Goal: Contribute content: Contribute content

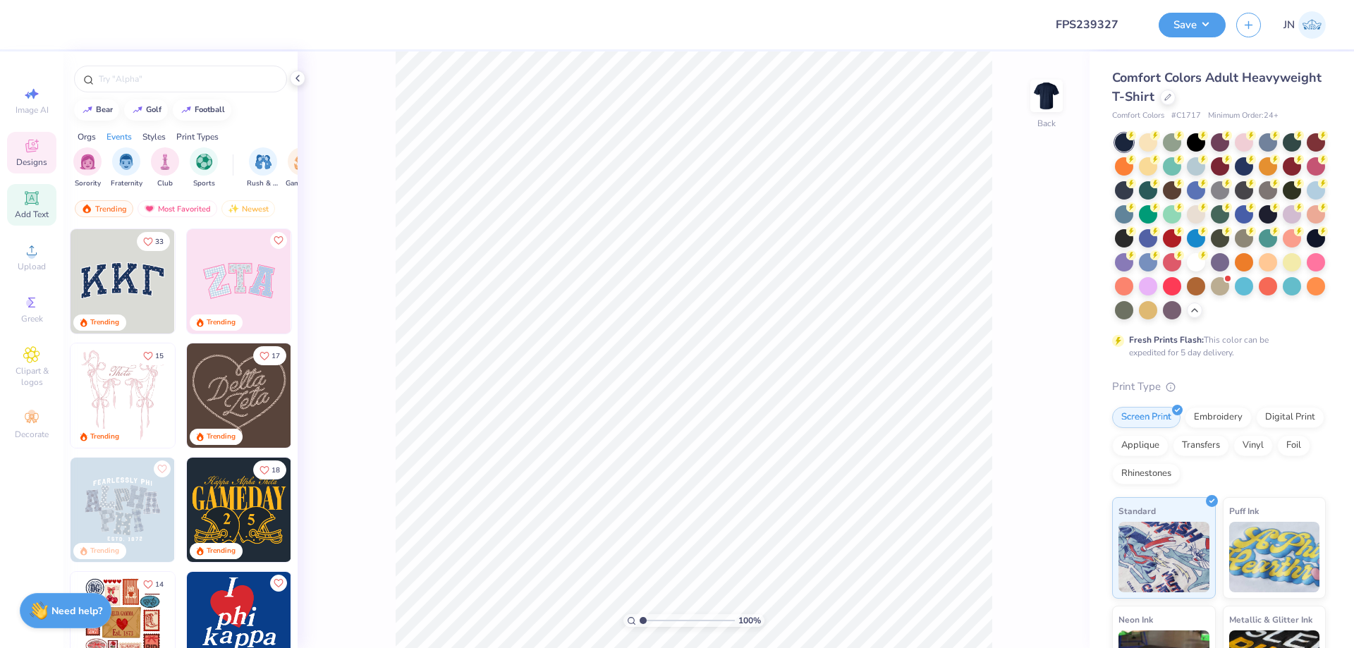
click at [38, 205] on icon at bounding box center [31, 197] width 13 height 13
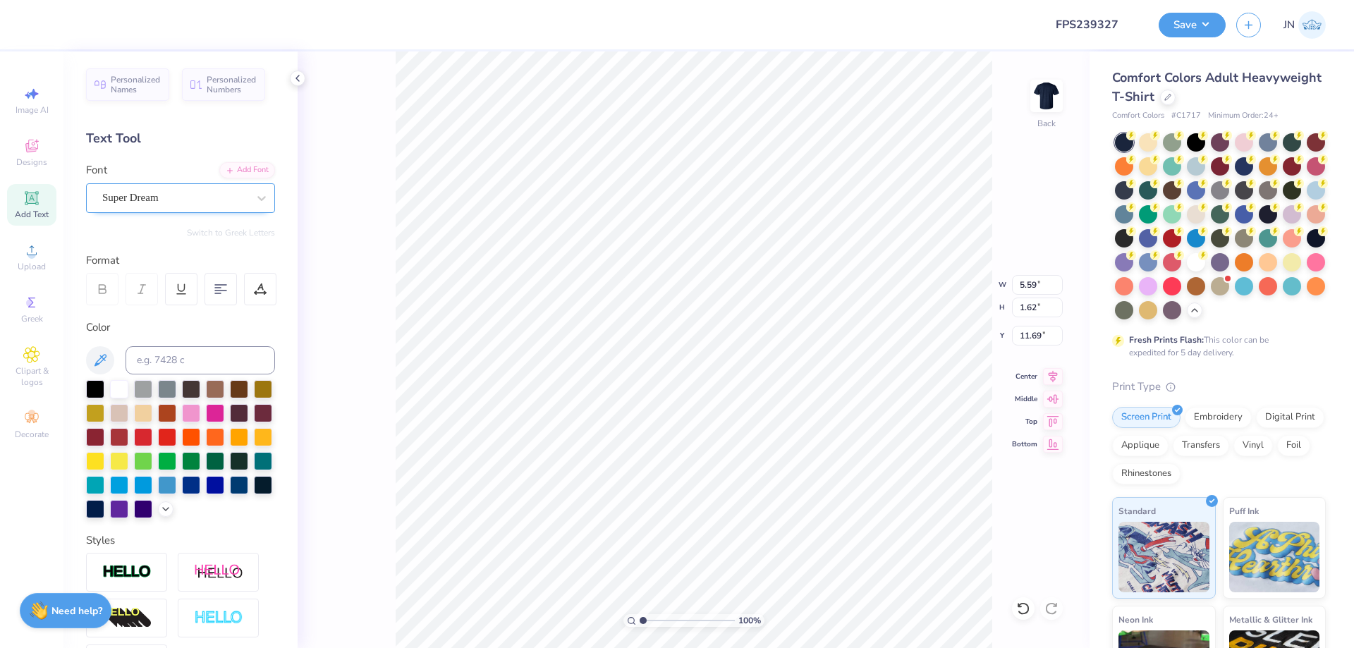
click at [147, 191] on div "Super Dream" at bounding box center [175, 198] width 148 height 22
type input "octin"
click at [226, 172] on icon at bounding box center [230, 169] width 8 height 8
type textarea "PHI SIG"
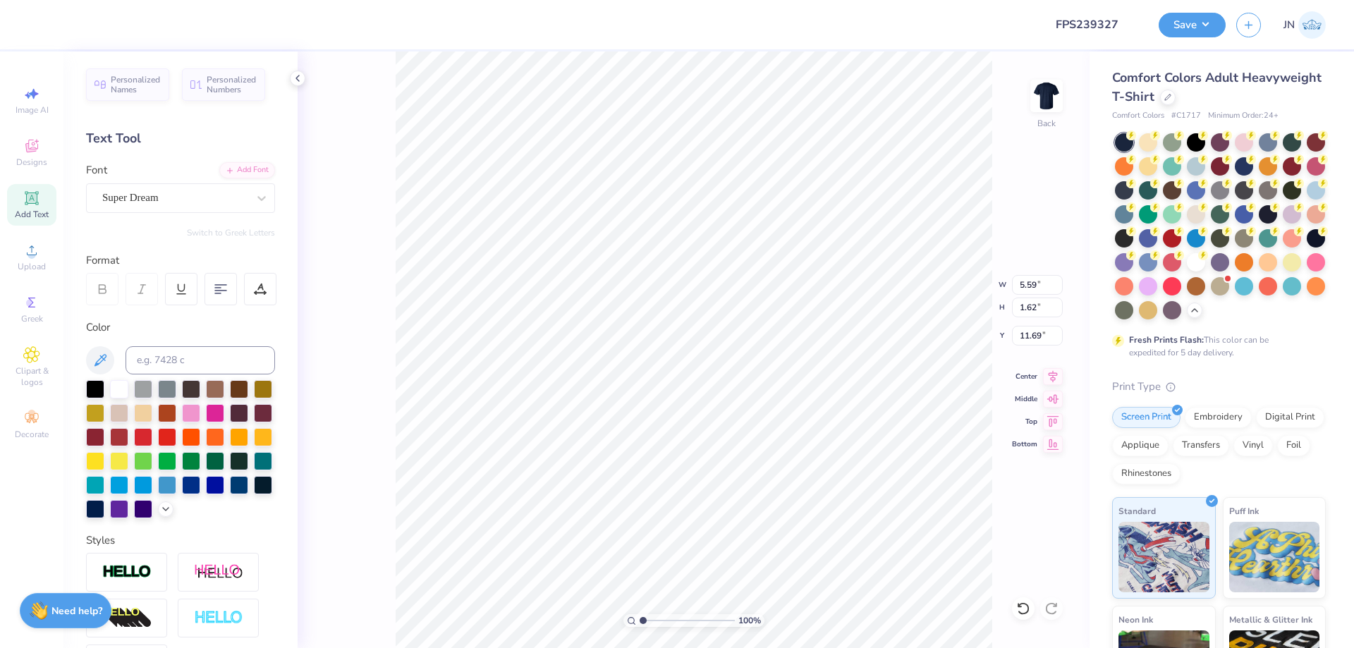
type input "7.68"
type input "1.68"
type input "11.66"
click at [224, 167] on div "Add Font" at bounding box center [247, 169] width 56 height 16
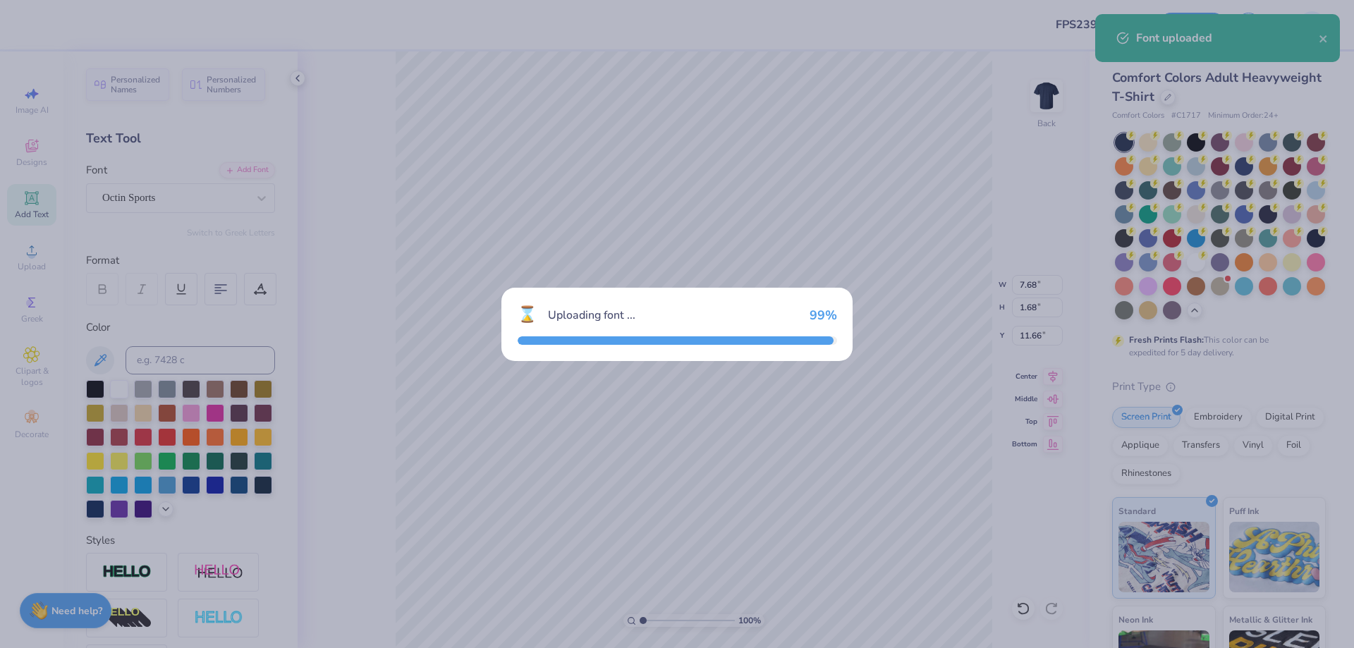
type input "7.61"
type input "1.62"
type input "11.69"
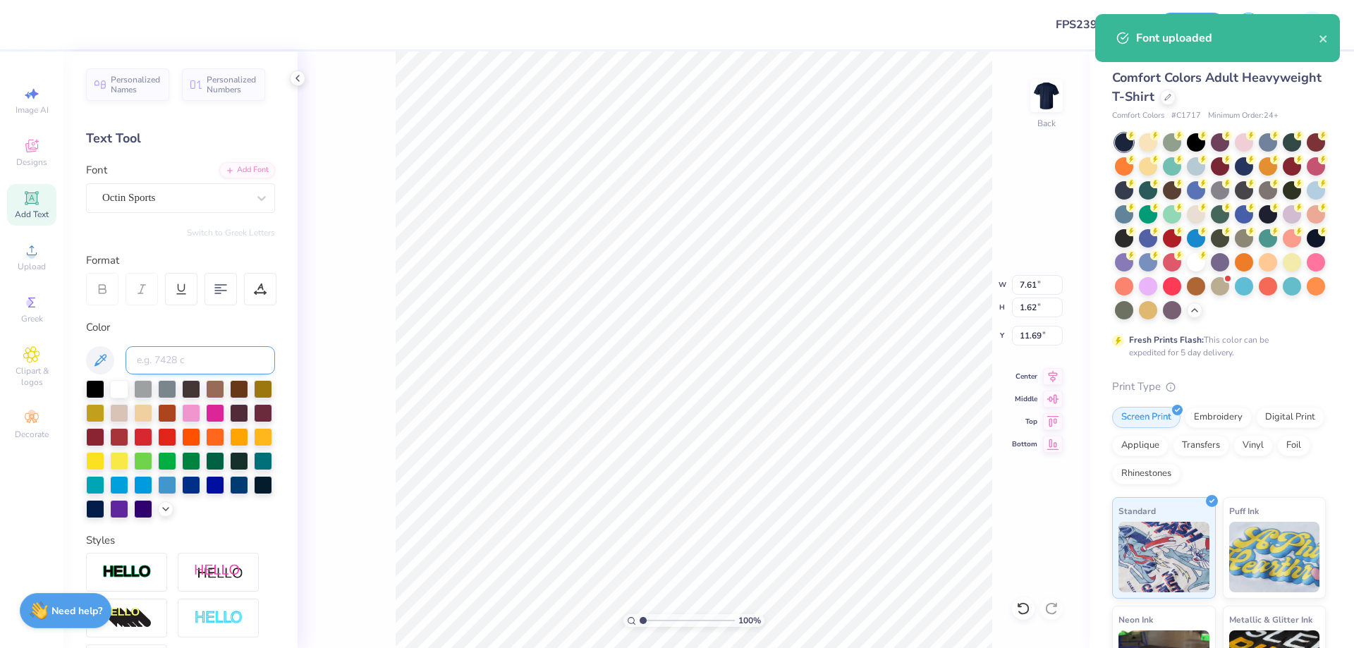
click at [196, 366] on input at bounding box center [201, 360] width 150 height 28
type input "201"
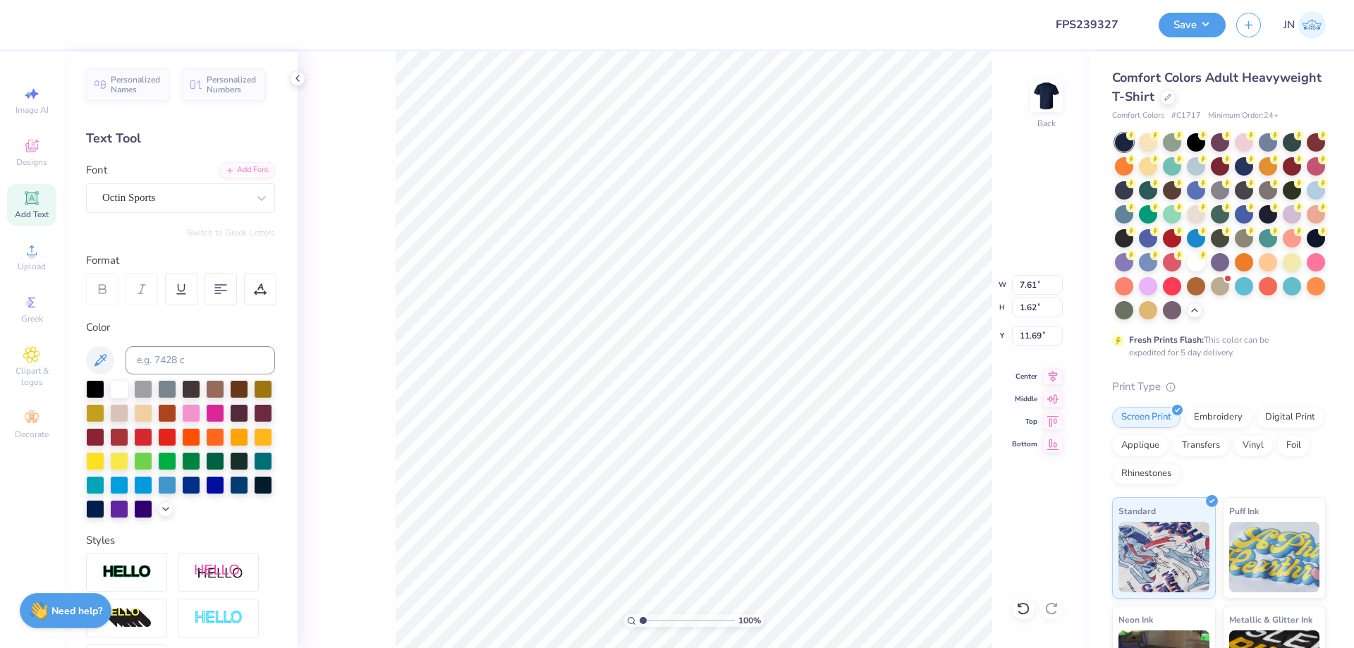
type input "3.00"
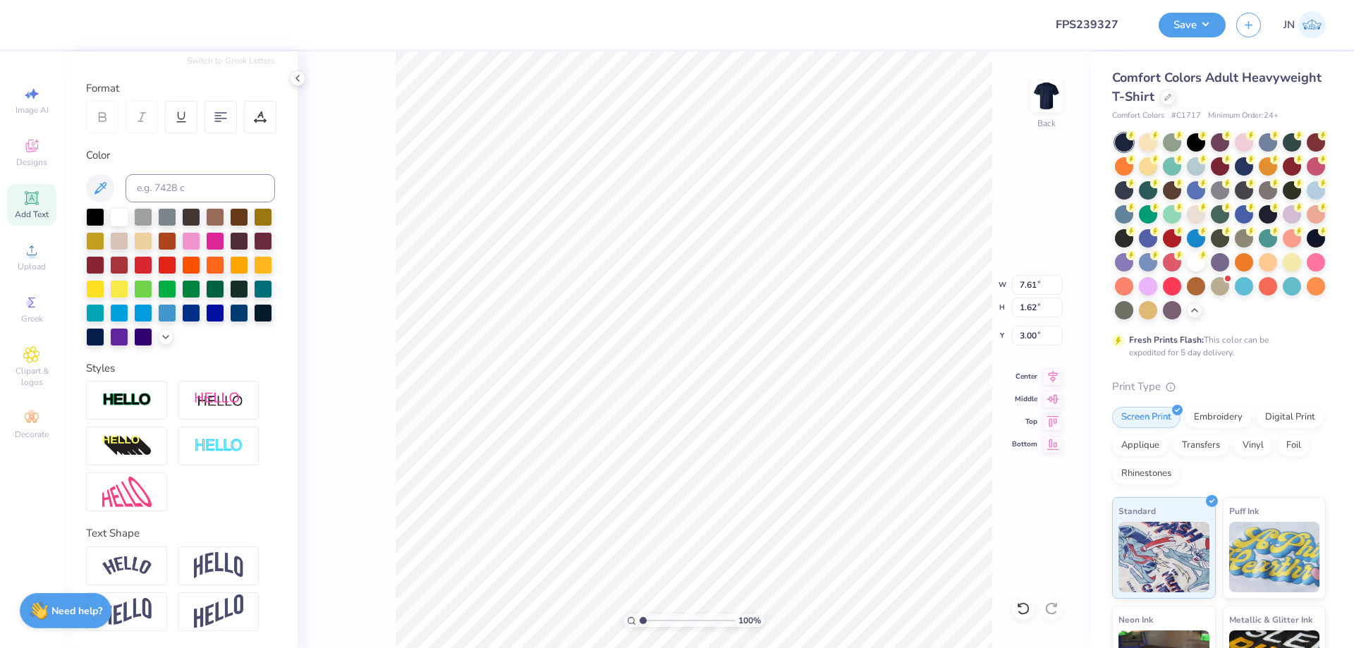
scroll to position [0, 0]
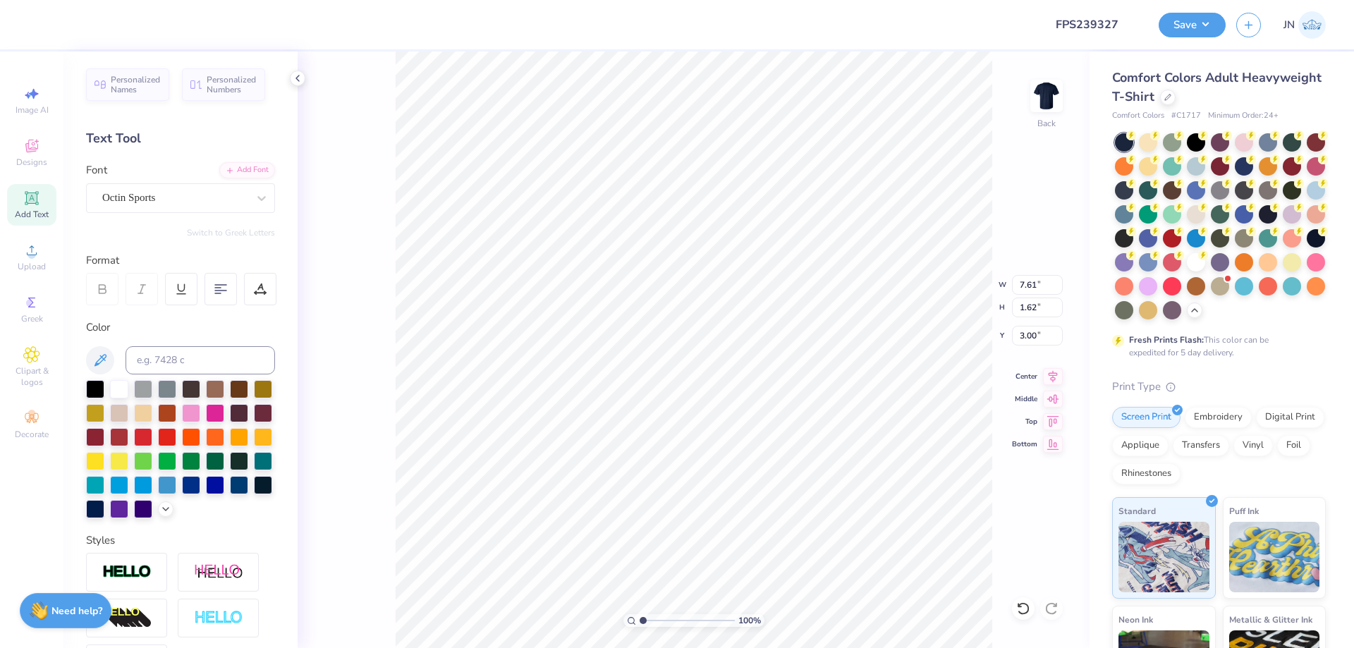
click at [43, 498] on div "Image AI Designs Add Text Upload Greek Clipart & logos Decorate" at bounding box center [31, 349] width 63 height 597
click at [258, 290] on icon at bounding box center [260, 287] width 6 height 7
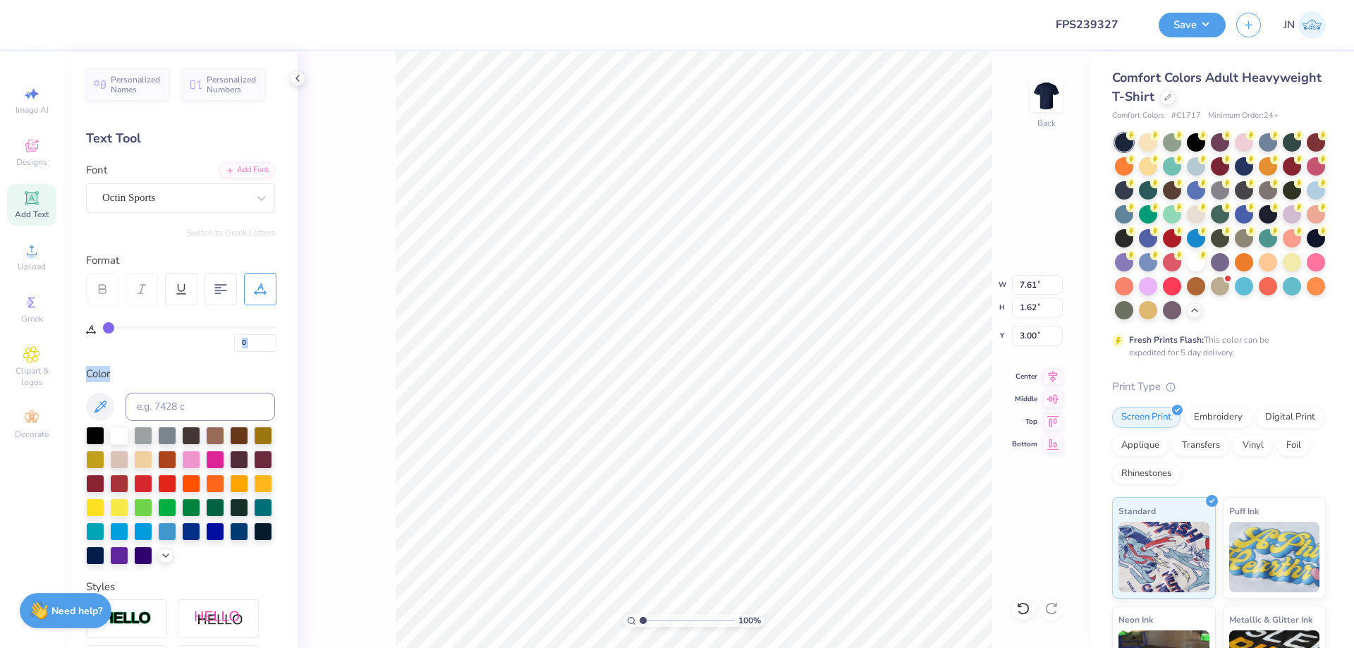
drag, startPoint x: 246, startPoint y: 350, endPoint x: 231, endPoint y: 345, distance: 15.6
click at [231, 345] on div "Personalized Names Personalized Numbers Text Tool Add Font Font Octin Sports Sw…" at bounding box center [180, 349] width 234 height 597
click at [235, 344] on input "0" at bounding box center [255, 343] width 42 height 18
drag, startPoint x: 252, startPoint y: 341, endPoint x: 236, endPoint y: 341, distance: 15.5
click at [236, 341] on input "0" at bounding box center [255, 343] width 42 height 18
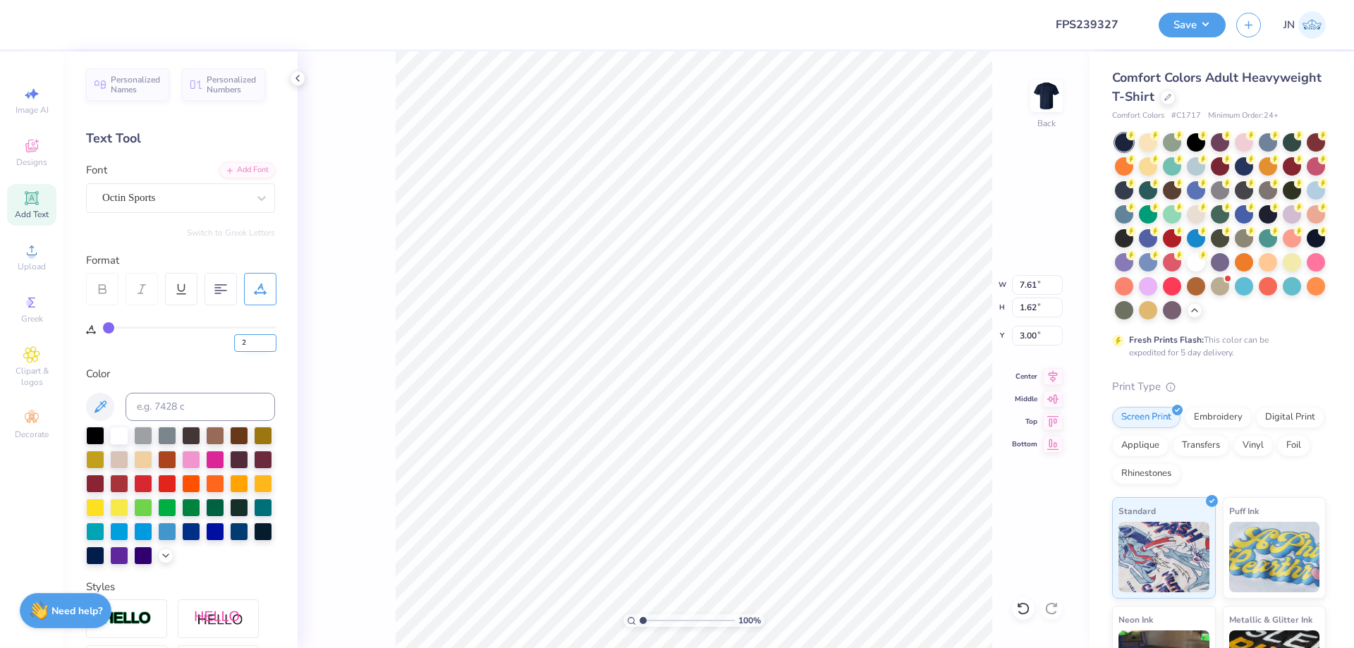
type input "2"
type input "7.89"
drag, startPoint x: 248, startPoint y: 343, endPoint x: 229, endPoint y: 343, distance: 19.0
click at [229, 343] on div "2" at bounding box center [190, 339] width 174 height 25
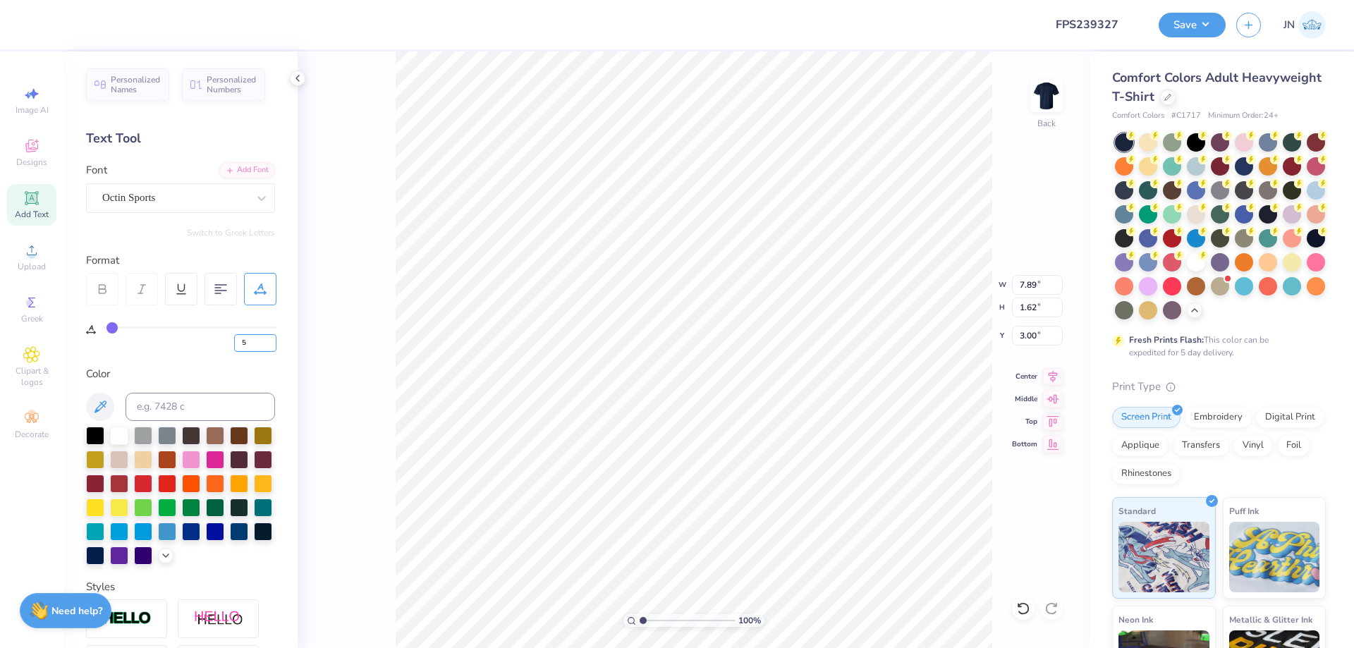
type input "5"
type input "8.30"
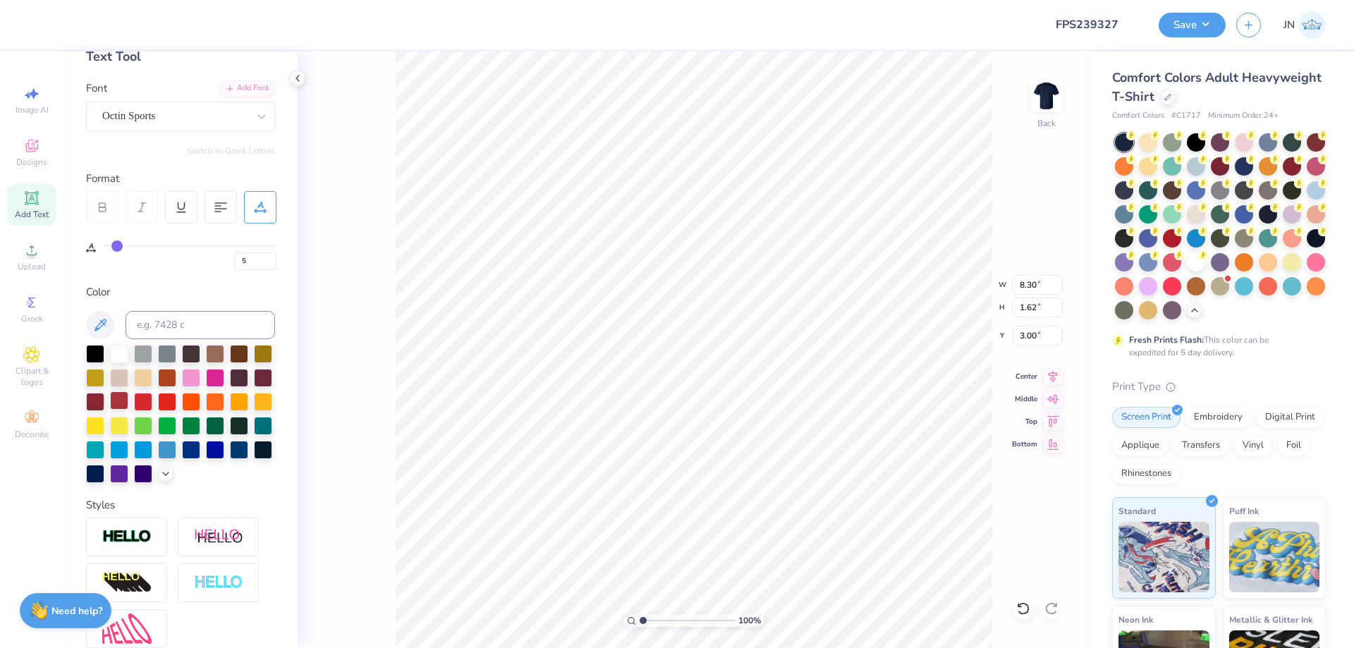
scroll to position [243, 0]
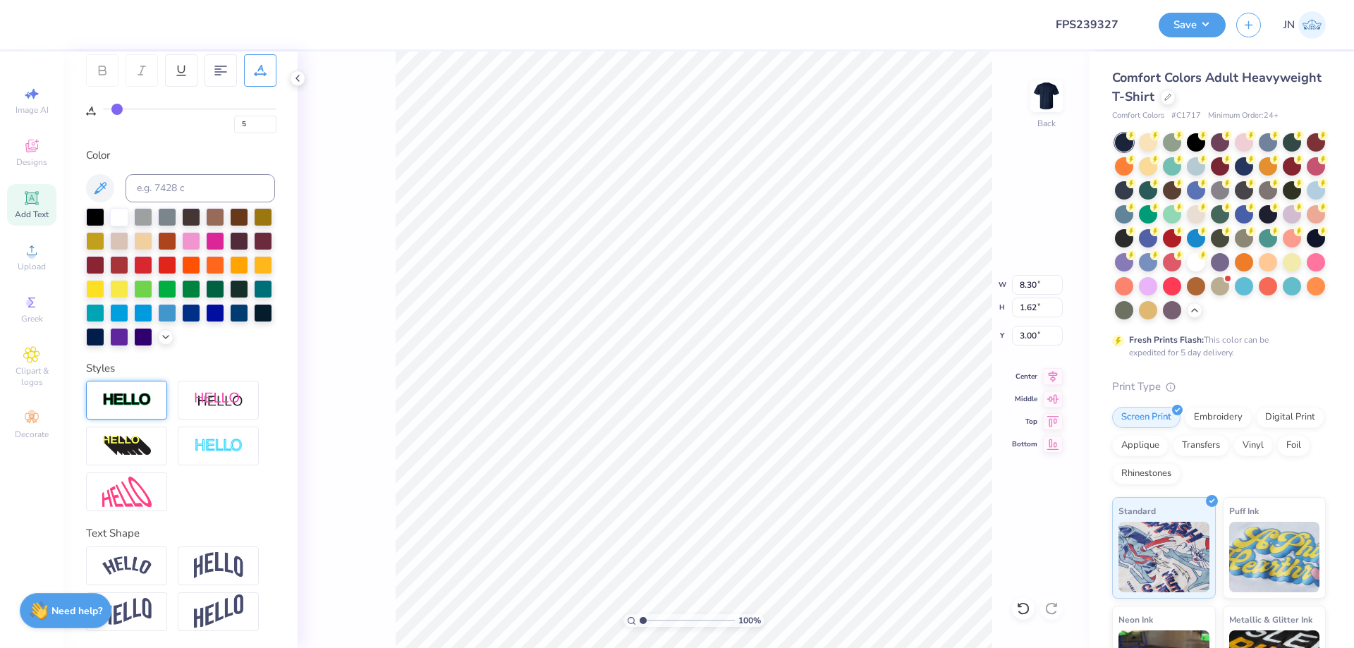
click at [137, 396] on img at bounding box center [126, 400] width 49 height 16
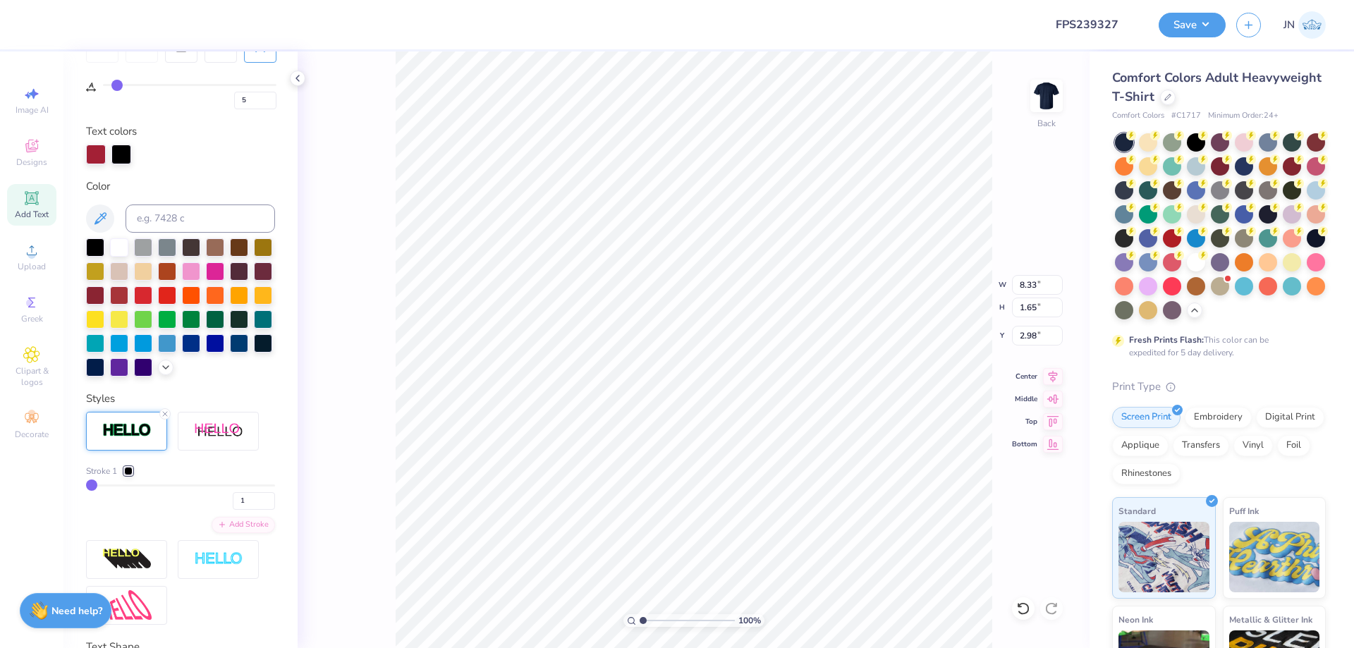
type input "8.33"
type input "1.65"
type input "2.98"
click at [132, 475] on div at bounding box center [128, 471] width 8 height 8
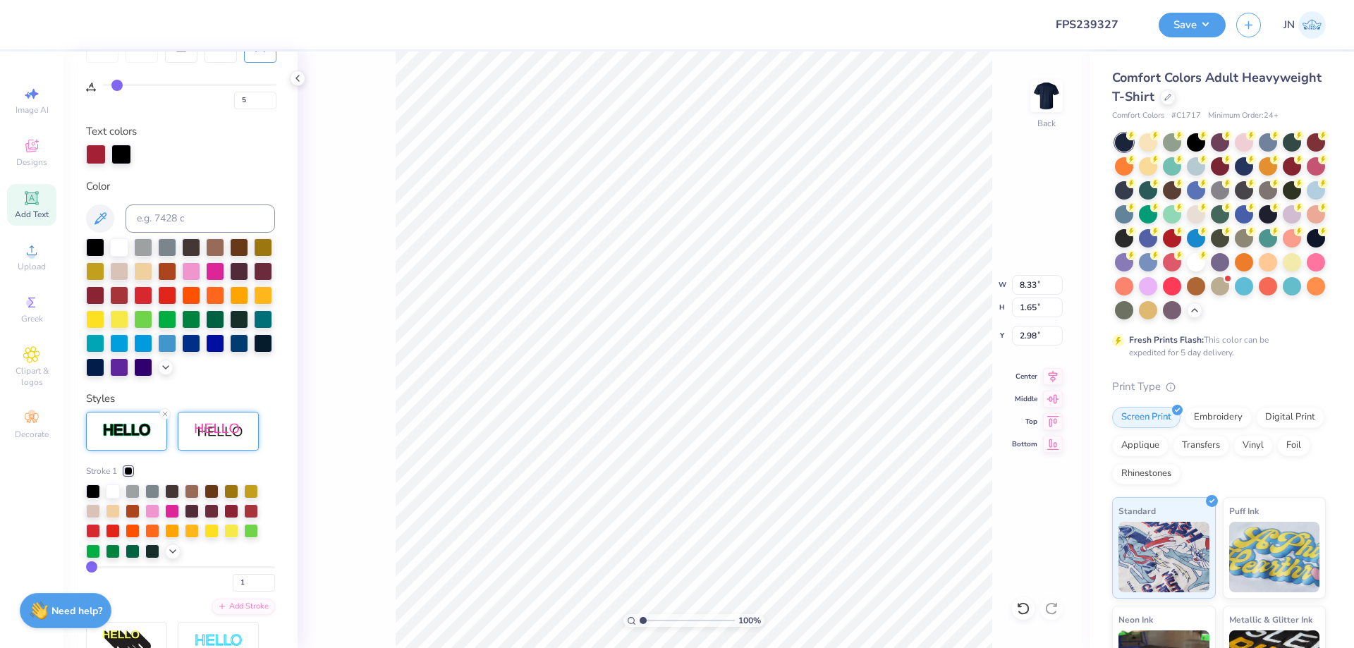
click at [114, 499] on div at bounding box center [113, 492] width 14 height 14
drag, startPoint x: 235, startPoint y: 606, endPoint x: 219, endPoint y: 606, distance: 15.5
click at [221, 592] on div "1" at bounding box center [180, 578] width 189 height 25
type input "2"
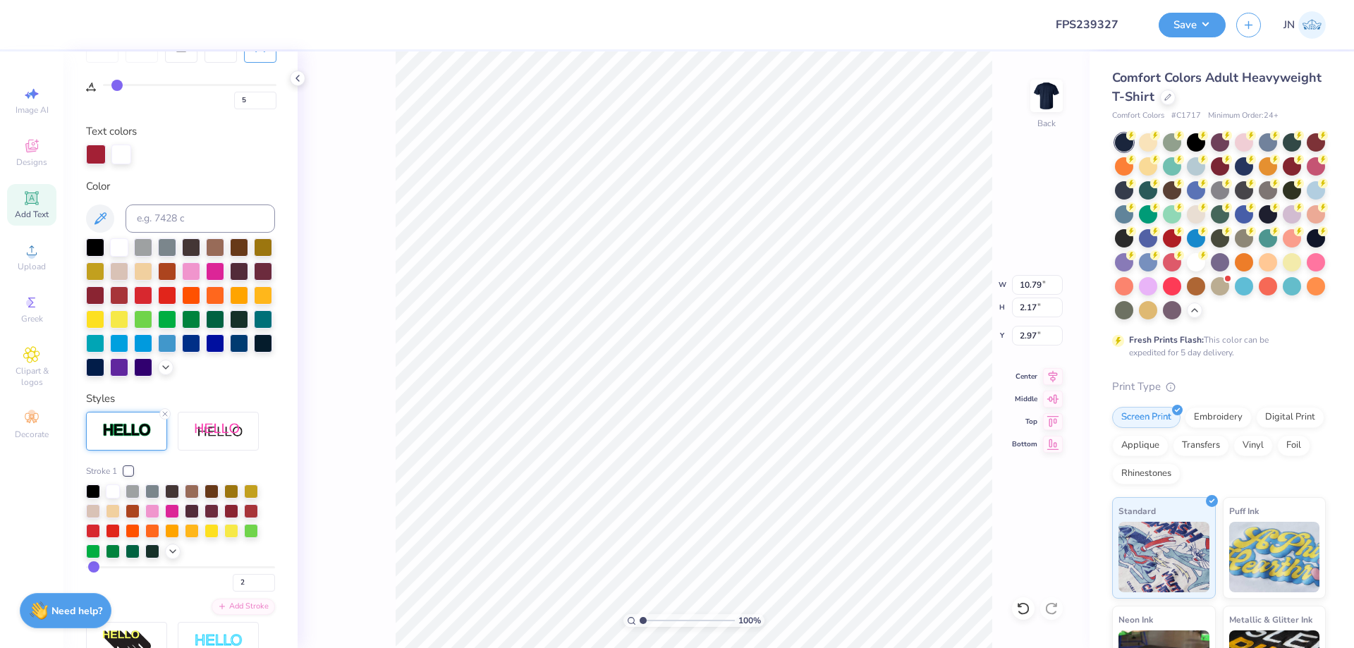
type input "10.79"
type input "2.17"
drag, startPoint x: 241, startPoint y: 607, endPoint x: 221, endPoint y: 610, distance: 20.6
click at [233, 592] on input "2" at bounding box center [254, 583] width 42 height 18
type input "1"
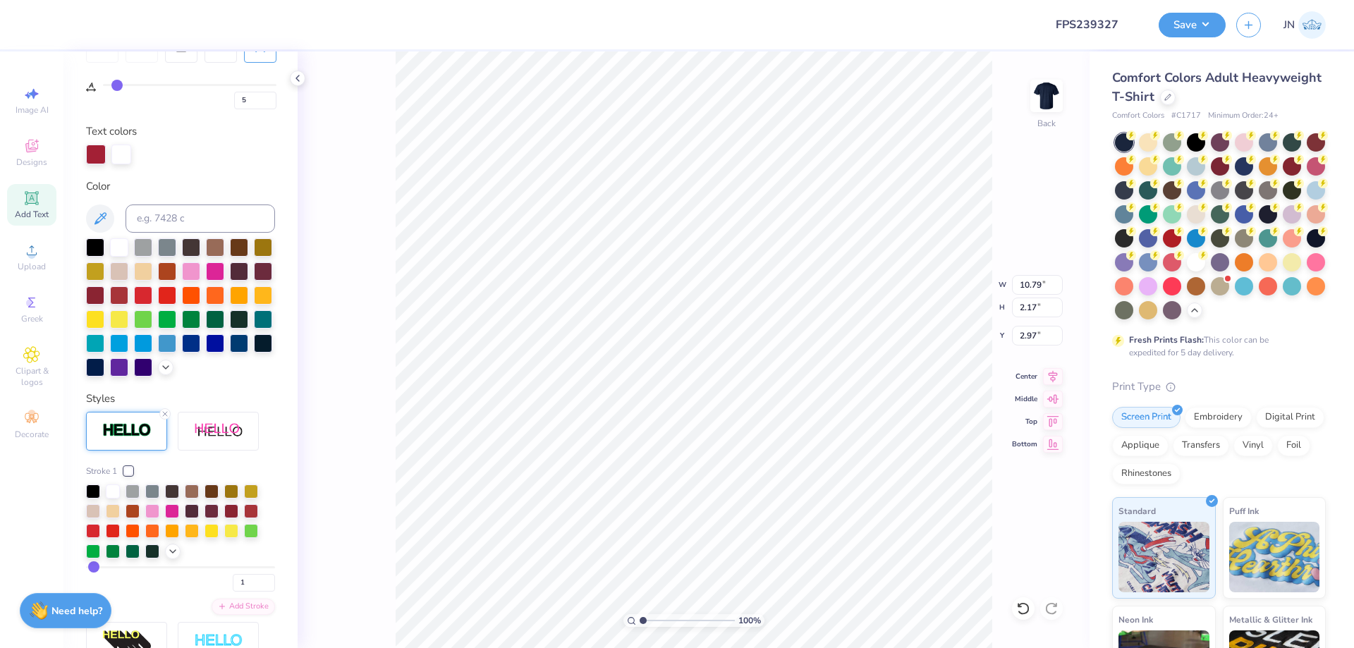
type input "1"
type input "3.82"
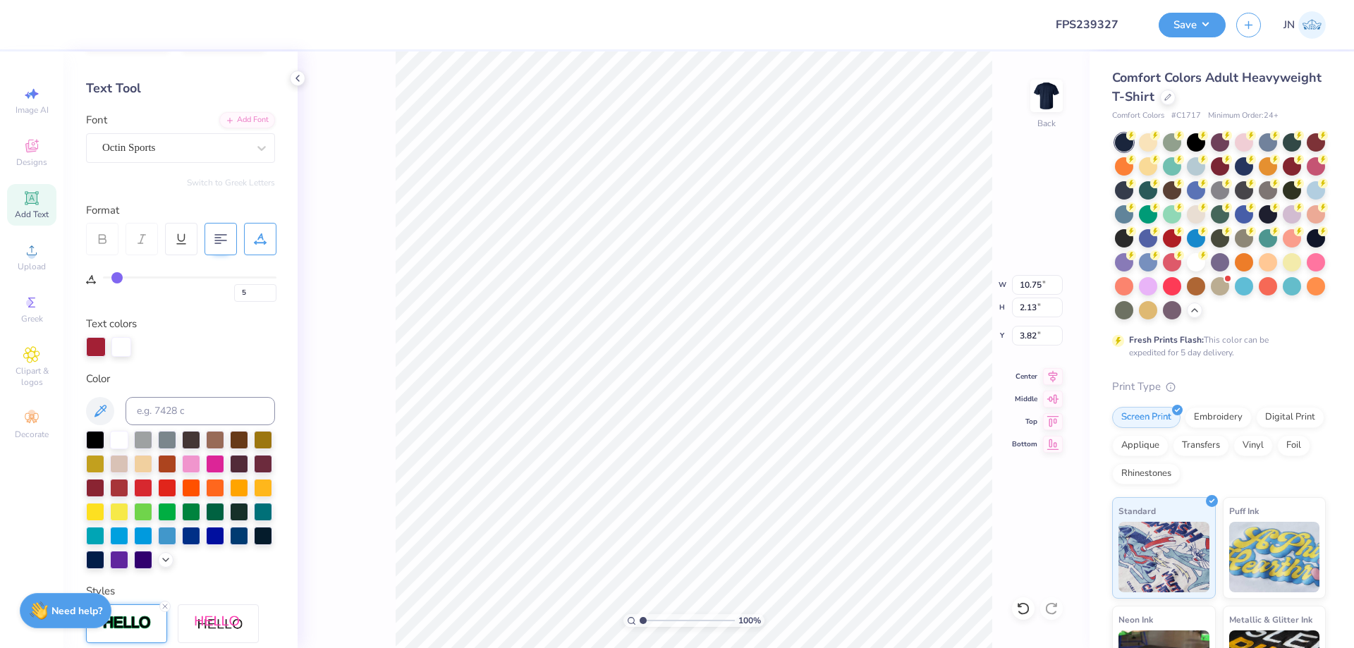
scroll to position [38, 0]
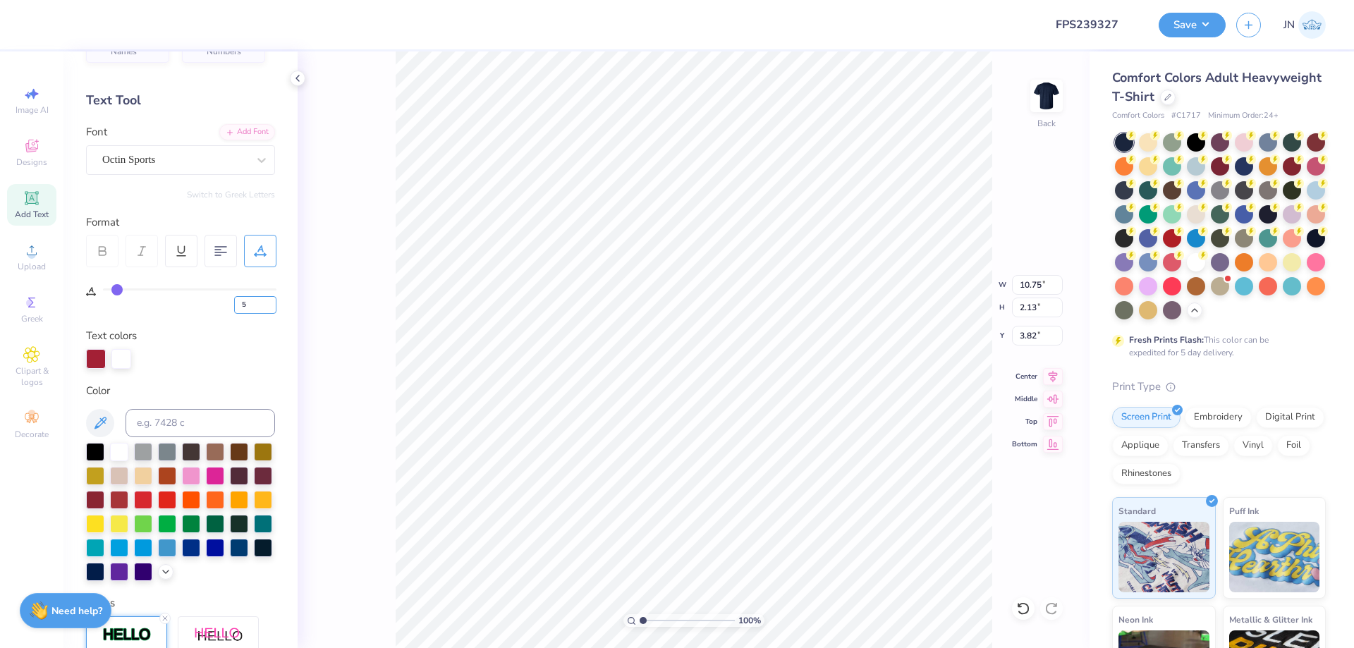
drag, startPoint x: 254, startPoint y: 306, endPoint x: 221, endPoint y: 308, distance: 33.2
click at [221, 308] on div "5" at bounding box center [190, 300] width 174 height 25
type input "2"
type input "10.21"
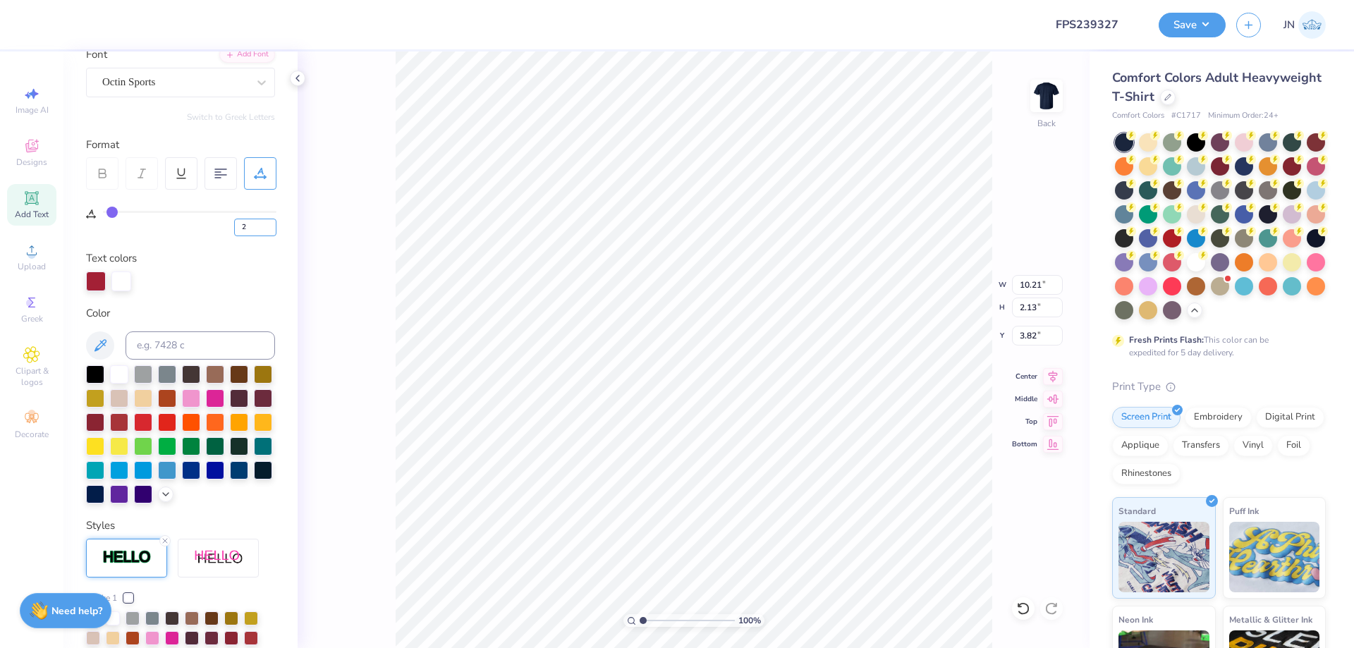
scroll to position [391, 0]
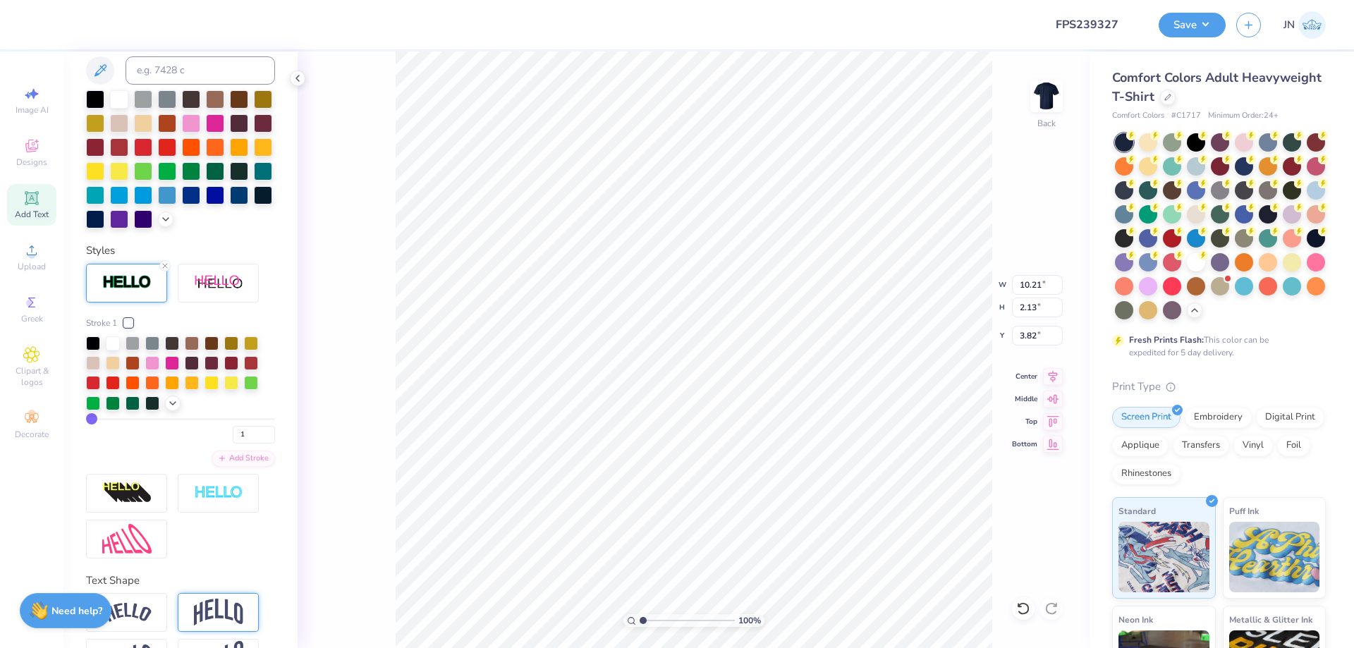
click at [205, 625] on img at bounding box center [218, 612] width 49 height 27
type input "4.22"
type input "2.77"
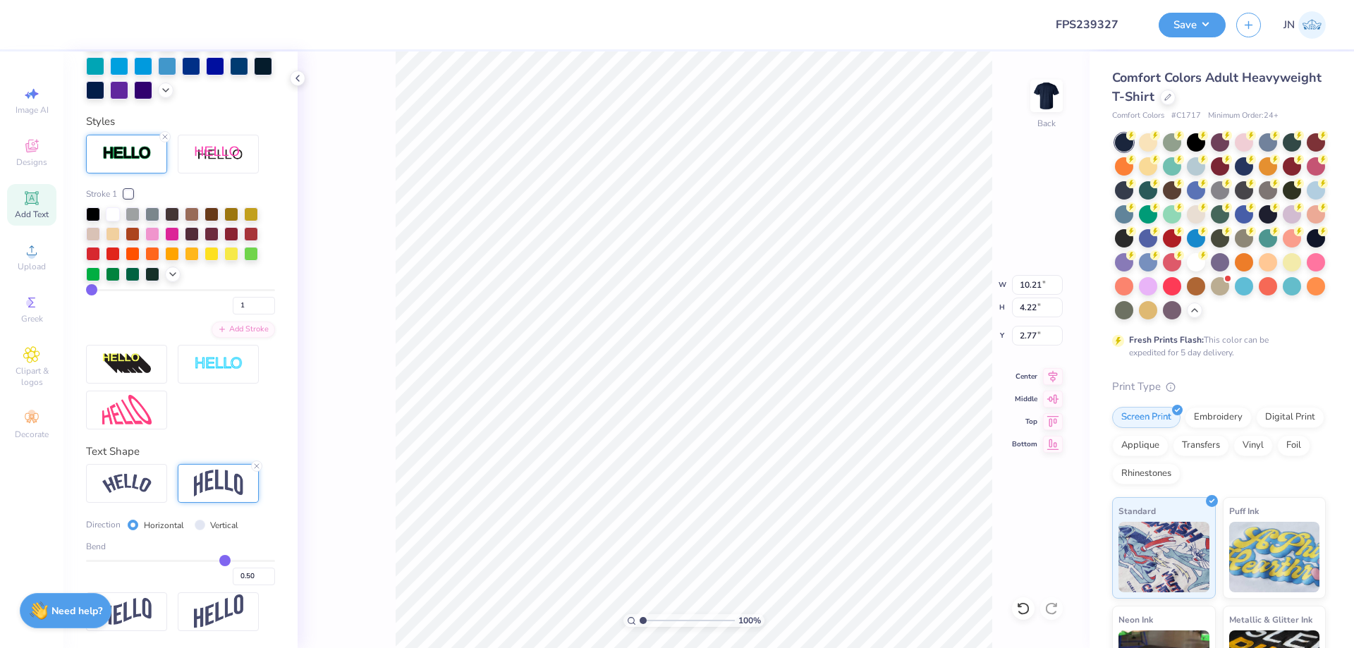
scroll to position [544, 0]
click at [238, 578] on input "0.50" at bounding box center [254, 577] width 42 height 18
type input "0.3"
type input "0.30"
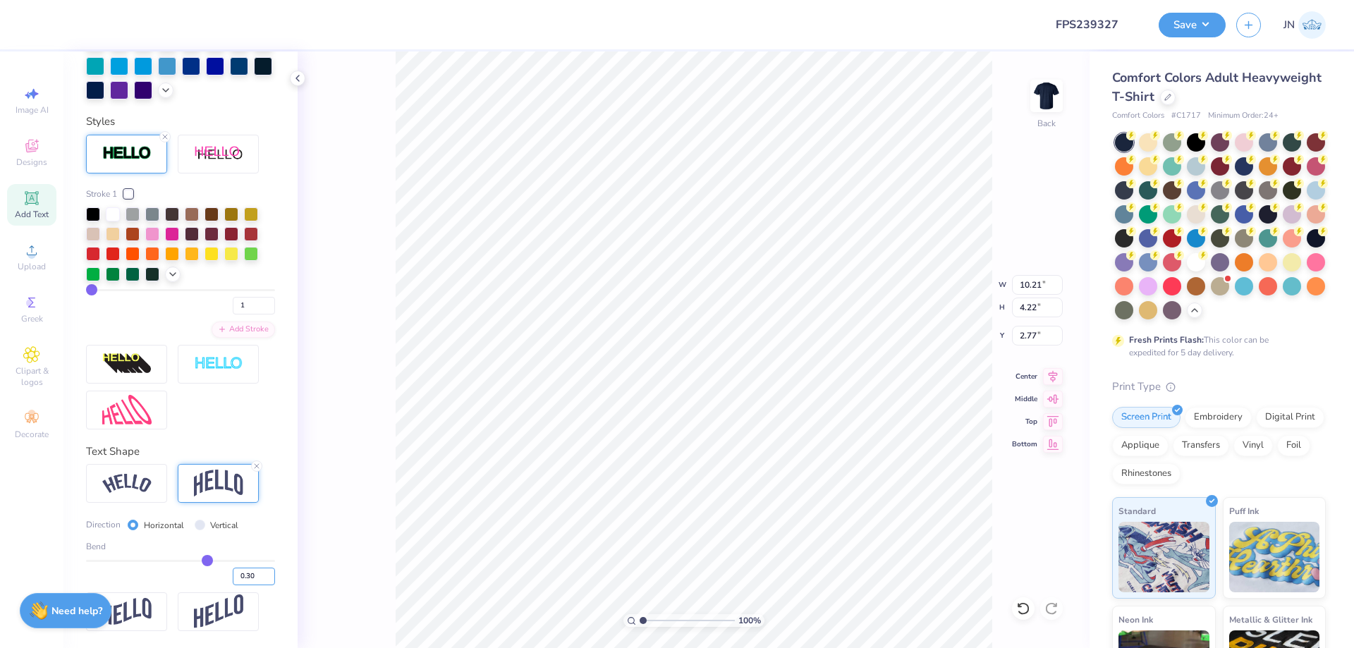
type input "3.34"
type input "3.21"
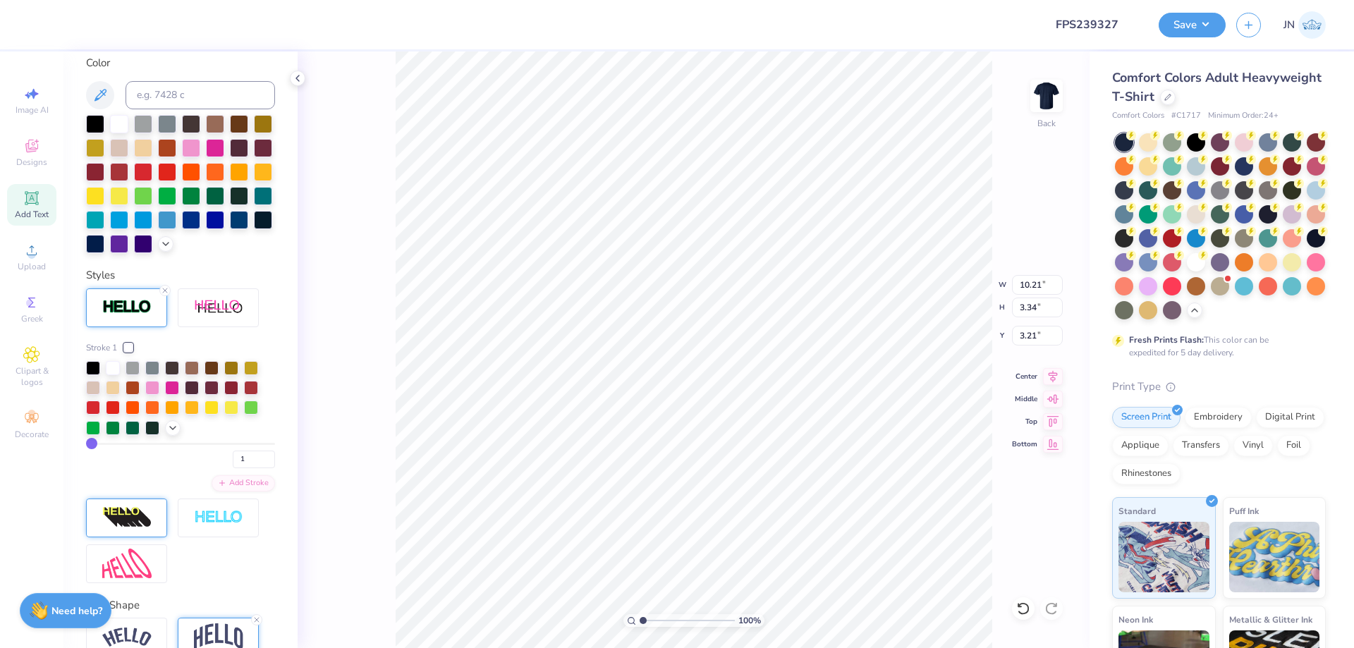
scroll to position [332, 0]
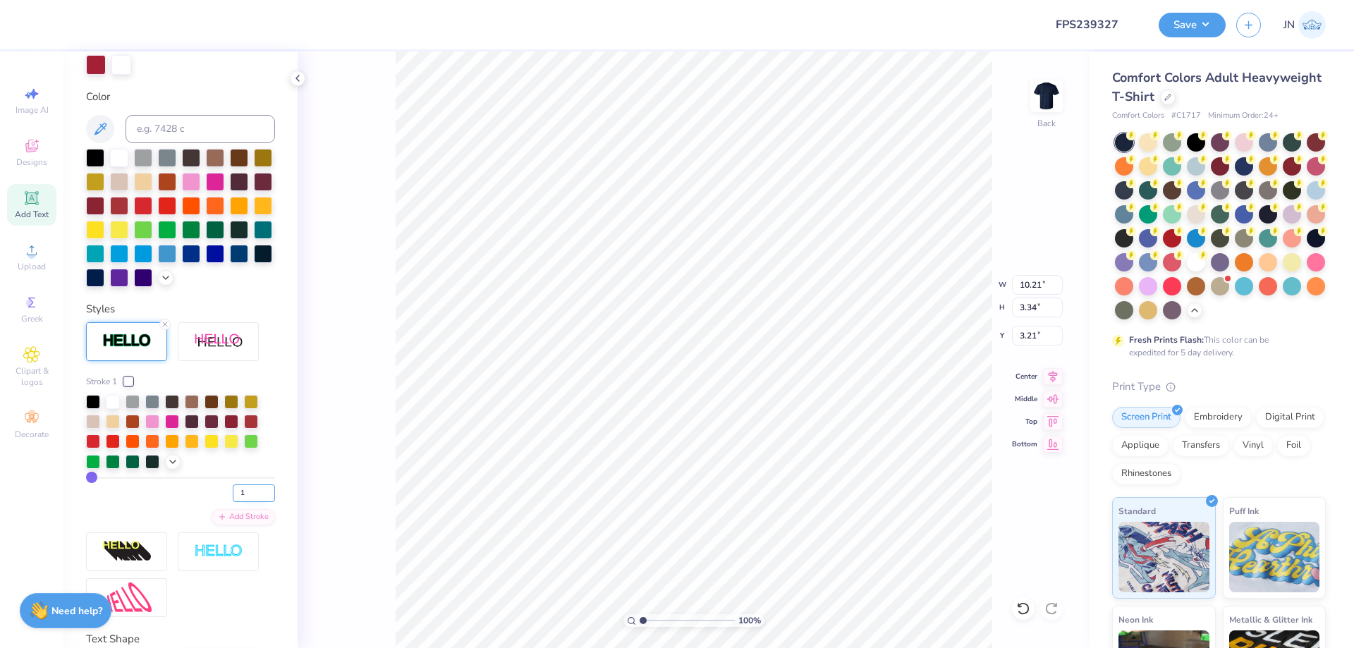
click at [239, 502] on input "1" at bounding box center [254, 494] width 42 height 18
type input "2"
type input "10.25"
type input "3.38"
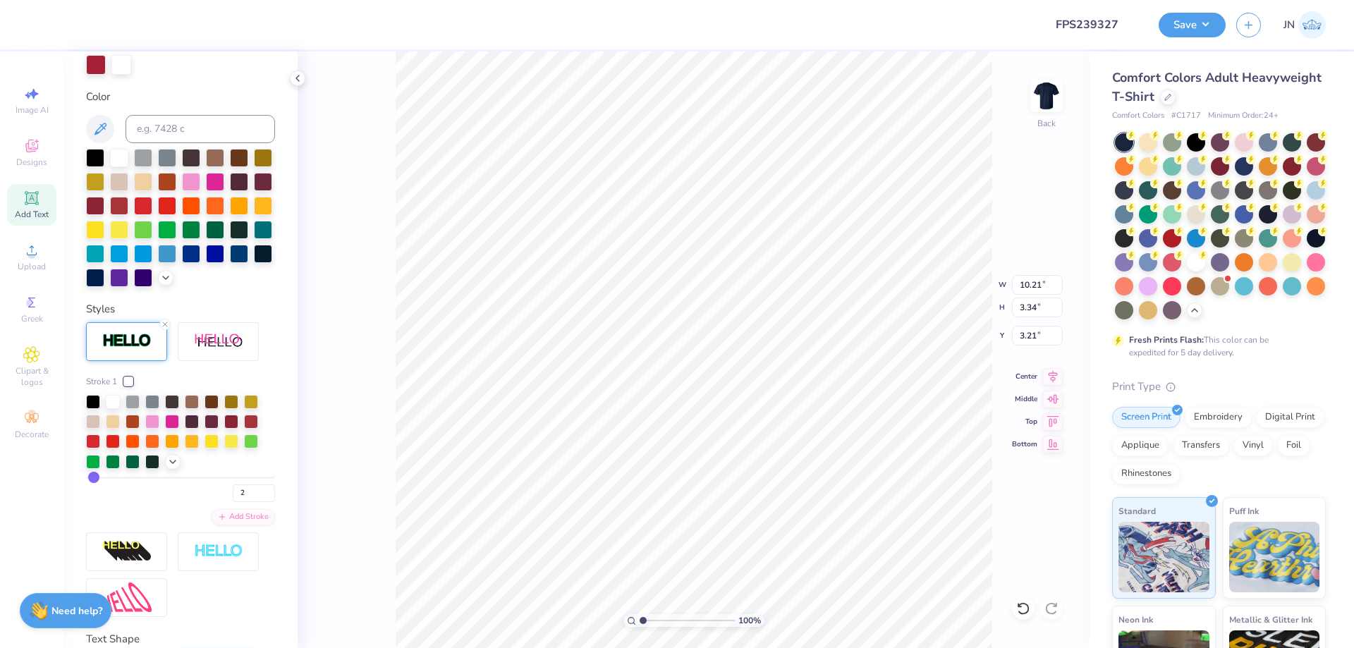
type input "3.19"
click at [382, 473] on div "100 % Back W 10.25 10.25 " H 3.38 3.38 " Y 3.19 3.19 " Center Middle Top Bottom" at bounding box center [694, 349] width 792 height 597
click at [1028, 332] on input "3.19" at bounding box center [1037, 336] width 51 height 20
type input "2.00"
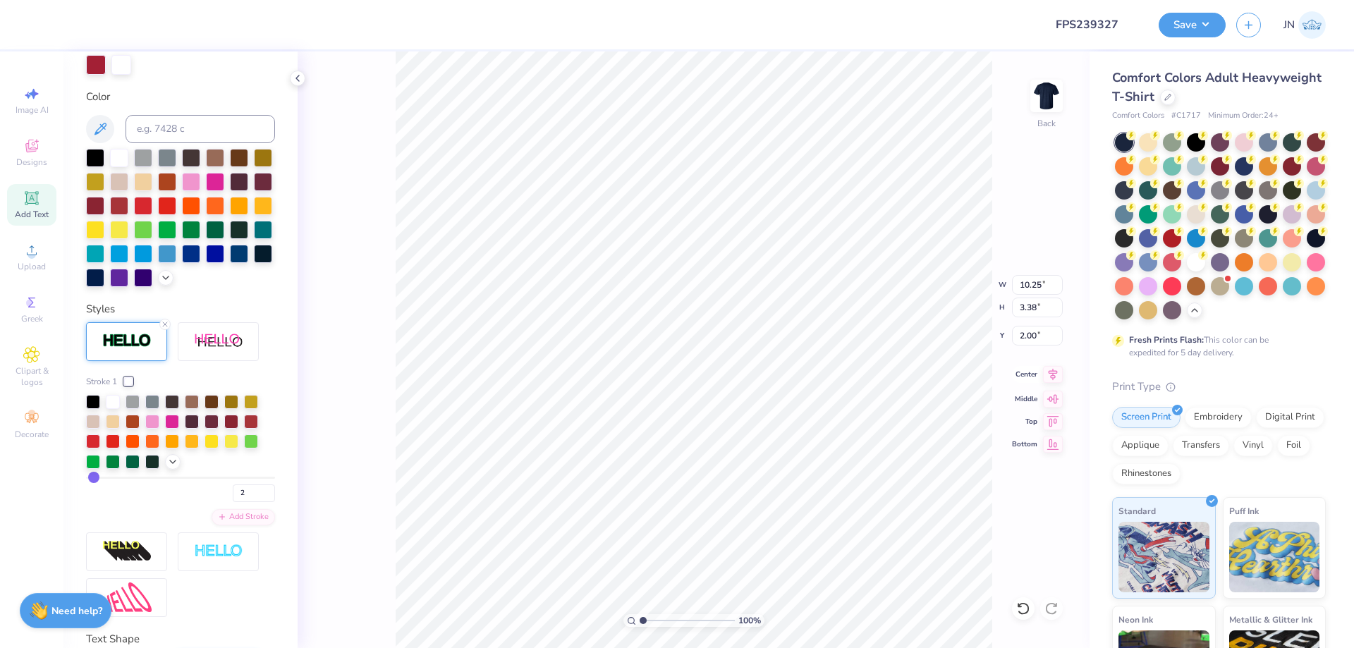
click at [1050, 371] on icon at bounding box center [1053, 374] width 20 height 17
drag, startPoint x: 238, startPoint y: 518, endPoint x: 213, endPoint y: 517, distance: 25.4
click at [213, 502] on div "2" at bounding box center [180, 489] width 189 height 25
type input "1"
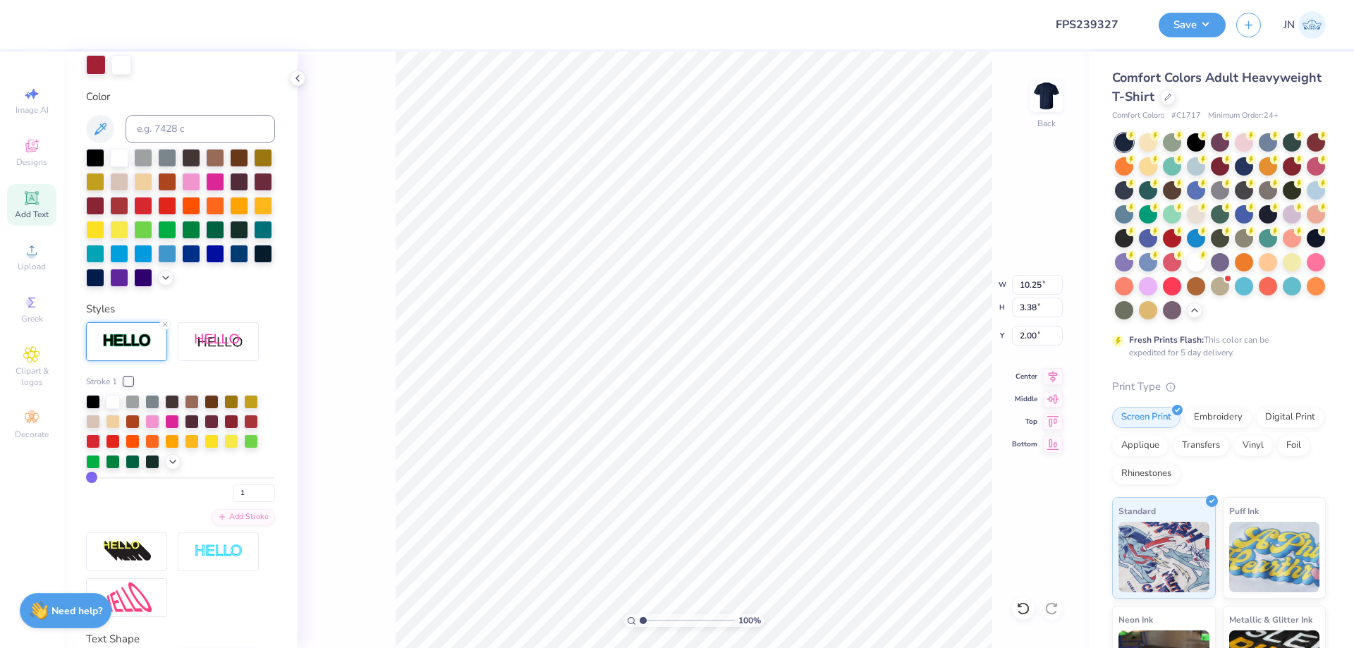
type input "10.21"
type input "3.34"
type input "2.02"
click at [375, 452] on div "100 % Back W 10.21 10.21 " H 3.34 3.34 " Y 2.02 2.02 " Center Middle Top Bottom" at bounding box center [694, 349] width 792 height 597
click at [25, 257] on icon at bounding box center [31, 250] width 17 height 17
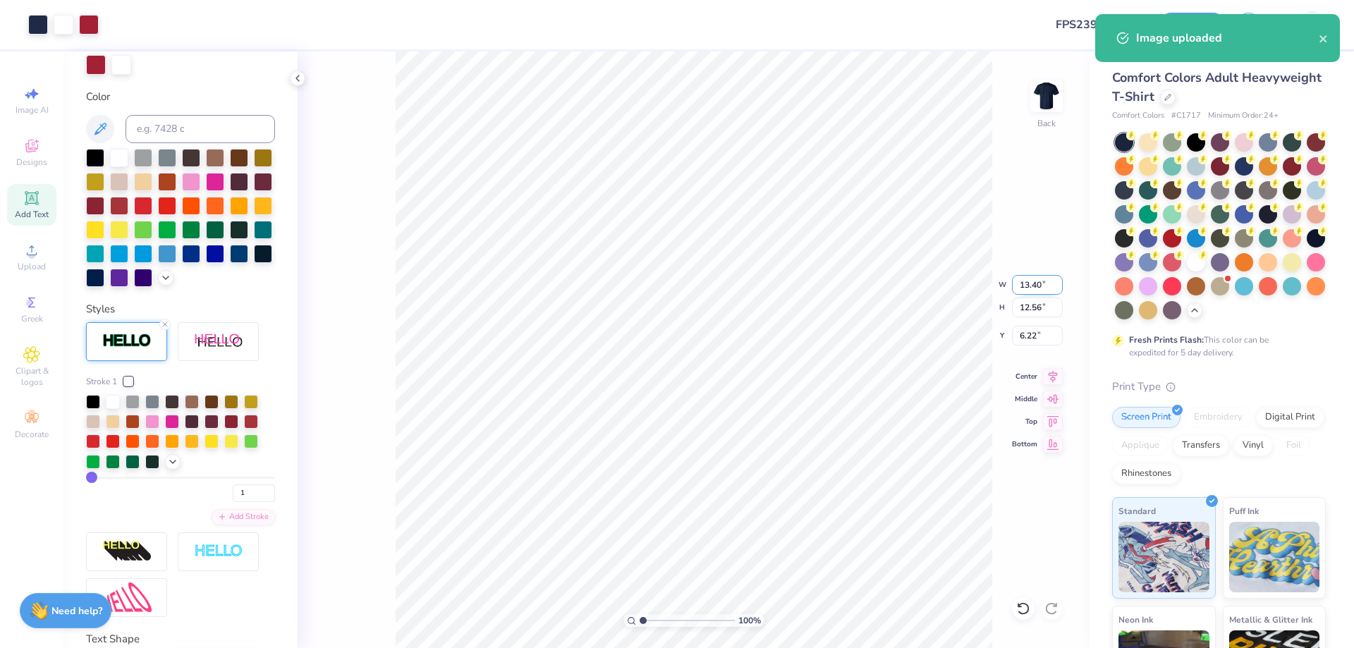
click at [1030, 283] on input "13.40" at bounding box center [1037, 285] width 51 height 20
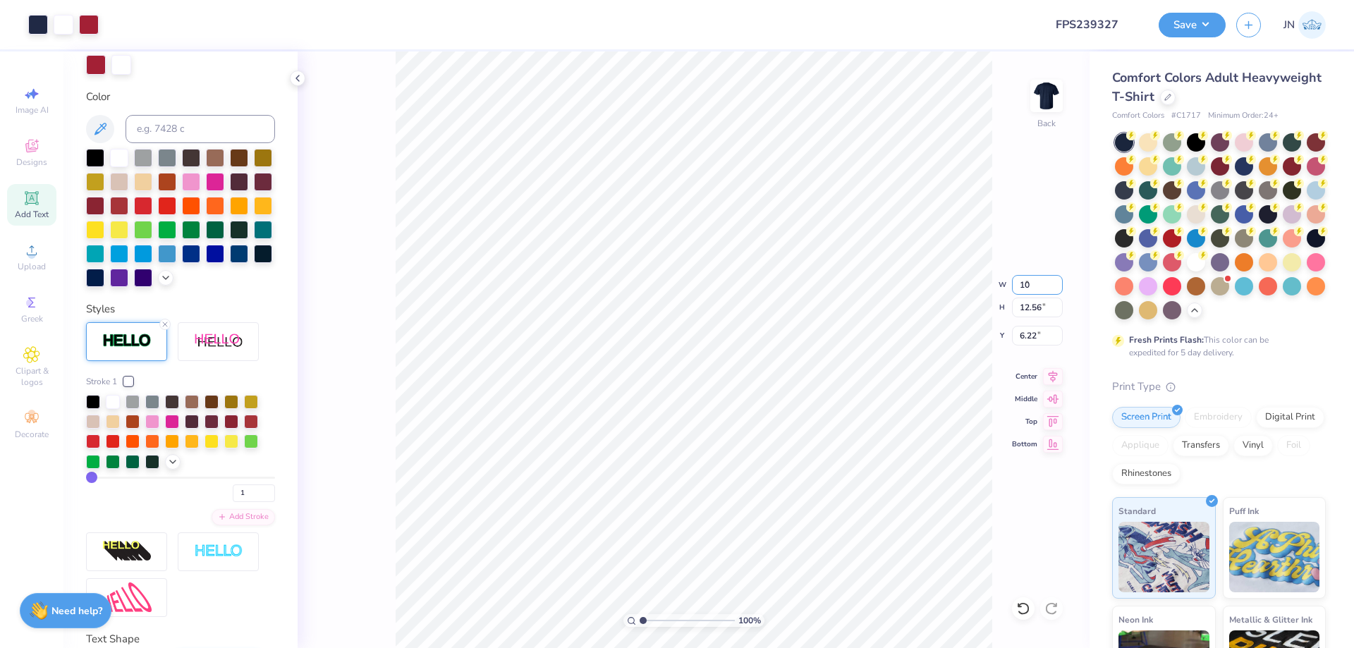
type input "10.00"
type input "9.37"
type input "7.81"
click at [1040, 291] on input "10.00" at bounding box center [1037, 285] width 51 height 20
click at [1040, 290] on input "10.00" at bounding box center [1037, 285] width 51 height 20
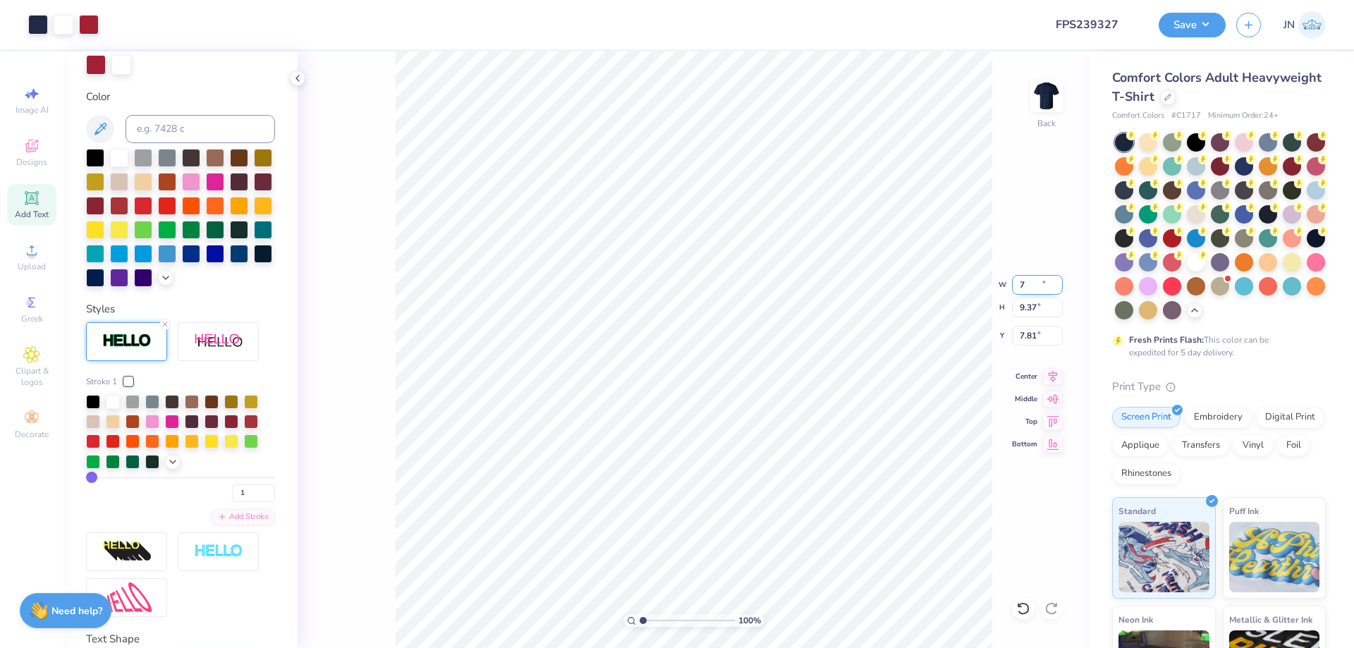
type input "7.00"
type input "6.56"
click at [1033, 327] on input "9.22" at bounding box center [1037, 336] width 51 height 20
type input "3.00"
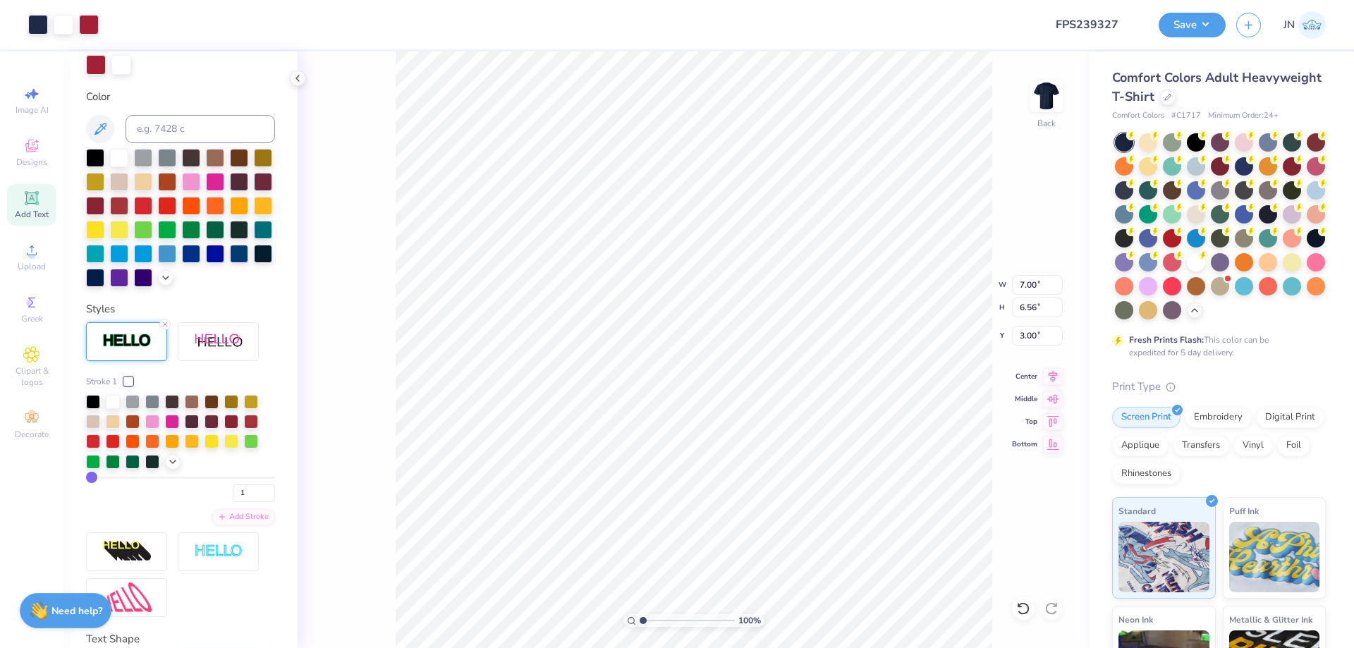
type input "5.30"
type input "4.97"
type input "5.06"
type input "3.00"
type input "11.88"
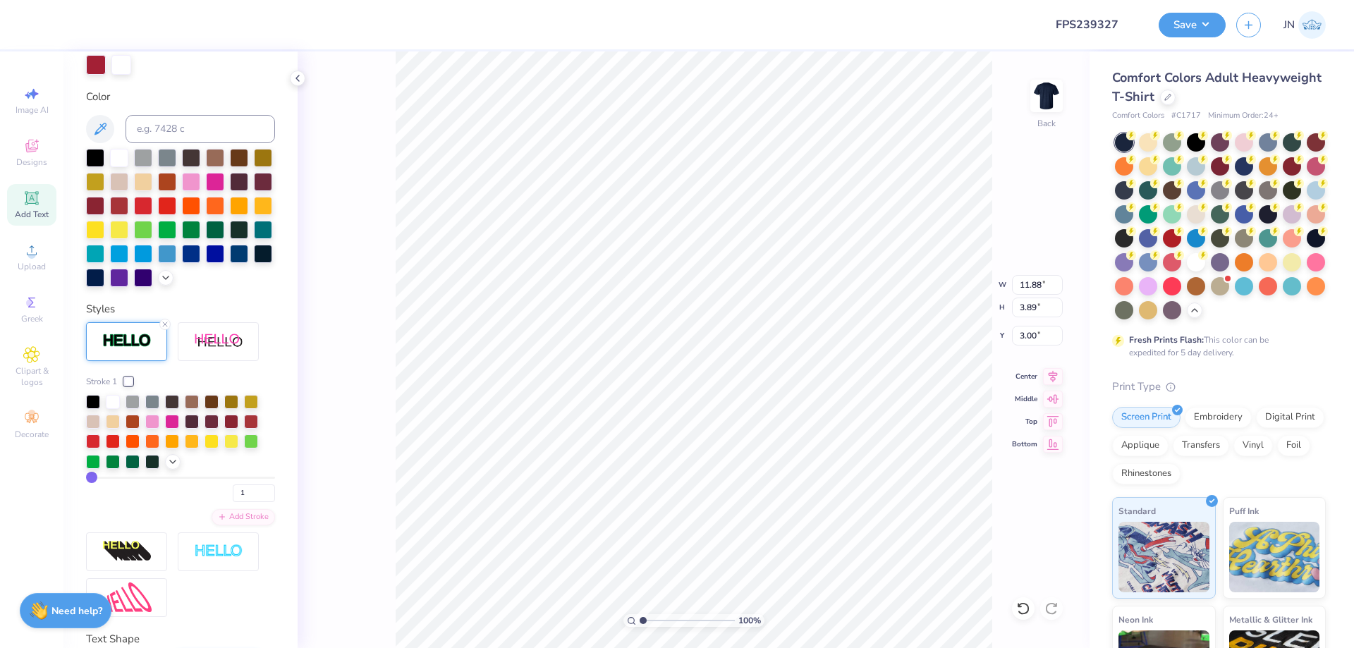
type input "3.89"
click at [1026, 285] on input "11.88" at bounding box center [1037, 285] width 51 height 20
click at [1026, 284] on input "11.88" at bounding box center [1037, 285] width 51 height 20
type input "12.00"
type input "3.92"
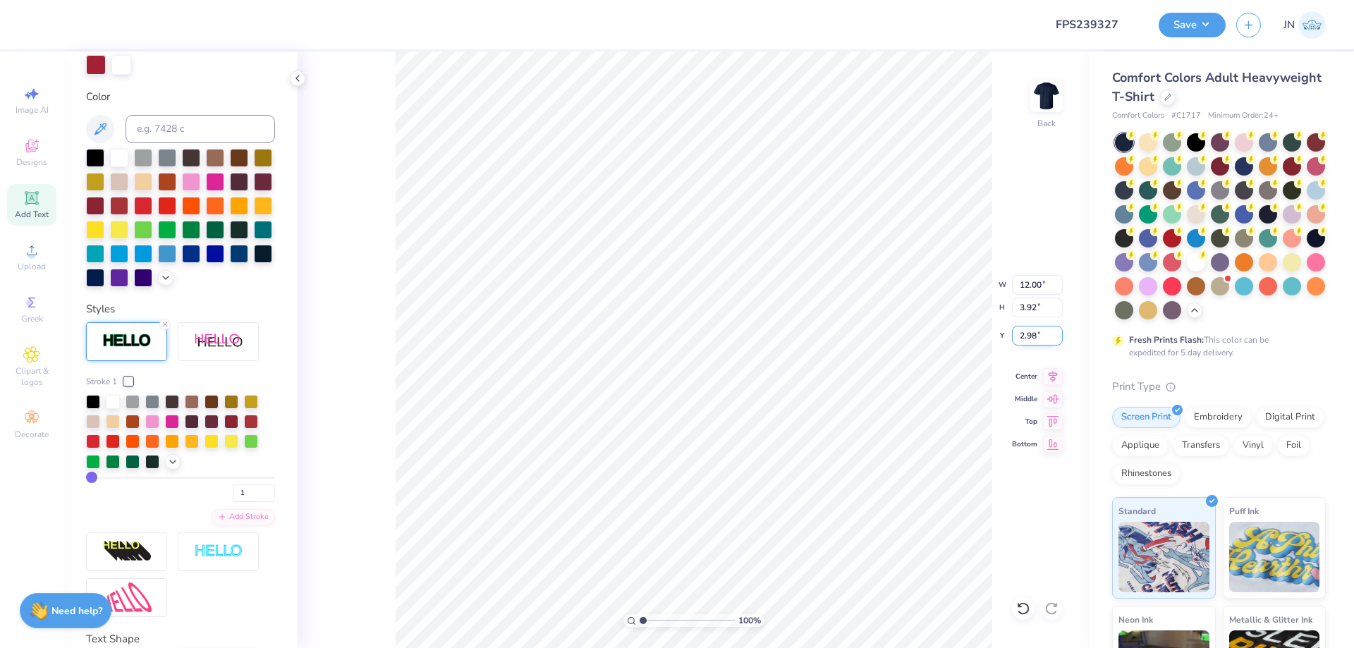
click at [1032, 334] on input "2.98" at bounding box center [1037, 336] width 51 height 20
type input "2.00"
click at [1051, 385] on div "100 % Back W 12.00 12.00 " H 3.92 3.92 " Y 2.00 2.00 " Center Middle Top Bottom" at bounding box center [694, 349] width 792 height 597
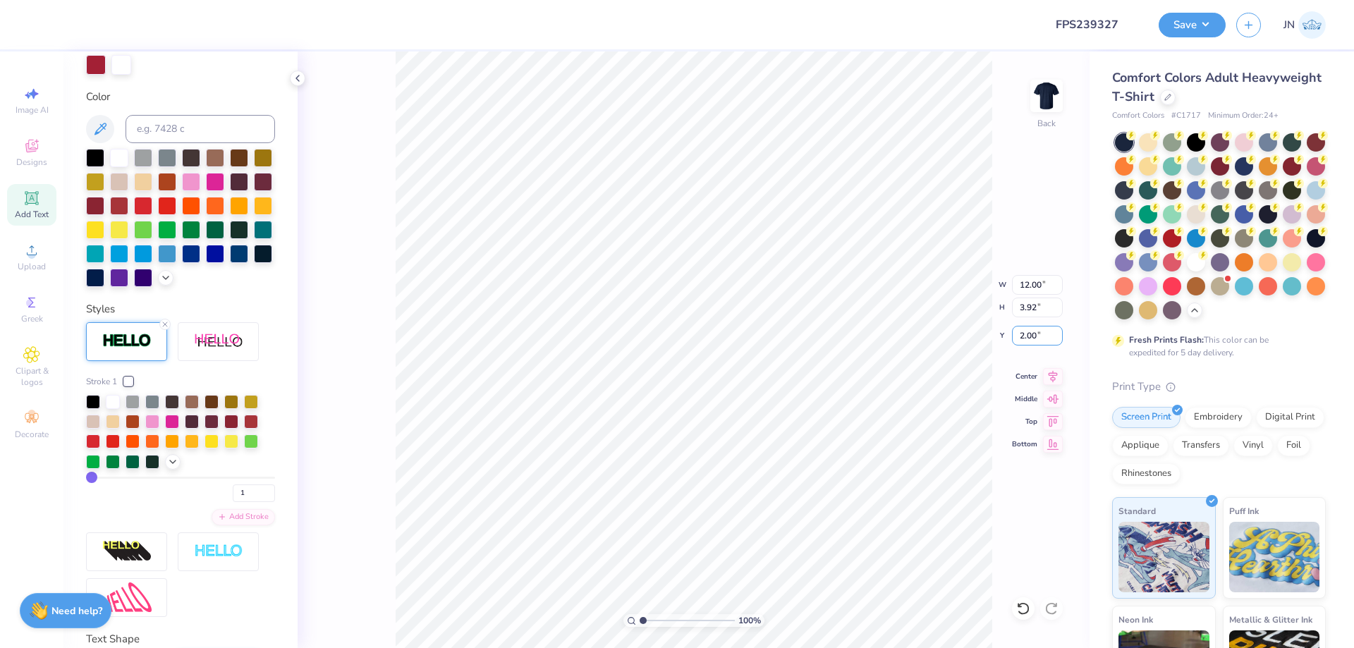
drag, startPoint x: 1045, startPoint y: 338, endPoint x: 1002, endPoint y: 337, distance: 43.7
click at [1002, 337] on div "100 % Back W 12.00 12.00 " H 3.92 3.92 " Y 2.00 2.00 " Center Middle Top Bottom" at bounding box center [694, 349] width 792 height 597
click at [1033, 339] on input "2.00" at bounding box center [1037, 336] width 51 height 20
type input "2.50"
click at [1047, 363] on div "100 % Back W 12.00 12.00 " H 3.92 3.92 " Y 2.50 2.50 " Center Middle Top Bottom" at bounding box center [694, 349] width 792 height 597
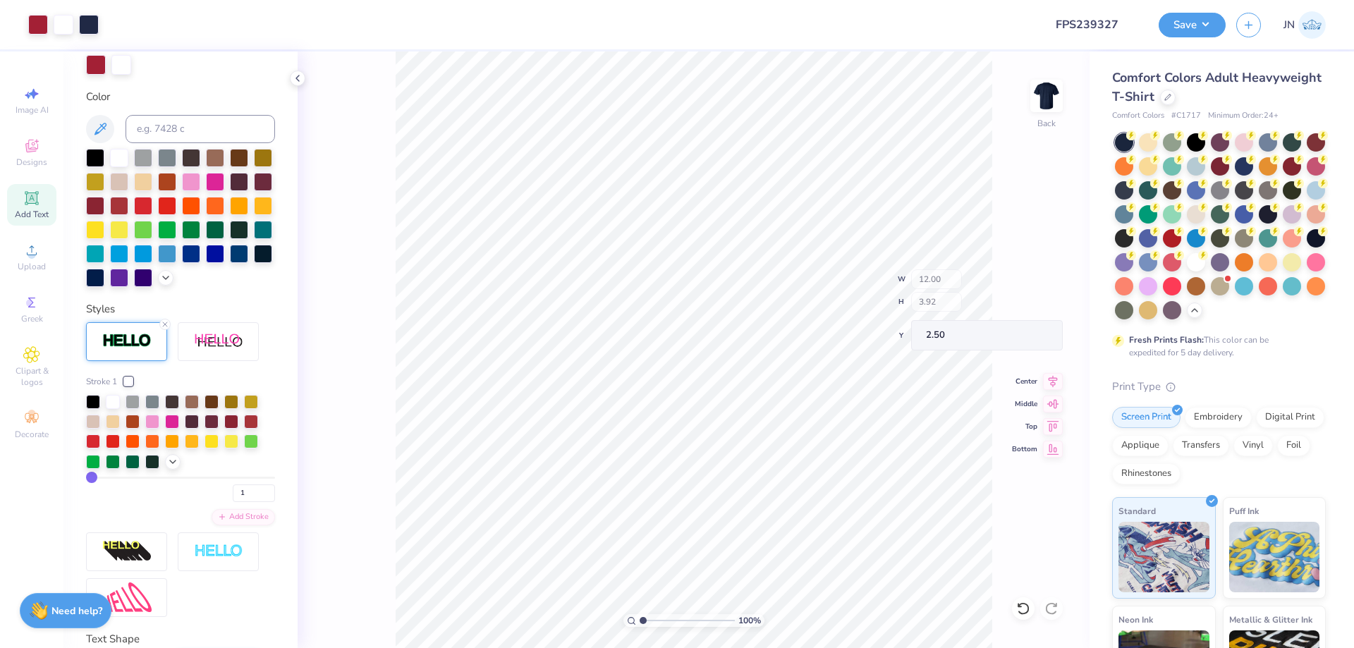
click at [1052, 373] on div "100 % Back W 12.00 H 3.92 Y 2.50 Center Middle Top Bottom" at bounding box center [694, 349] width 792 height 597
click at [1048, 381] on icon at bounding box center [1053, 374] width 20 height 17
click at [1026, 309] on input "4.97" at bounding box center [1037, 308] width 51 height 20
type input "4.5"
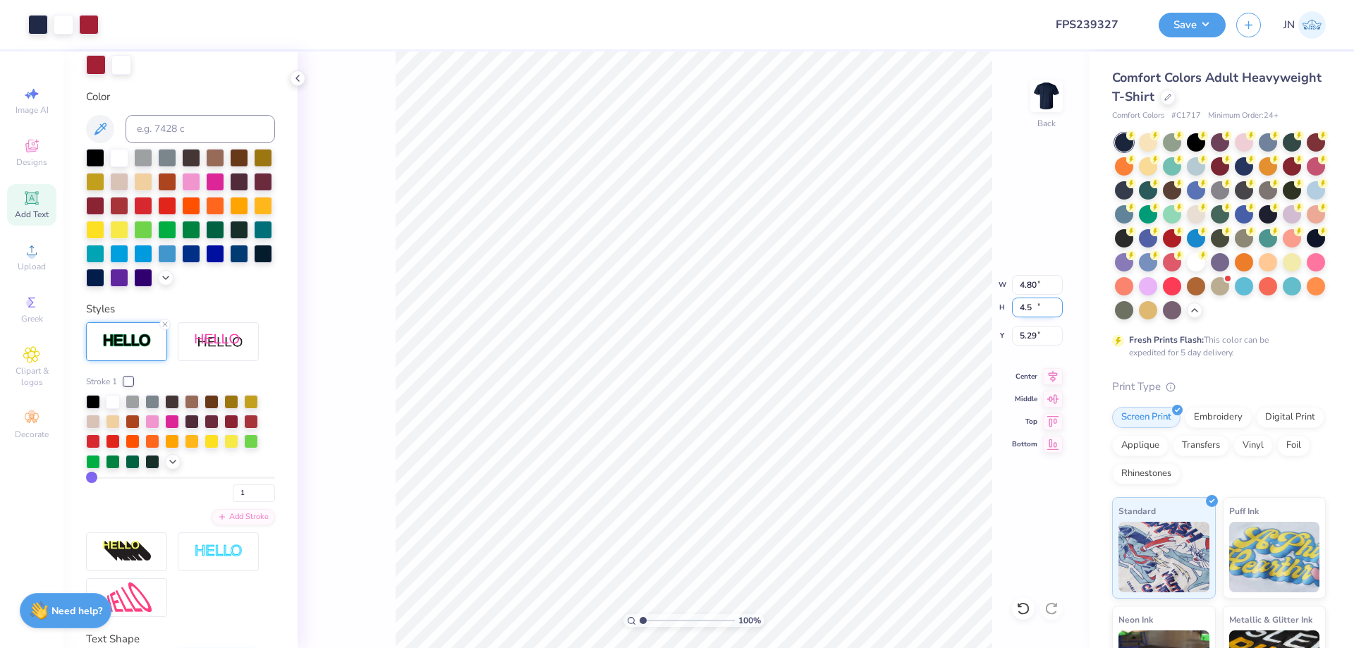
type input "4.80"
type input "4.50"
type input "5.29"
type input "12.00"
type input "3.92"
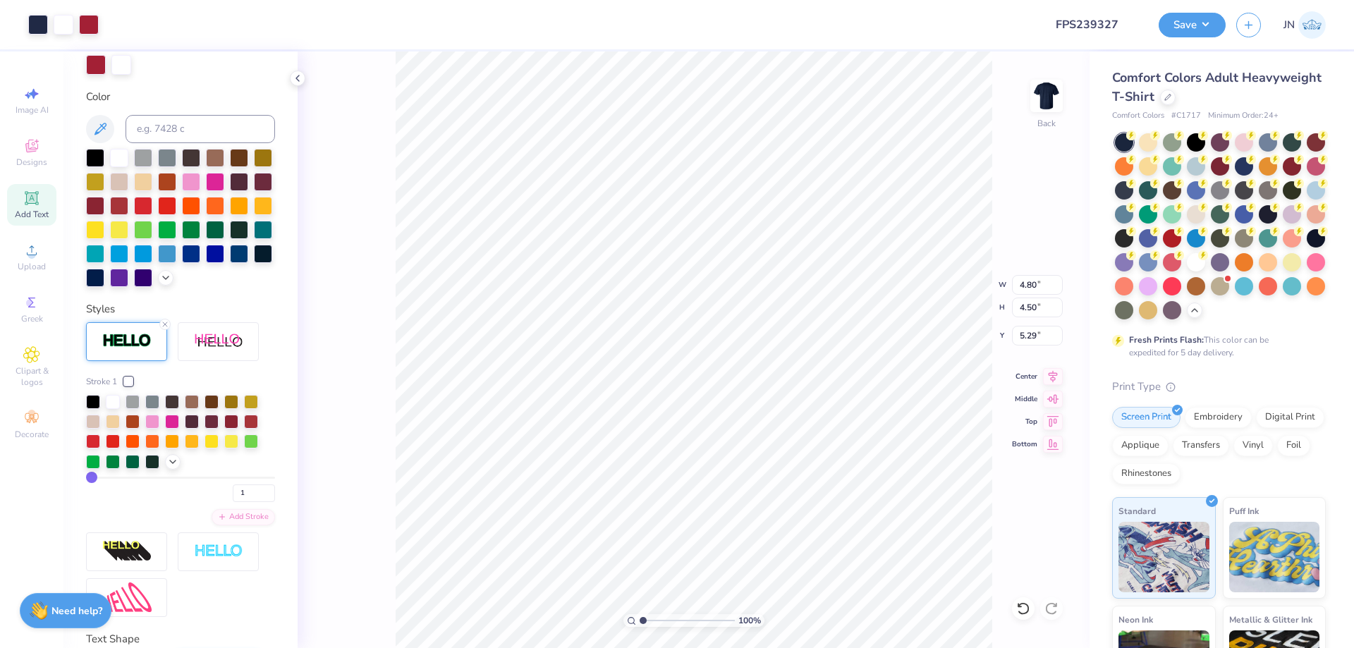
type input "2.50"
click at [36, 209] on span "Add Text" at bounding box center [32, 214] width 34 height 11
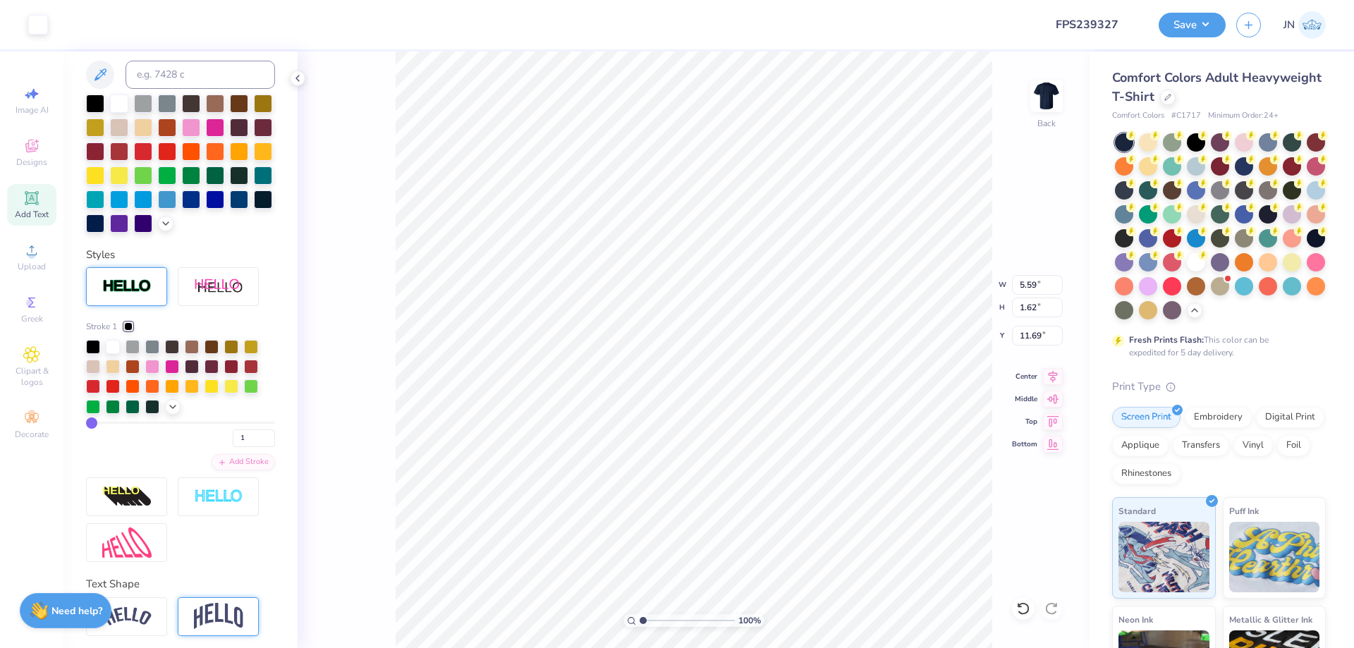
type input "0"
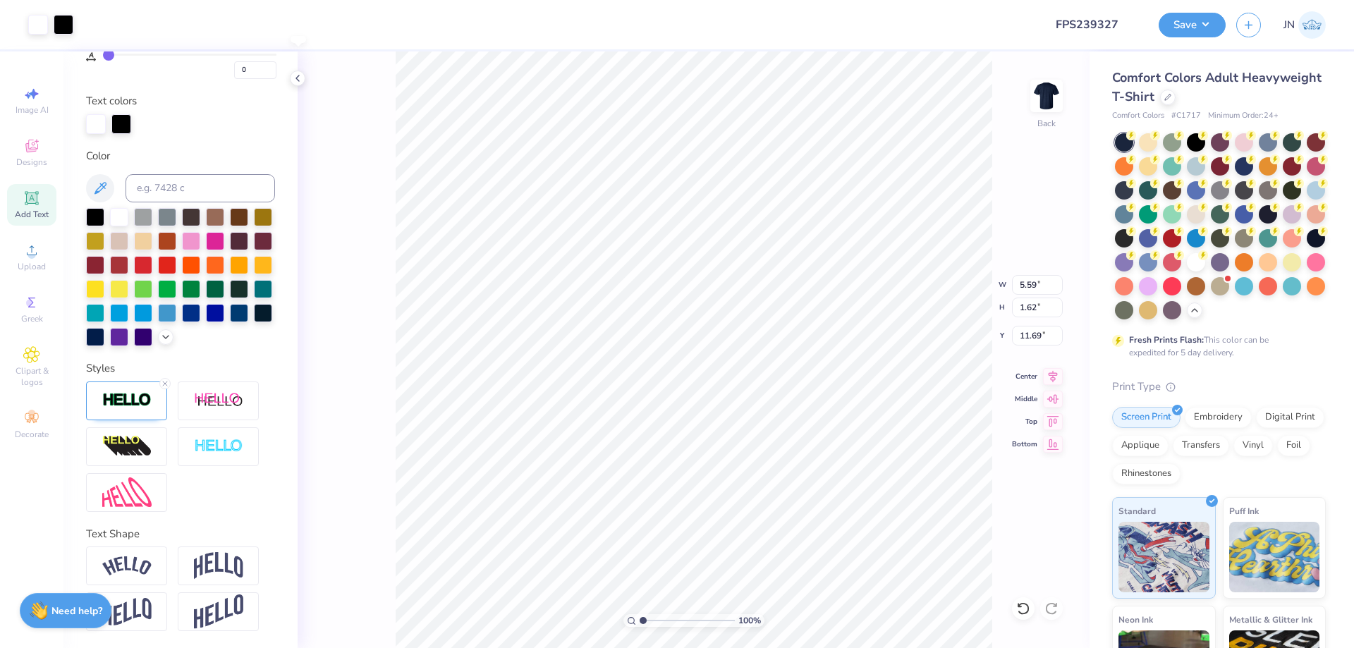
type input "5.62"
type input "1.65"
type input "11.67"
type textarea "e"
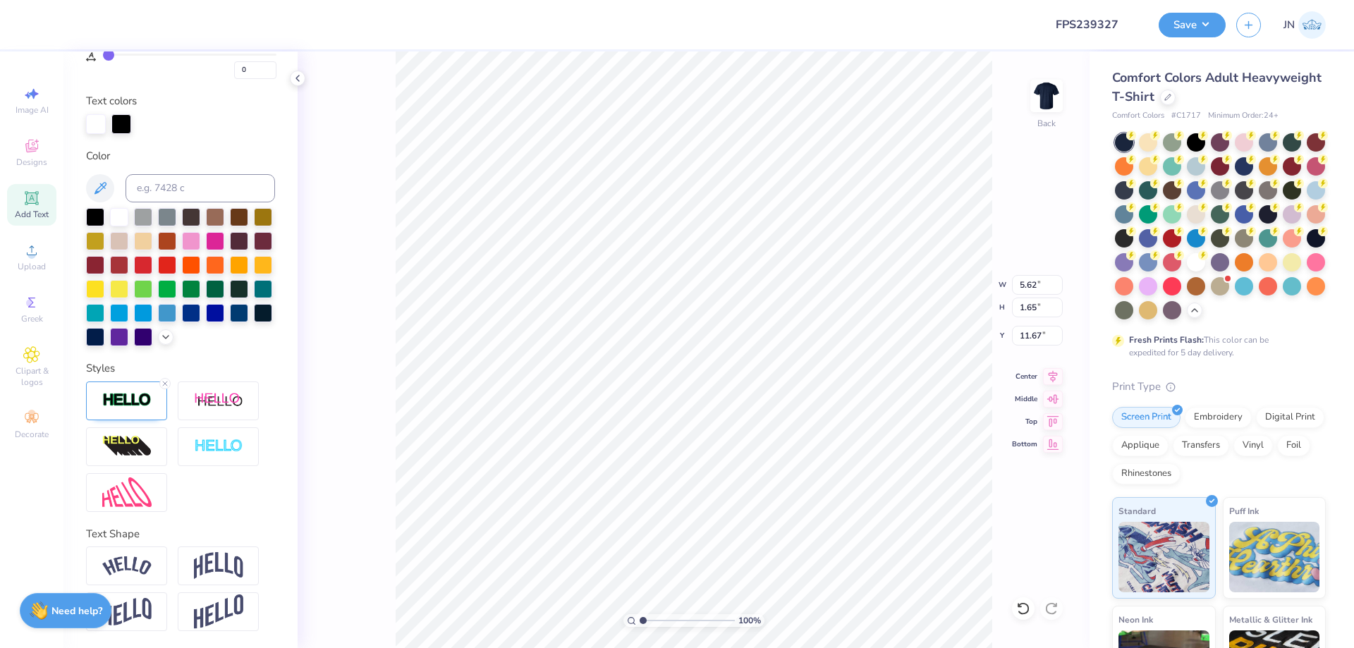
scroll to position [12, 1]
type textarea "EST.1873"
type input "9.65"
type input "1.71"
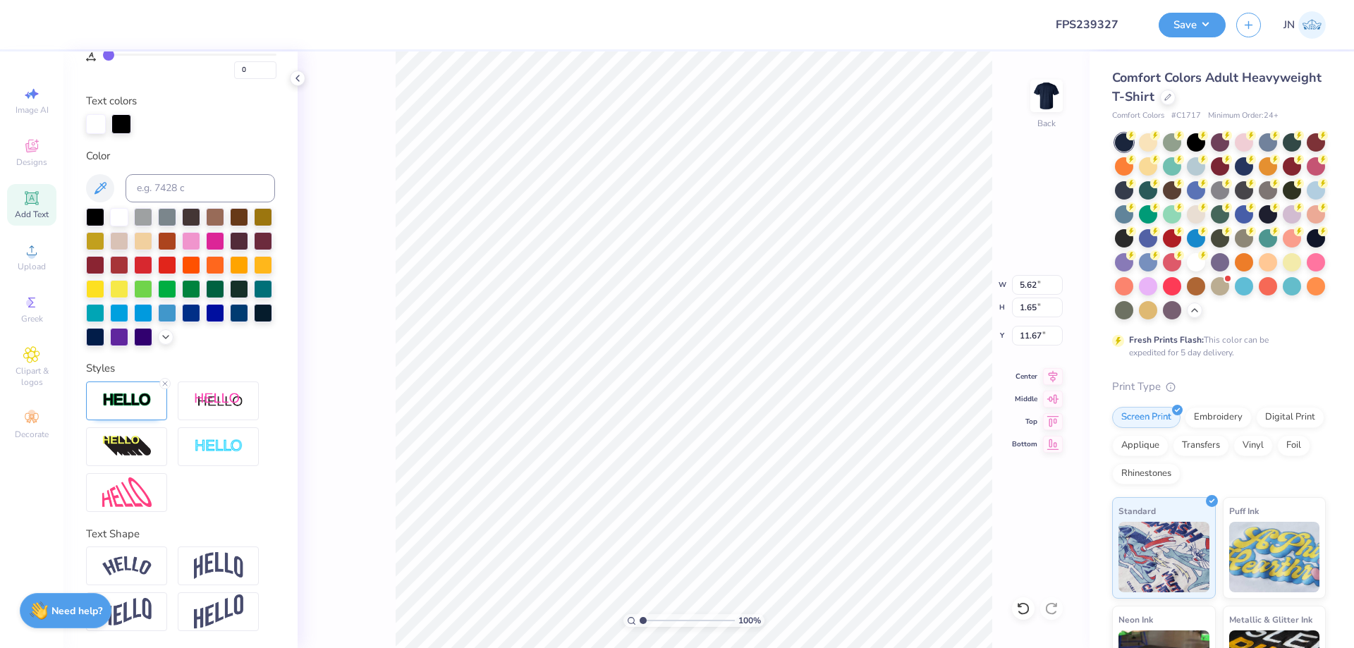
type input "11.64"
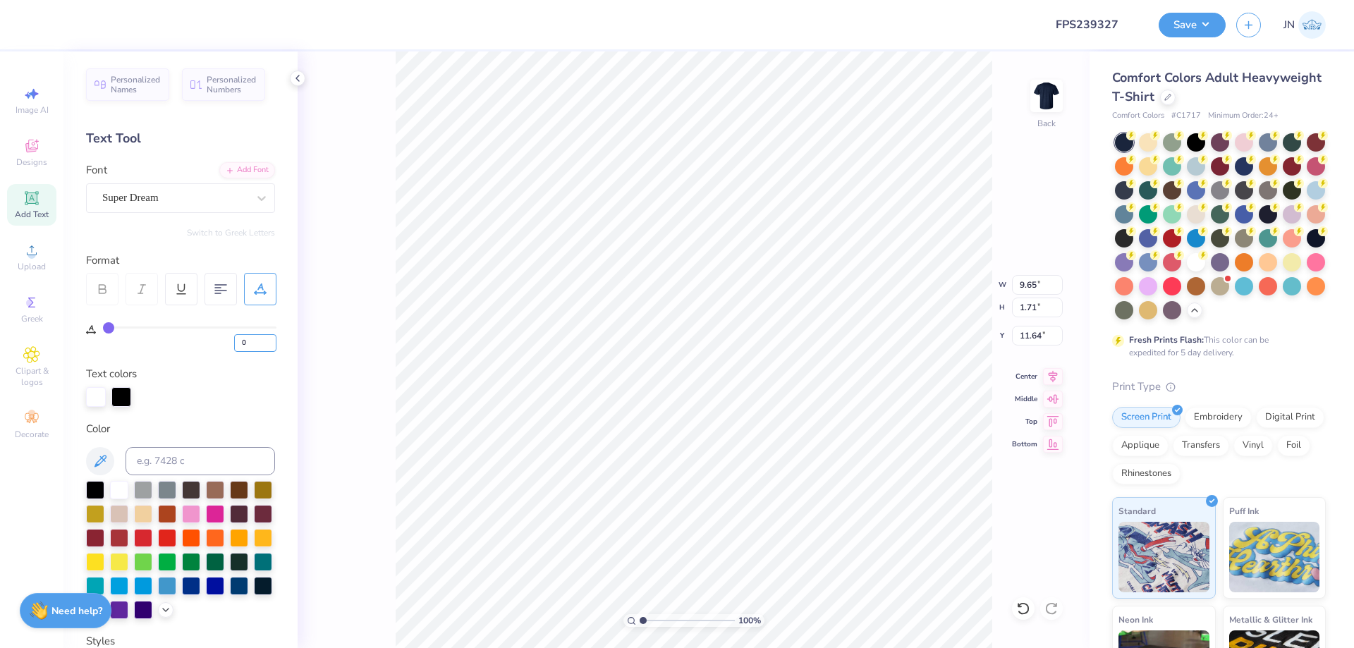
drag, startPoint x: 247, startPoint y: 348, endPoint x: 231, endPoint y: 348, distance: 15.5
click at [232, 348] on div "0" at bounding box center [190, 339] width 174 height 25
type input "10"
type input "11.27"
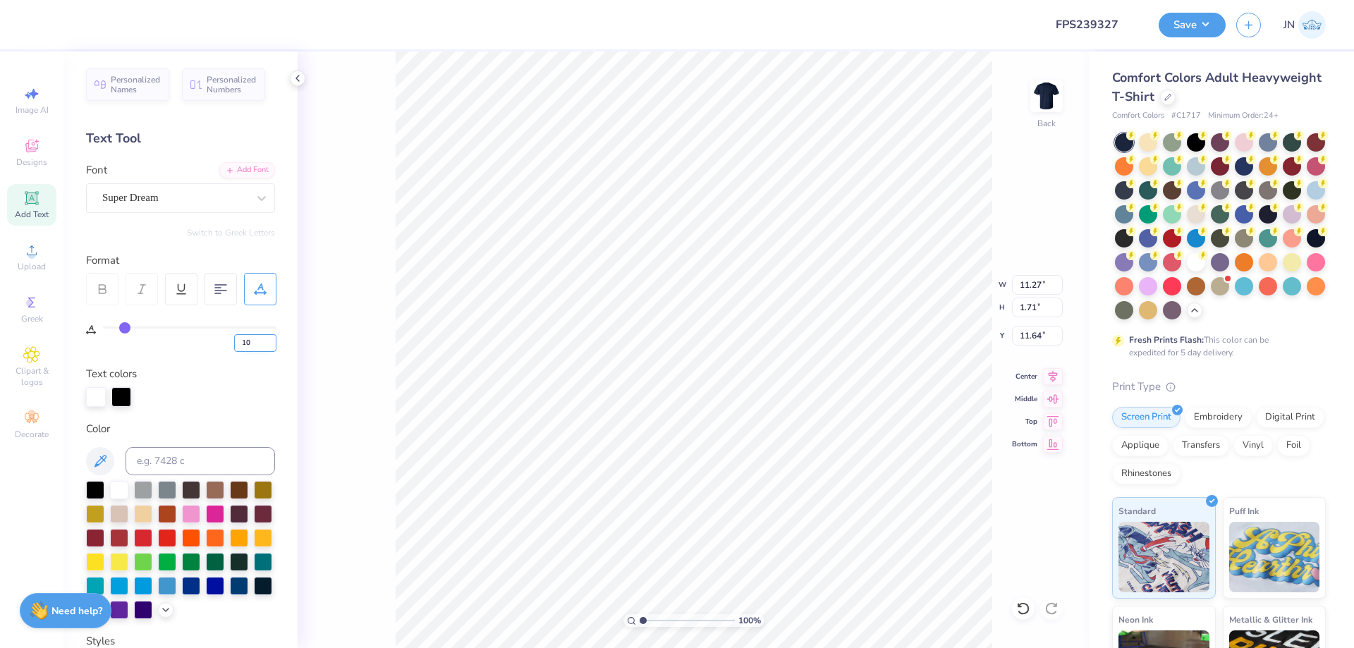
click at [240, 343] on input "10" at bounding box center [255, 343] width 42 height 18
type input "7"
click at [209, 203] on div "Super Dream" at bounding box center [175, 198] width 148 height 22
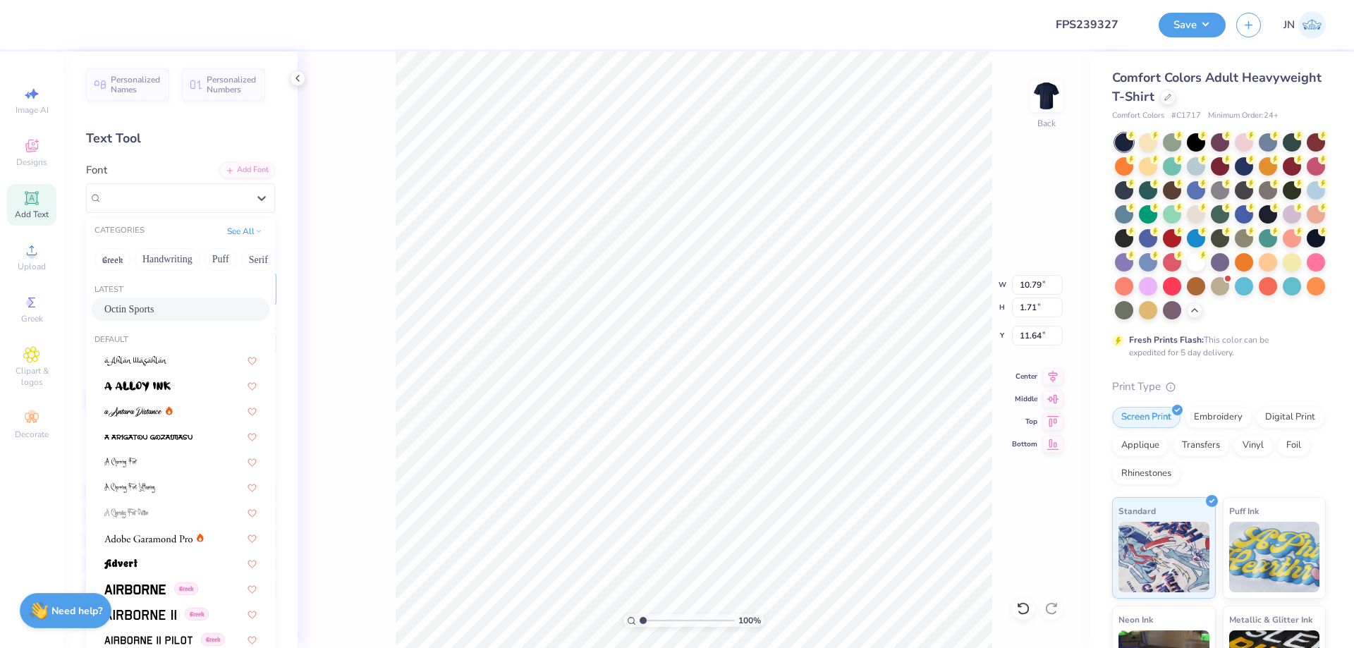
click at [172, 305] on div "Octin Sports" at bounding box center [180, 309] width 152 height 15
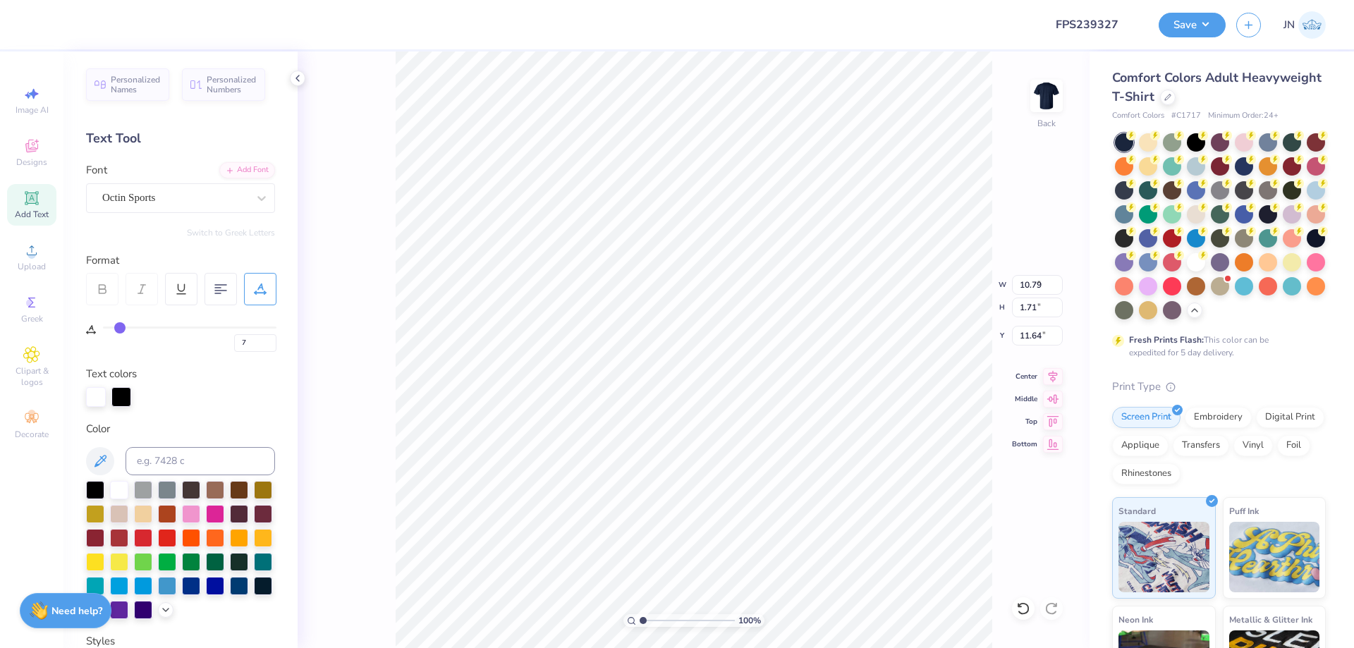
type input "9.57"
type input "1.65"
type input "11.68"
type input "2.37"
type input "0.41"
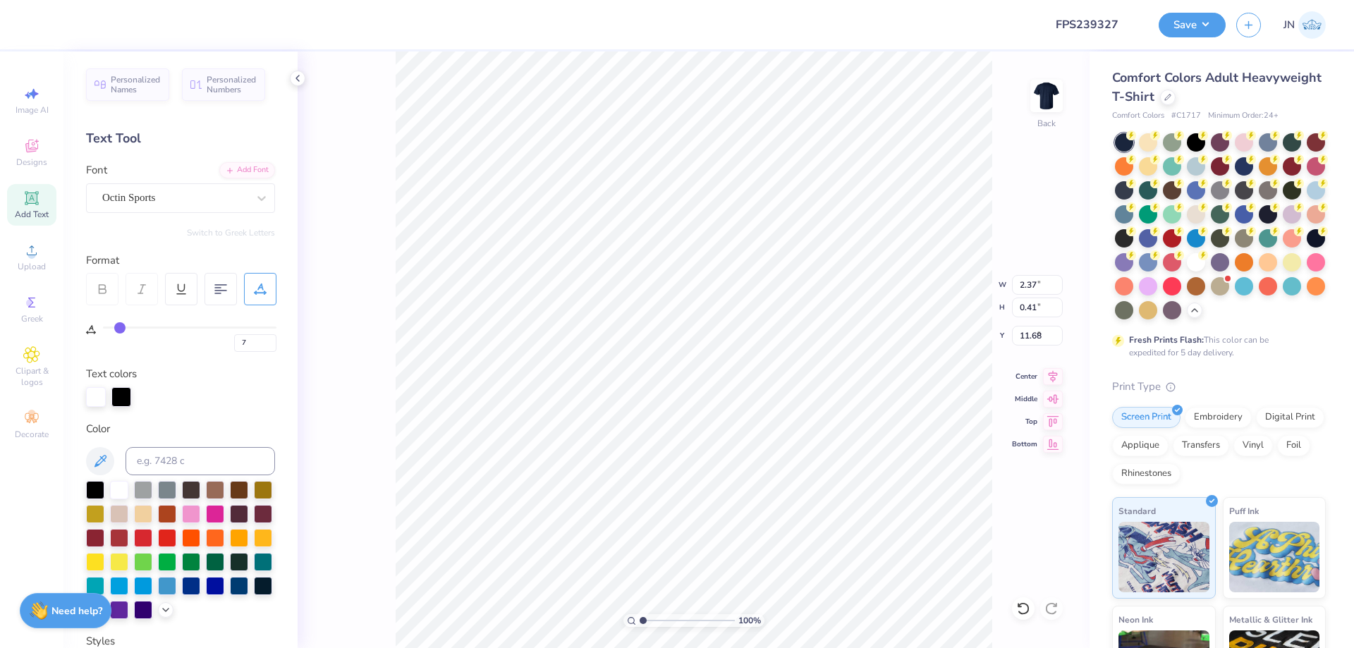
type input "7.97"
click at [661, 617] on input "range" at bounding box center [687, 620] width 95 height 13
type input "3.72"
click at [669, 621] on input "range" at bounding box center [687, 620] width 95 height 13
type input "7.91"
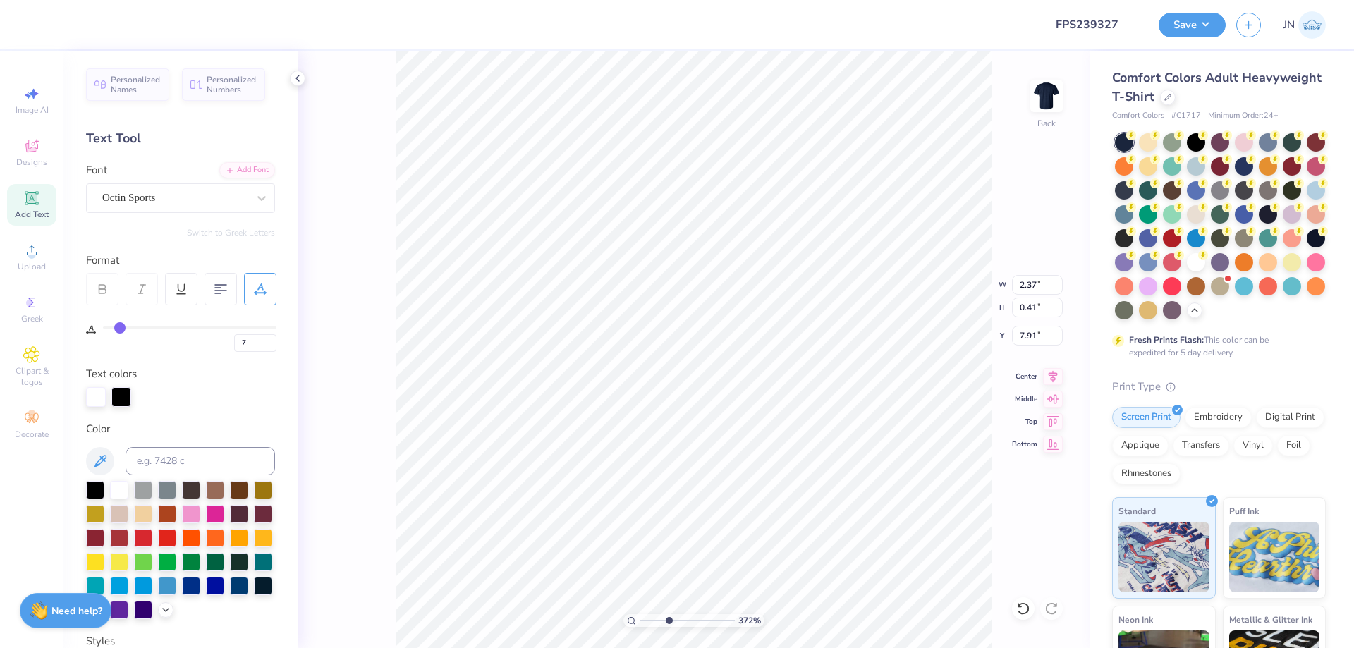
scroll to position [282, 0]
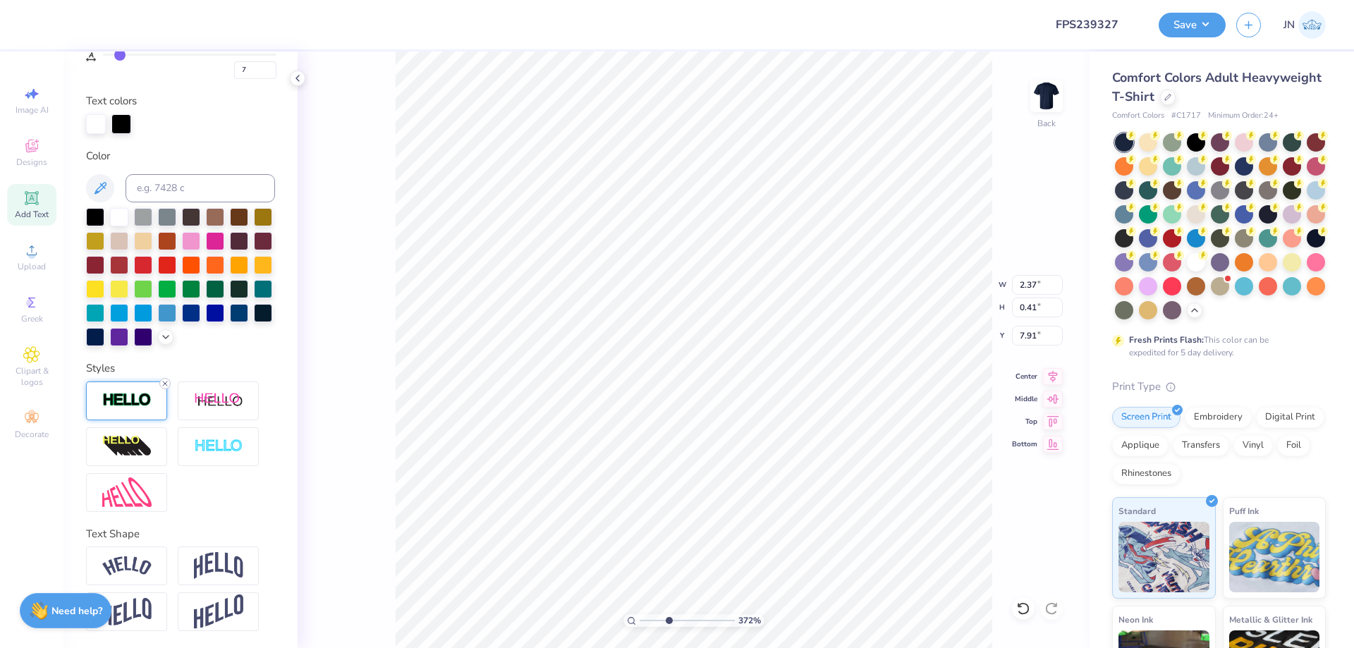
click at [162, 388] on icon at bounding box center [165, 383] width 8 height 8
type input "0.40"
type input "7.92"
type input "1.54"
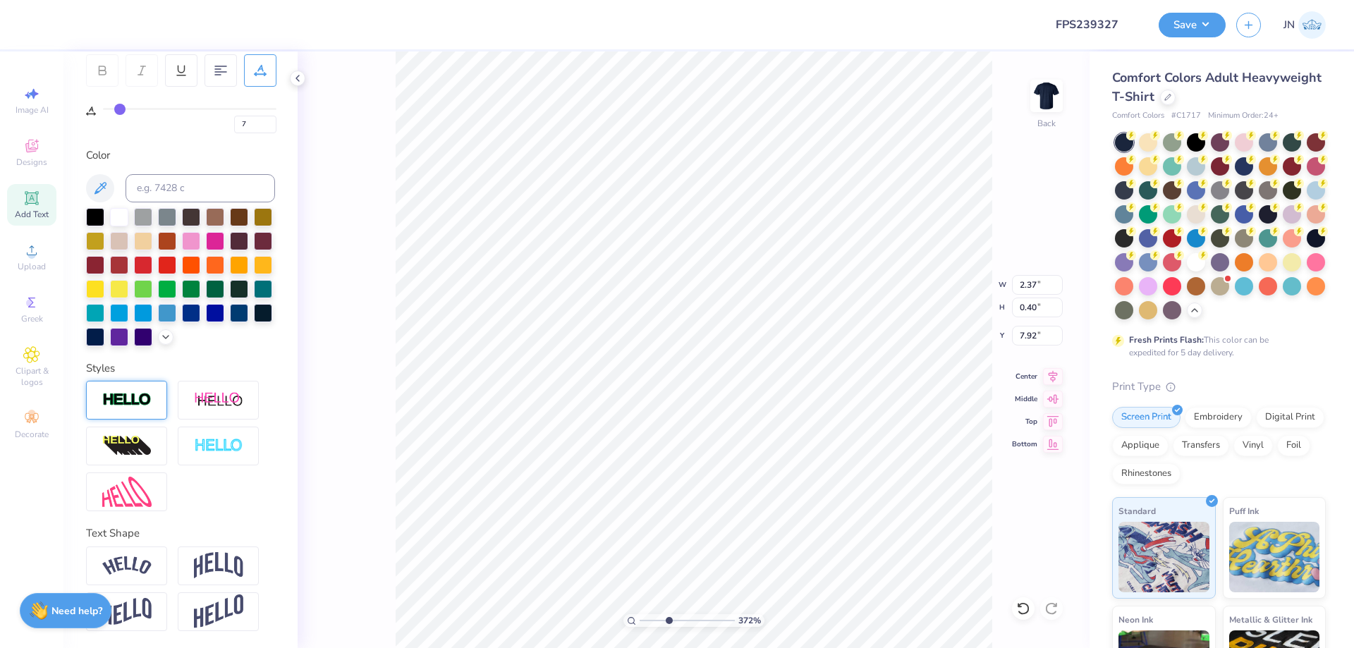
type input "0.26"
type input "7.99"
type input "1.99"
type input "0.34"
type input "7.97"
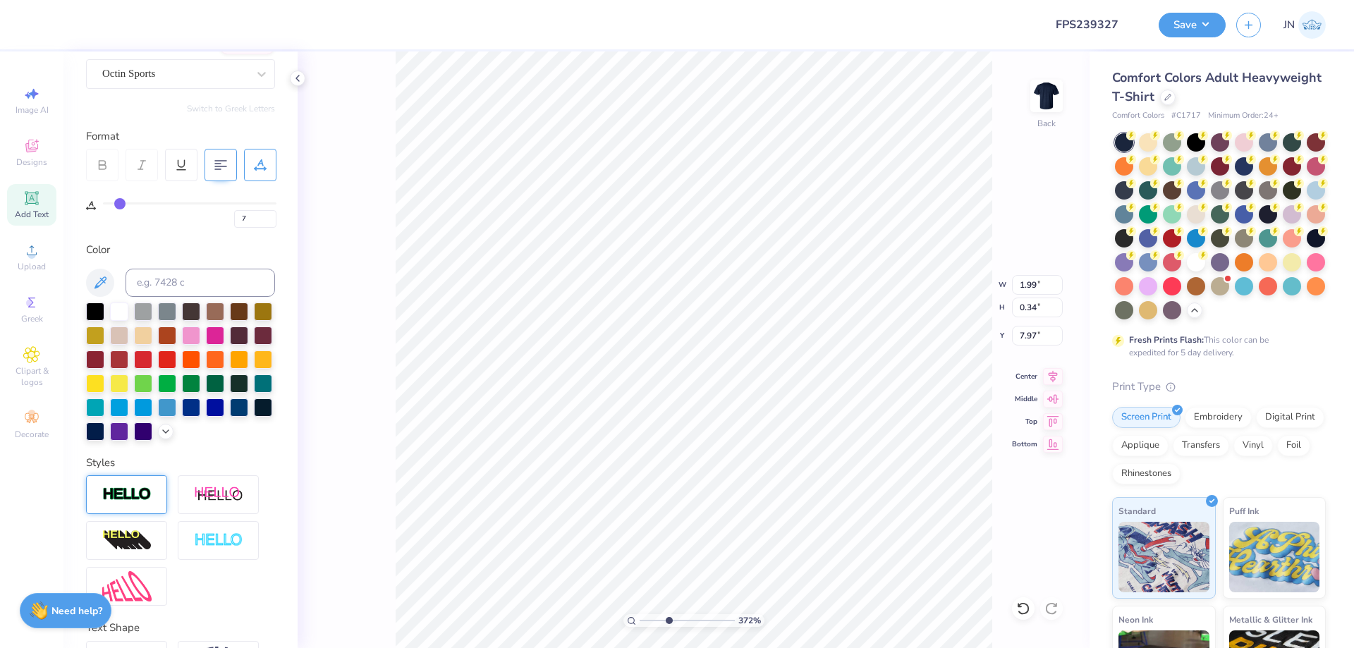
scroll to position [0, 0]
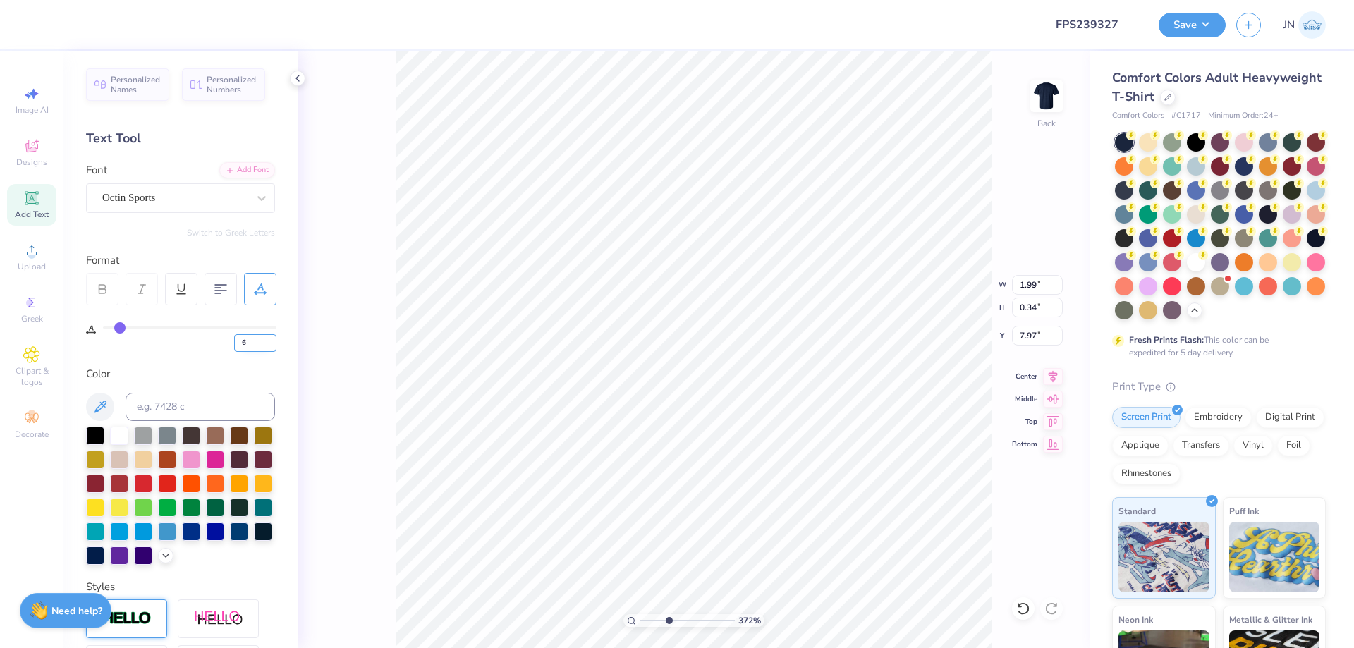
drag, startPoint x: 250, startPoint y: 336, endPoint x: 237, endPoint y: 336, distance: 12.7
click at [237, 336] on div "Personalized Names Personalized Numbers Text Tool Add Font Font Octin Sports Sw…" at bounding box center [180, 349] width 234 height 597
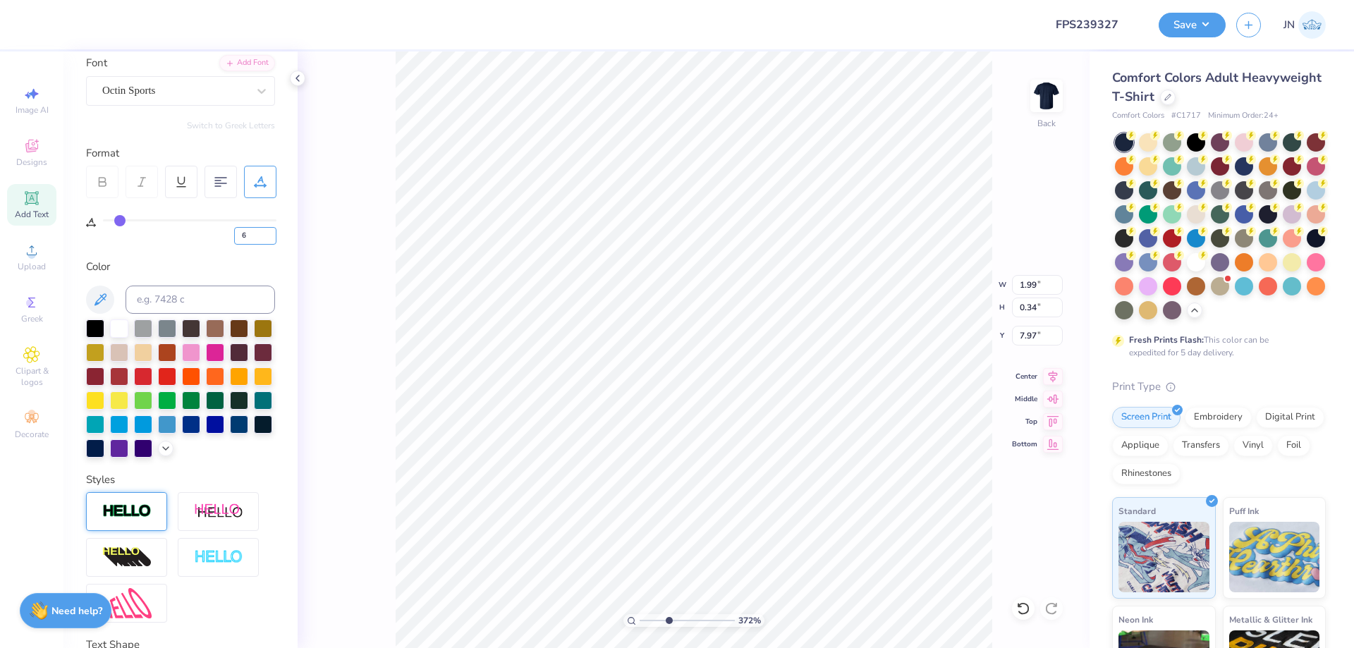
scroll to position [141, 0]
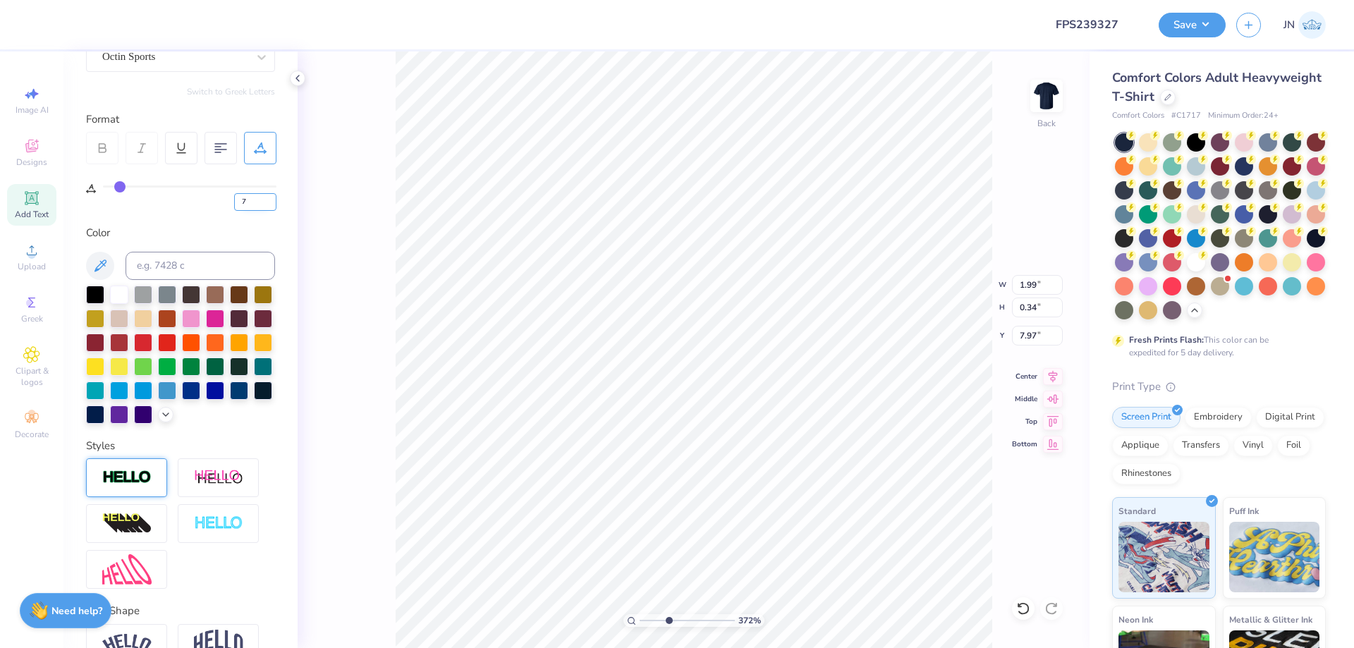
click at [269, 200] on input "7" at bounding box center [255, 202] width 42 height 18
click at [269, 200] on input "8" at bounding box center [255, 202] width 42 height 18
click at [269, 200] on input "9" at bounding box center [255, 202] width 42 height 18
type input "10"
click at [269, 200] on input "10" at bounding box center [255, 202] width 42 height 18
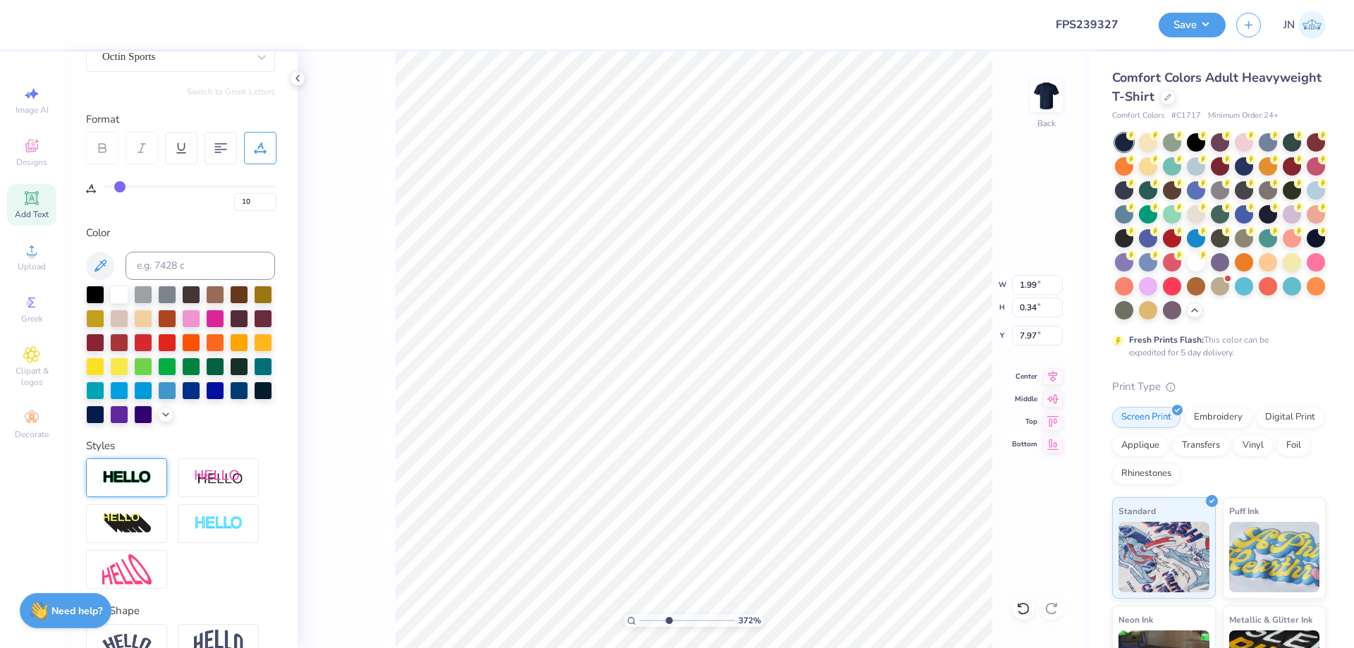
type input "10"
type input "4.80"
type input "4.50"
type input "5.29"
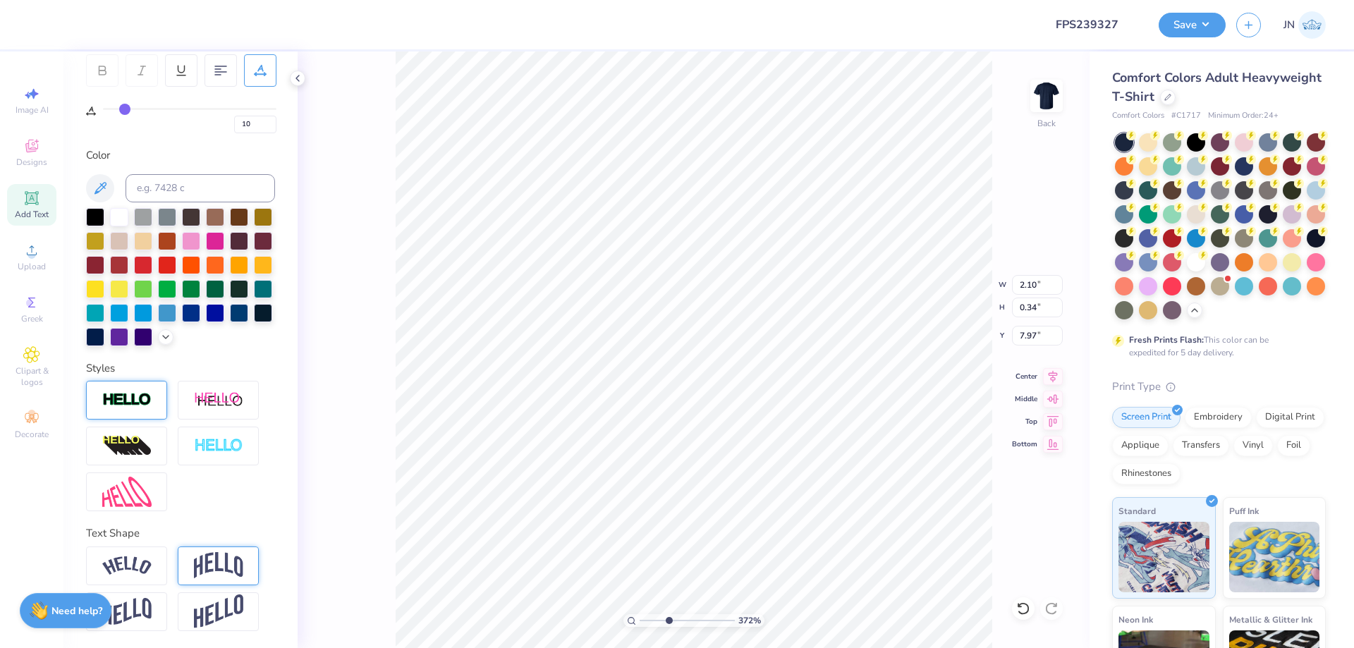
scroll to position [243, 0]
click at [153, 570] on div at bounding box center [126, 566] width 81 height 39
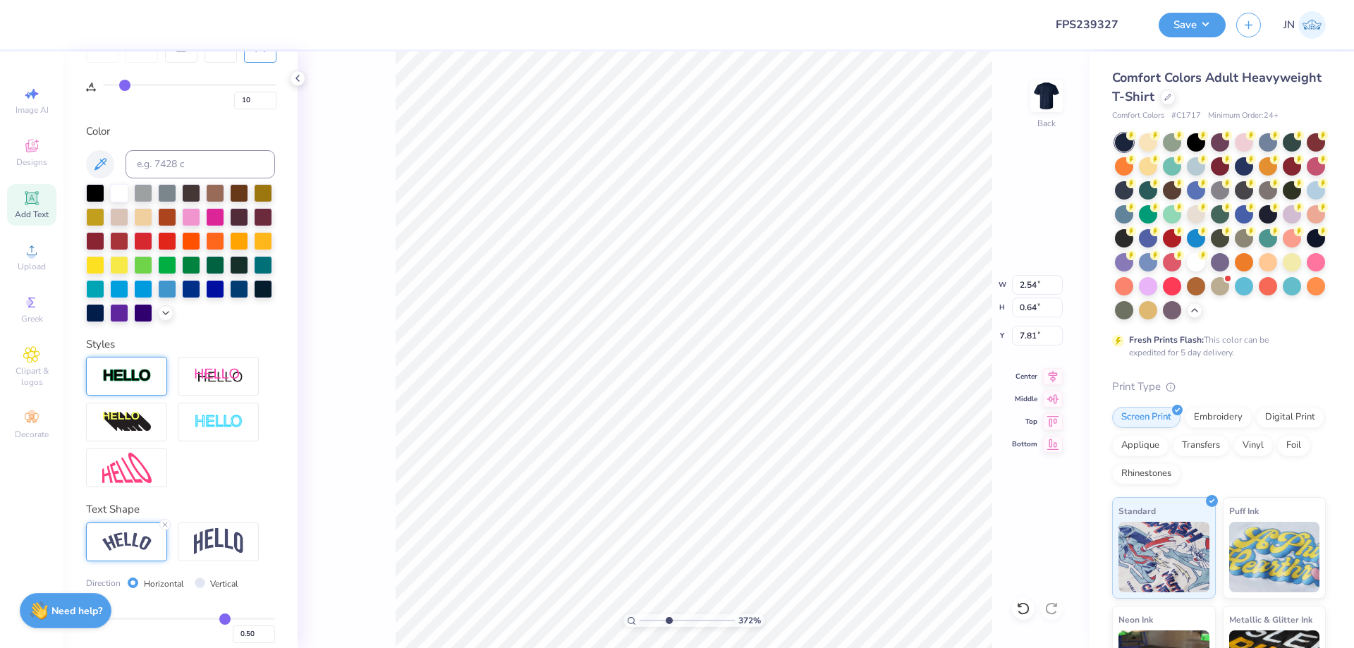
type input "2.54"
type input "0.64"
type input "7.81"
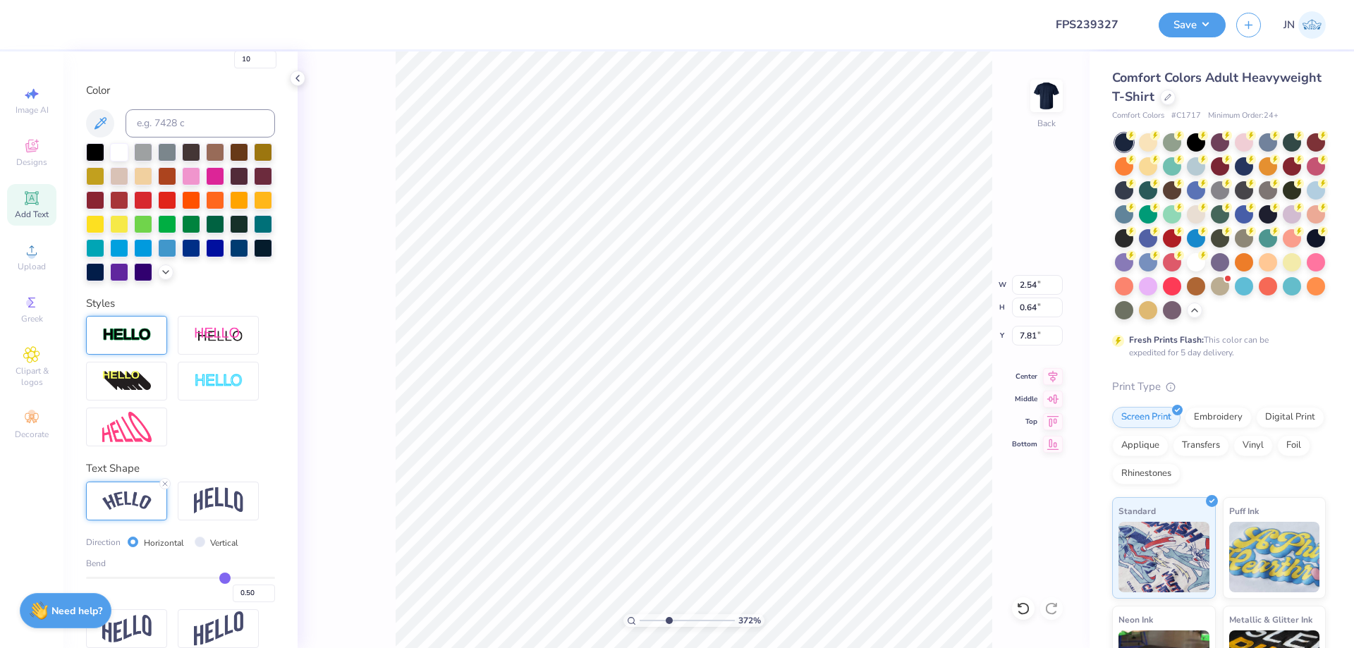
scroll to position [324, 0]
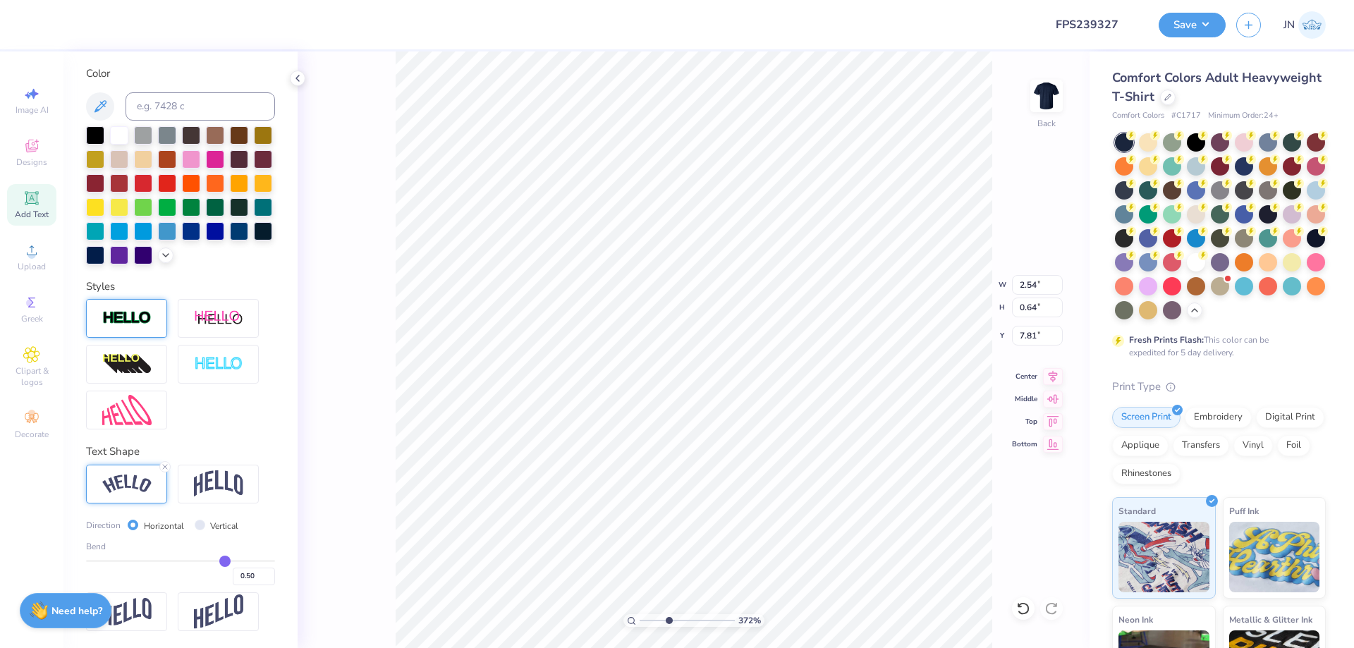
type input "0.52"
type input "0.51"
type input "0.5"
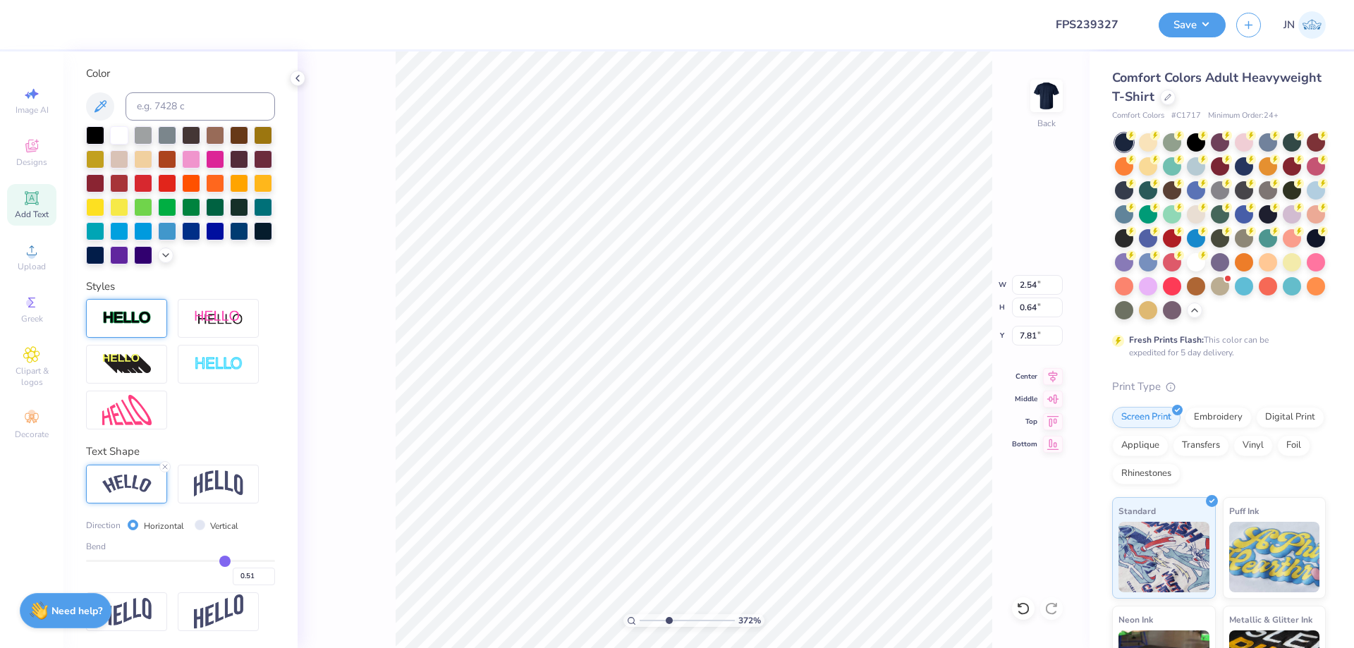
type input "0.50"
type input "0.49"
type input "0.48"
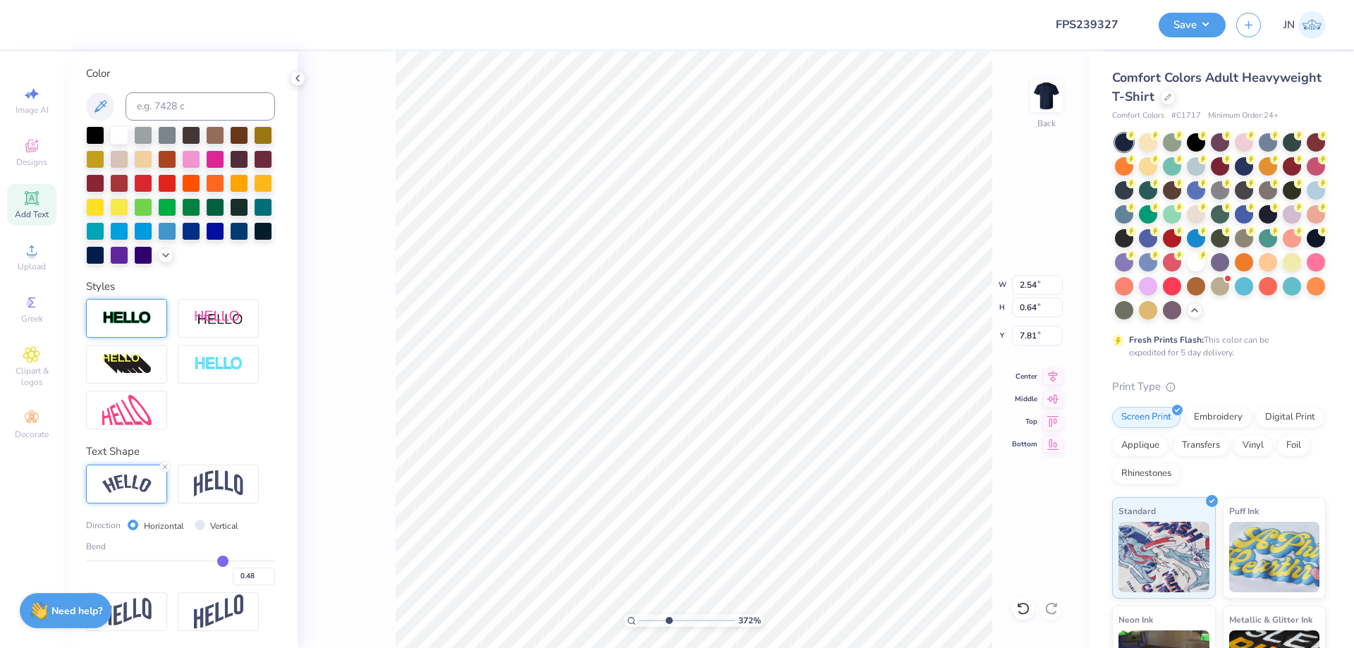
type input "0.46"
type input "0.44"
type input "0.43"
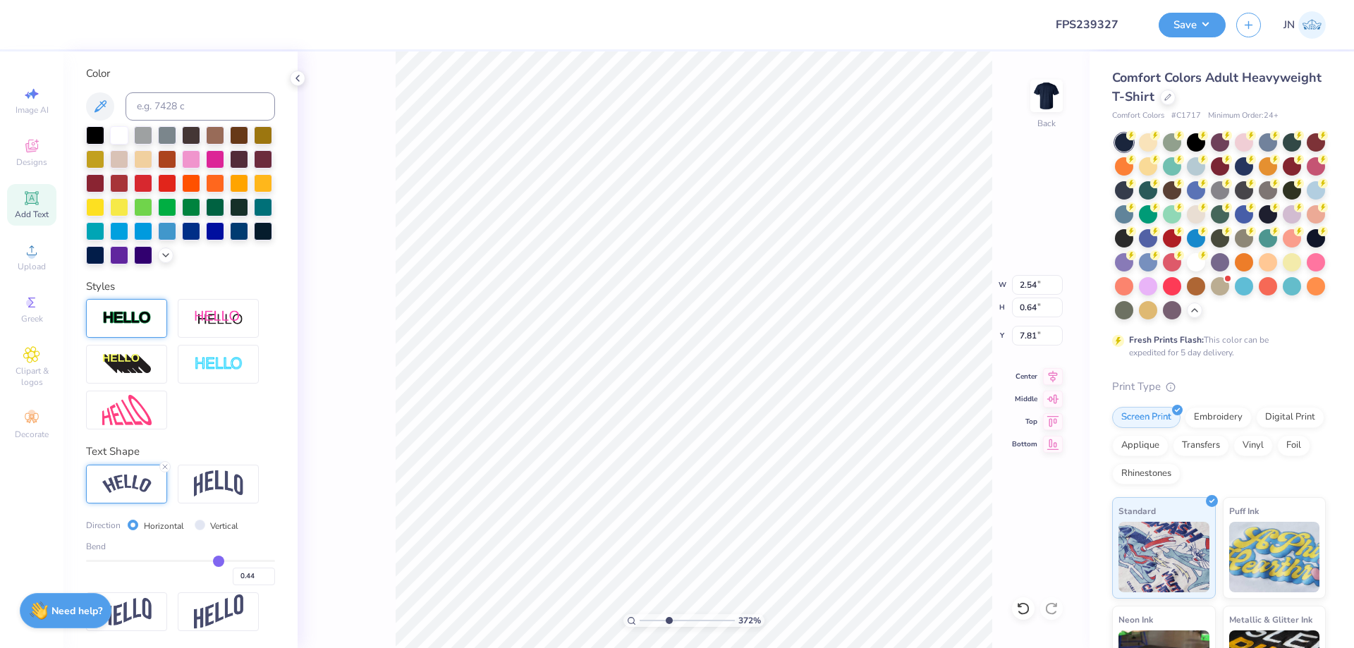
type input "0.43"
type input "0.42"
drag, startPoint x: 218, startPoint y: 561, endPoint x: 209, endPoint y: 561, distance: 8.5
type input "0.42"
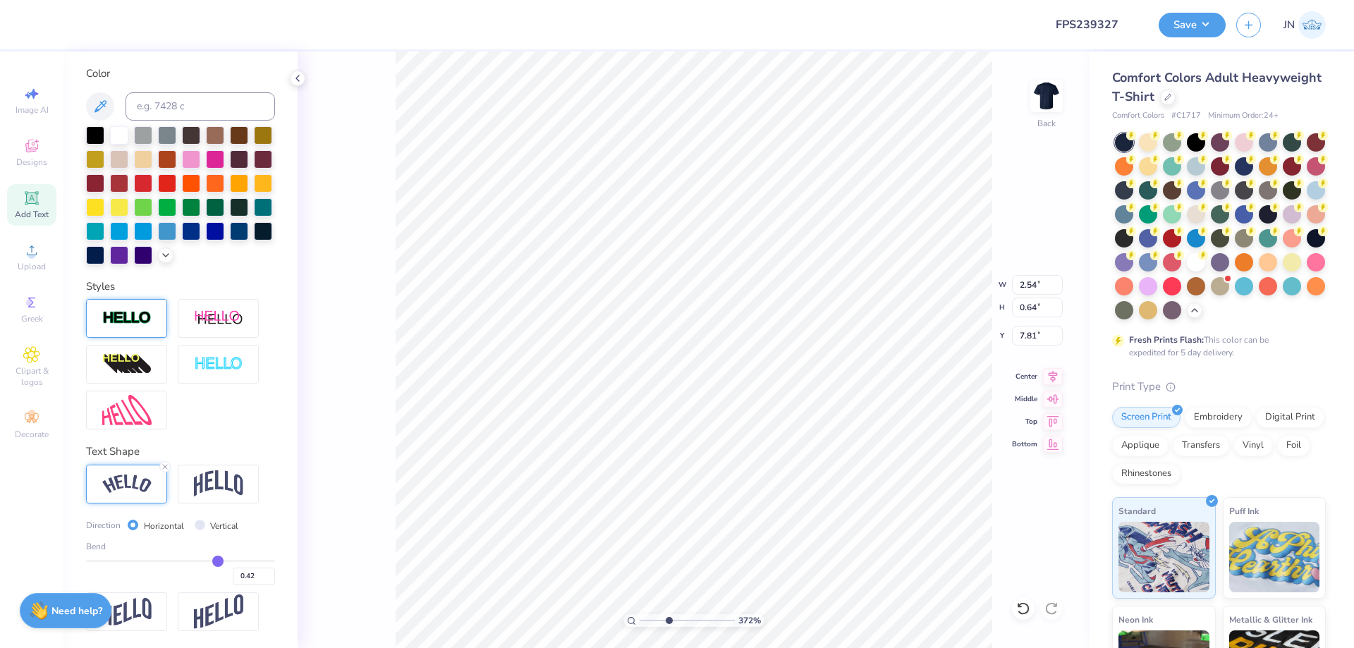
click at [210, 561] on input "range" at bounding box center [180, 561] width 189 height 2
type input "2.48"
type input "0.56"
type input "7.86"
type input "0.4"
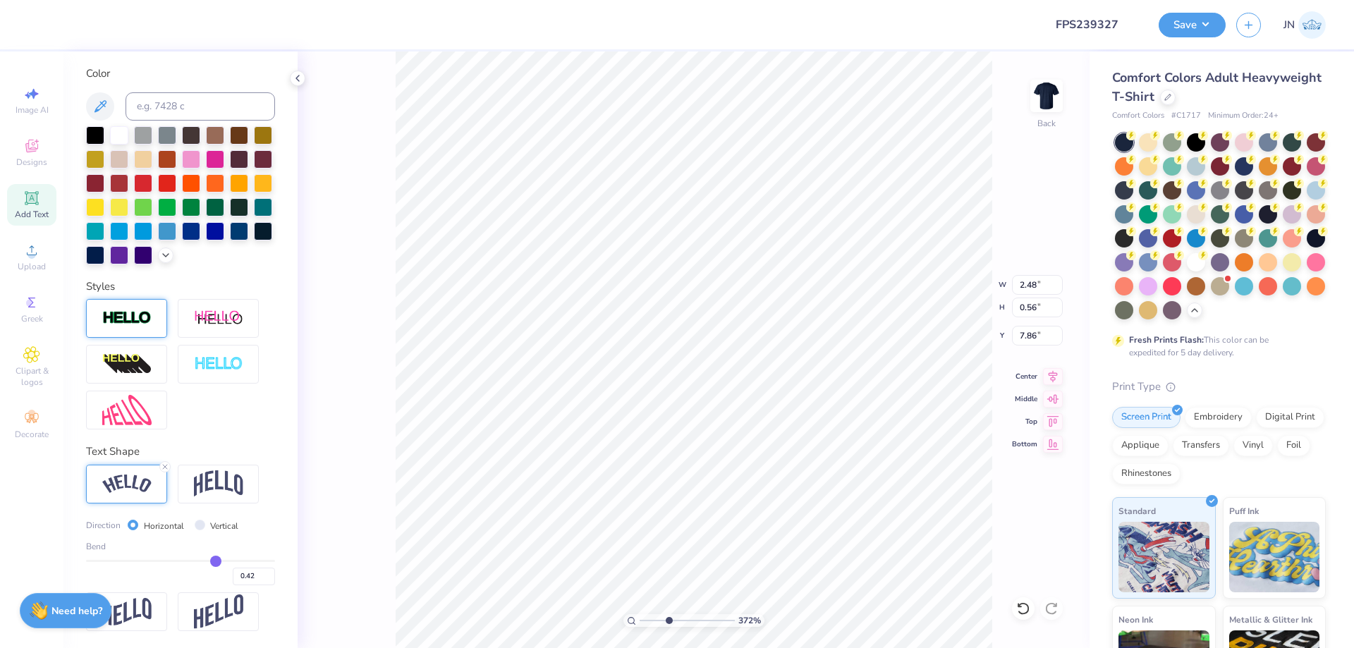
type input "0.40"
type input "0.39"
type input "0.37"
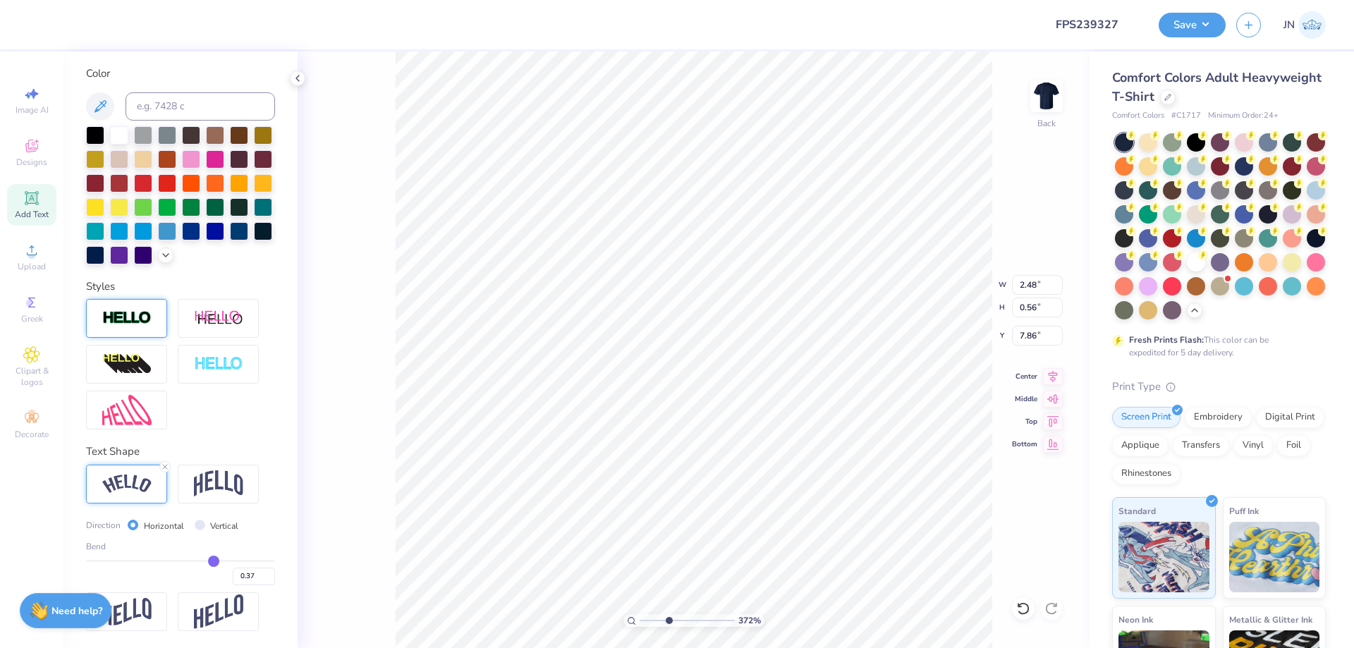
type input "0.36"
type input "0.34"
type input "0.33"
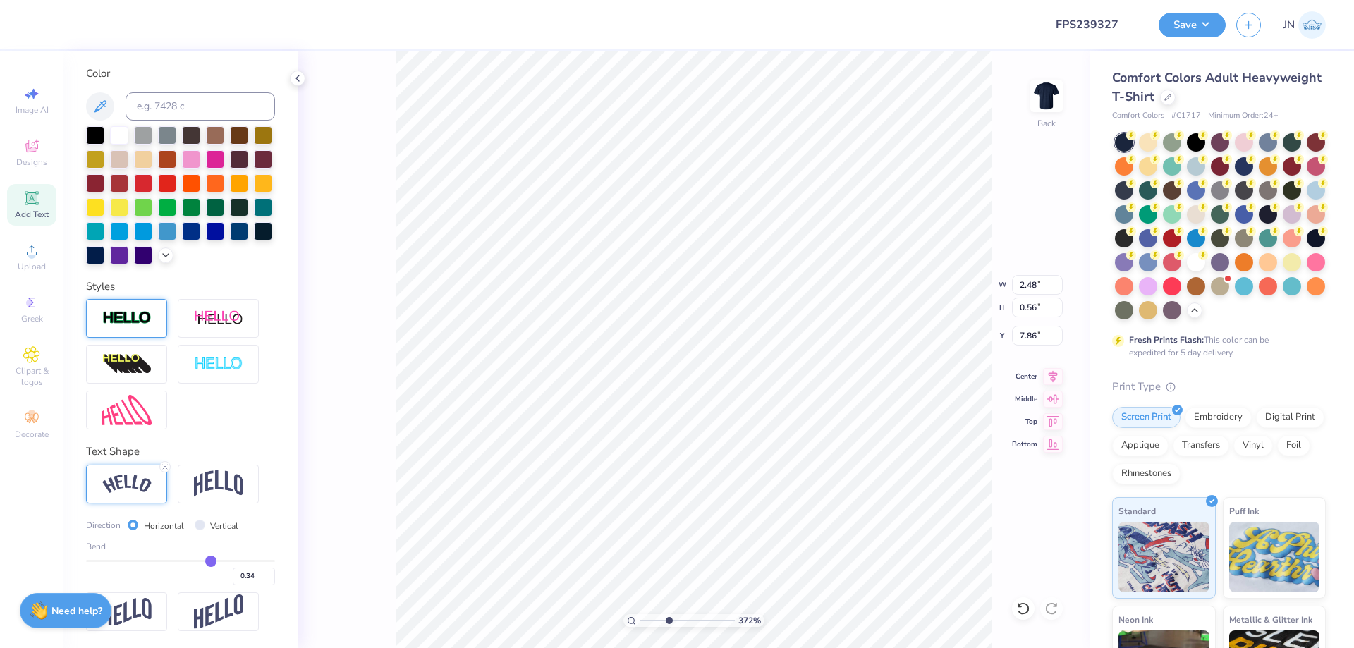
type input "0.33"
click at [203, 561] on input "range" at bounding box center [180, 561] width 189 height 2
drag, startPoint x: 203, startPoint y: 561, endPoint x: 194, endPoint y: 561, distance: 9.2
type input "0.22"
click at [194, 561] on input "range" at bounding box center [180, 561] width 189 height 2
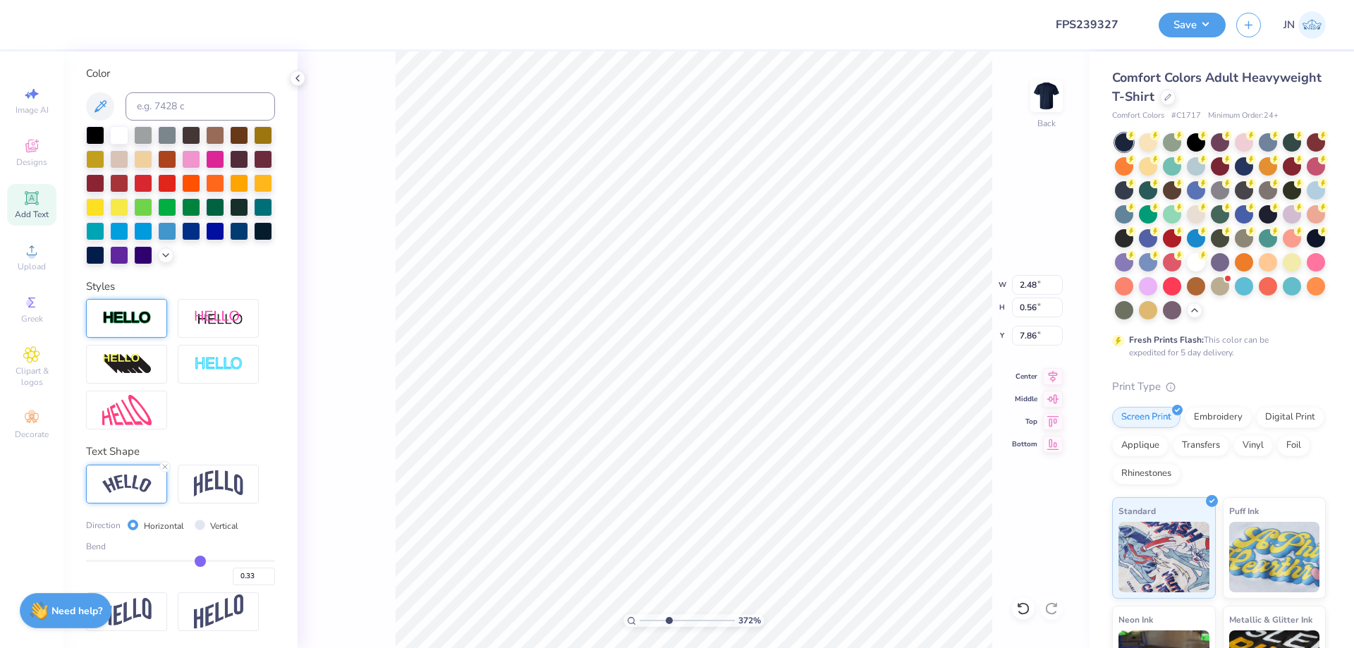
type input "0.22"
type input "2.41"
type input "0.47"
type input "7.90"
type input "2.31"
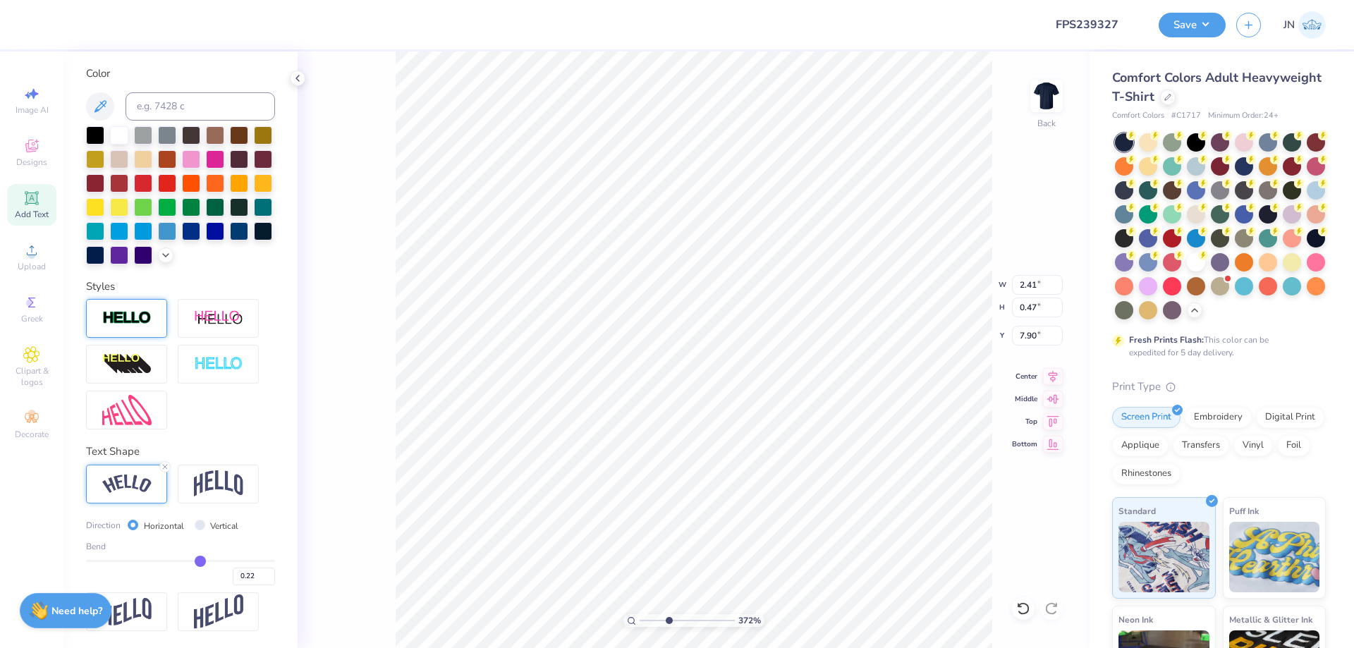
type input "0.40"
type input "7.94"
click at [219, 485] on img at bounding box center [218, 483] width 49 height 27
type input "2.10"
type input "0.52"
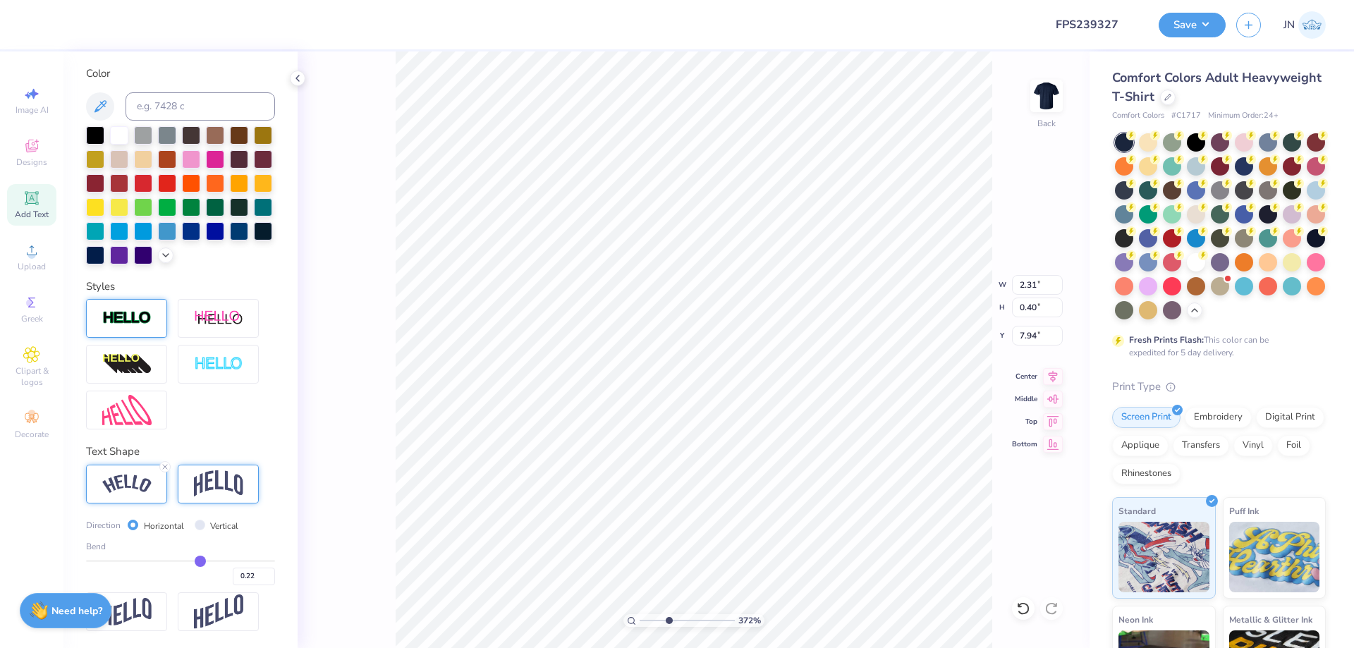
type input "7.88"
type input "0.27"
type input "0.25"
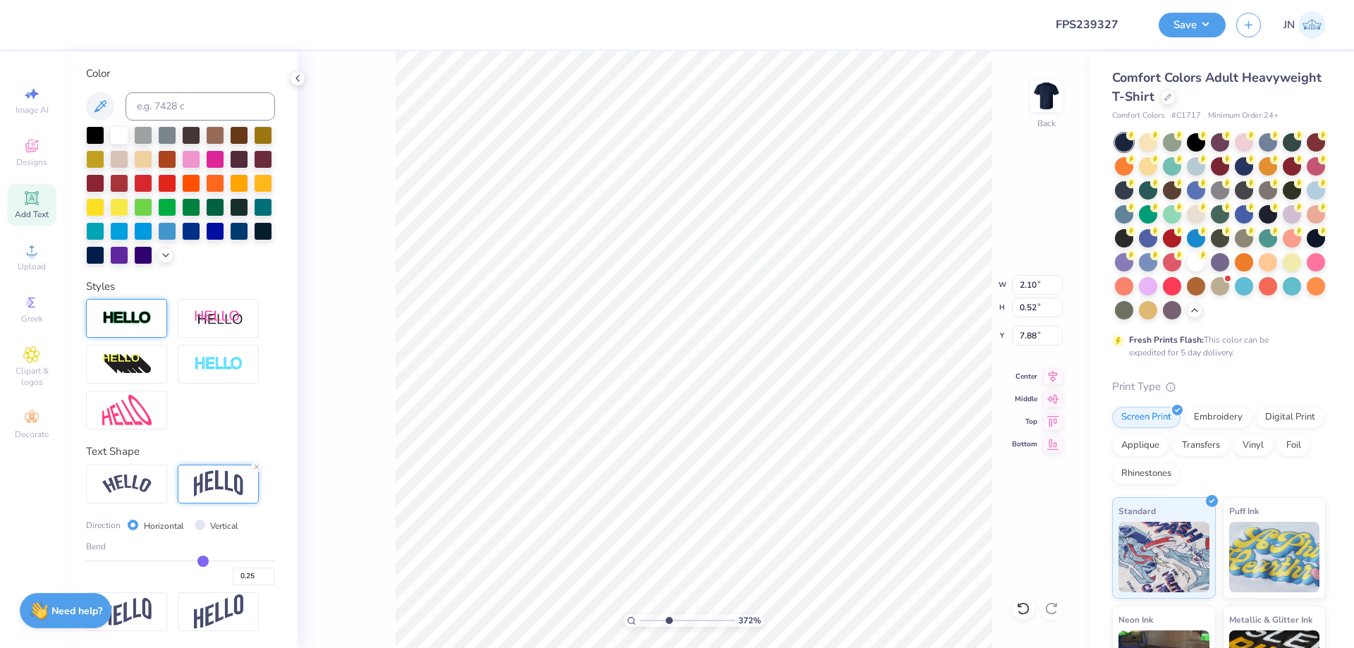
type input "0.23"
type input "0.22"
type input "0.21"
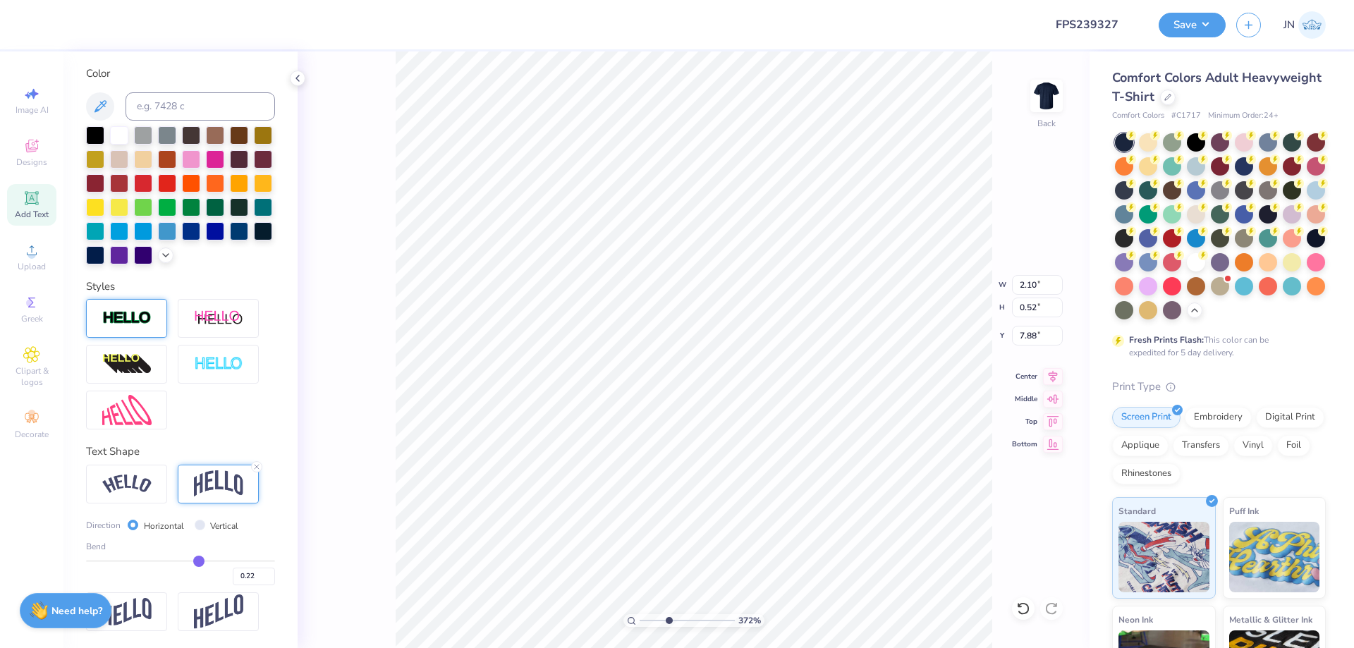
type input "0.21"
type input "0.2"
type input "0.20"
type input "0.19"
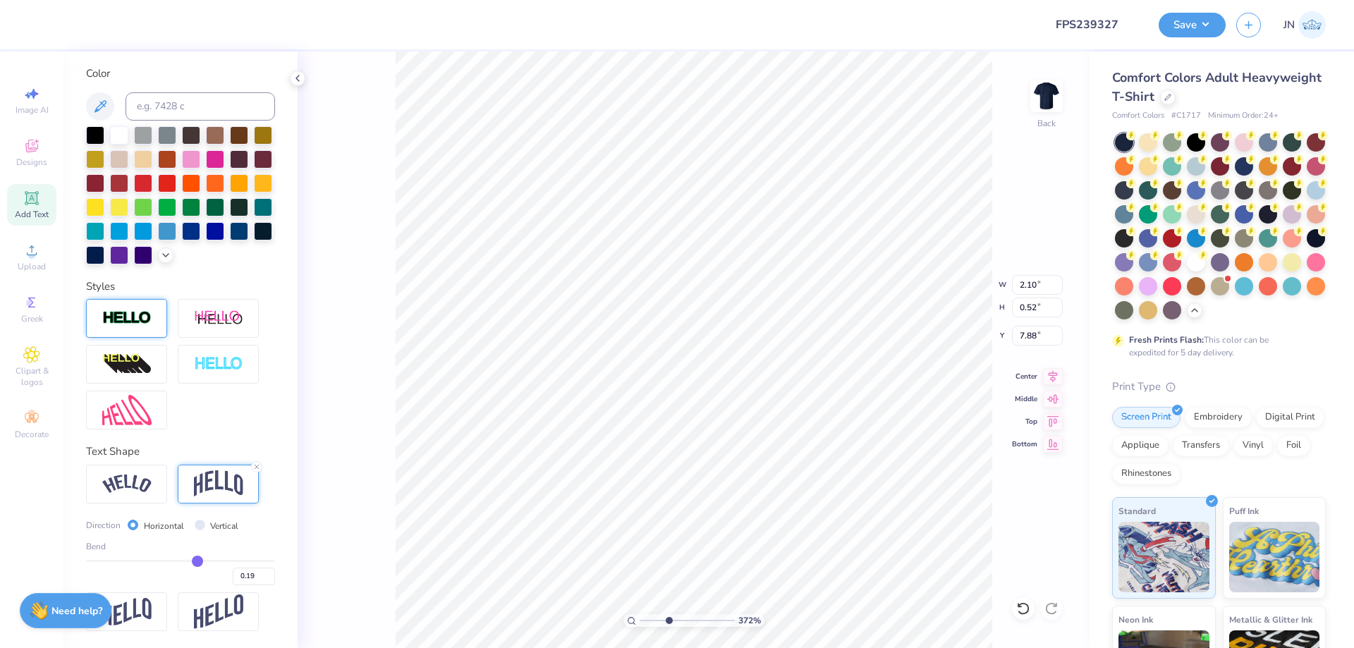
type input "0.18"
type input "0.17"
type input "0.16"
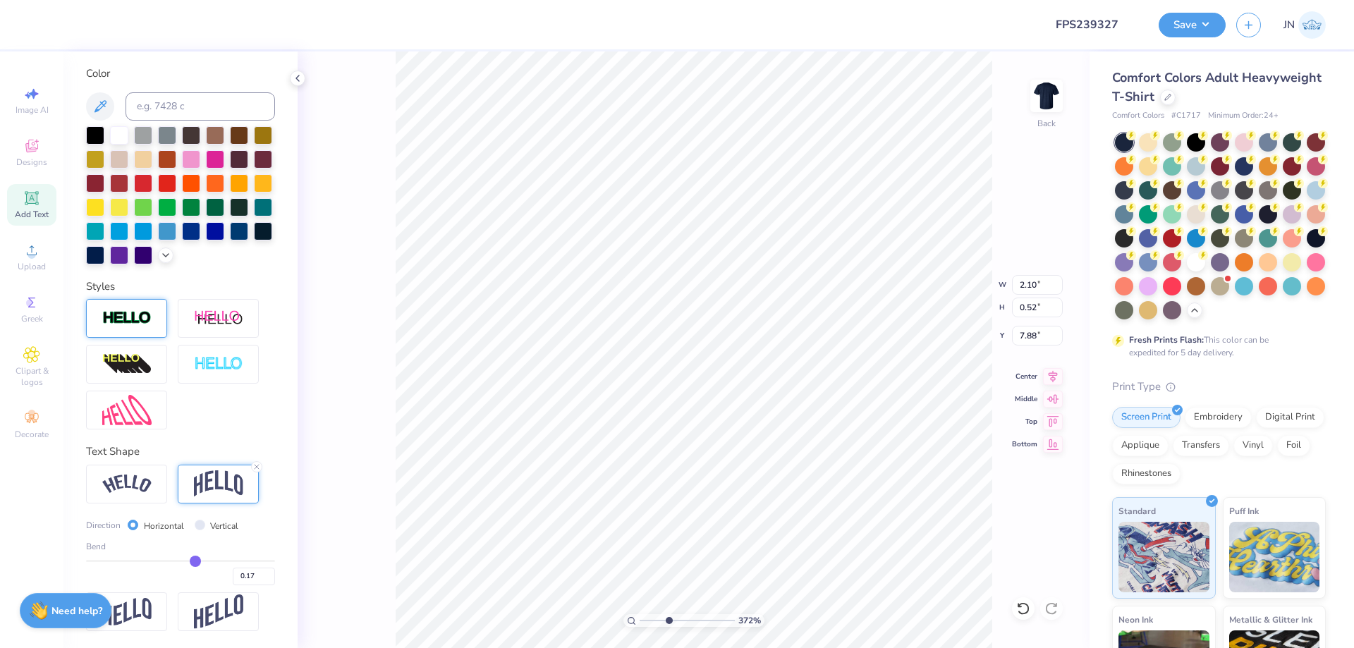
type input "0.16"
type input "0.15"
drag, startPoint x: 199, startPoint y: 561, endPoint x: 188, endPoint y: 561, distance: 11.3
type input "0.15"
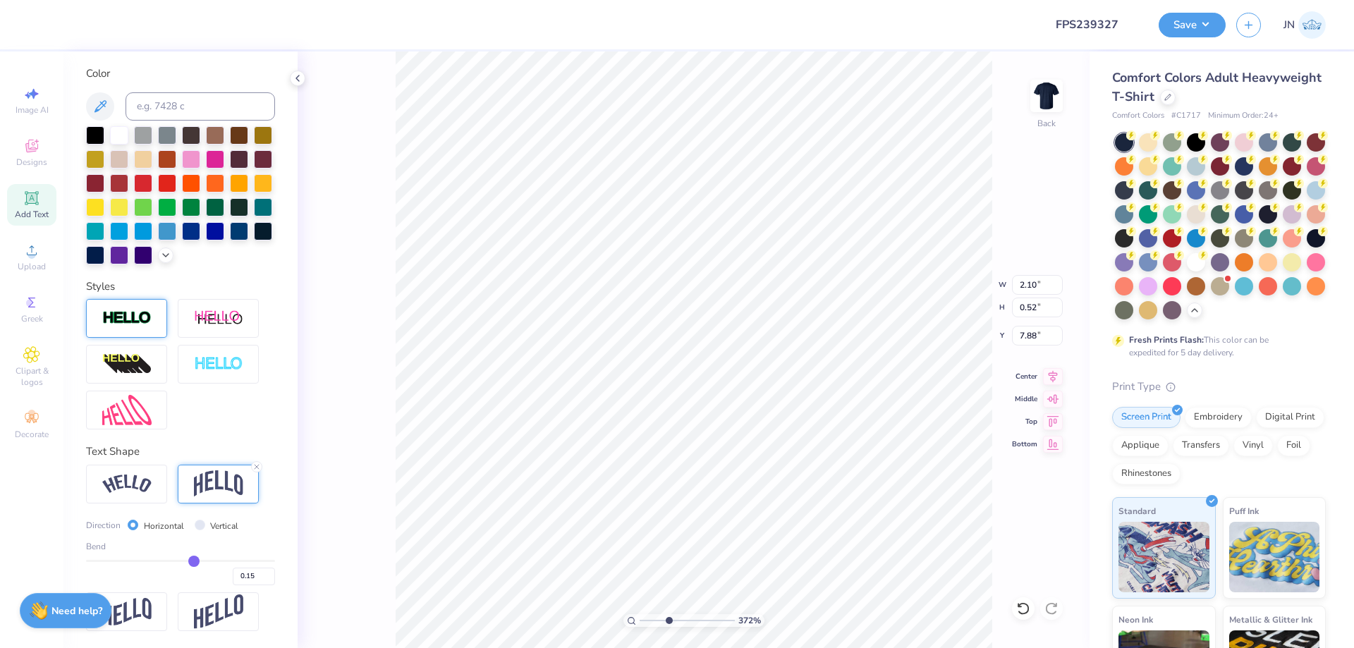
click at [188, 561] on input "range" at bounding box center [180, 561] width 189 height 2
type input "0.46"
type input "7.90"
click at [1054, 376] on icon at bounding box center [1053, 374] width 20 height 17
type input "4.91"
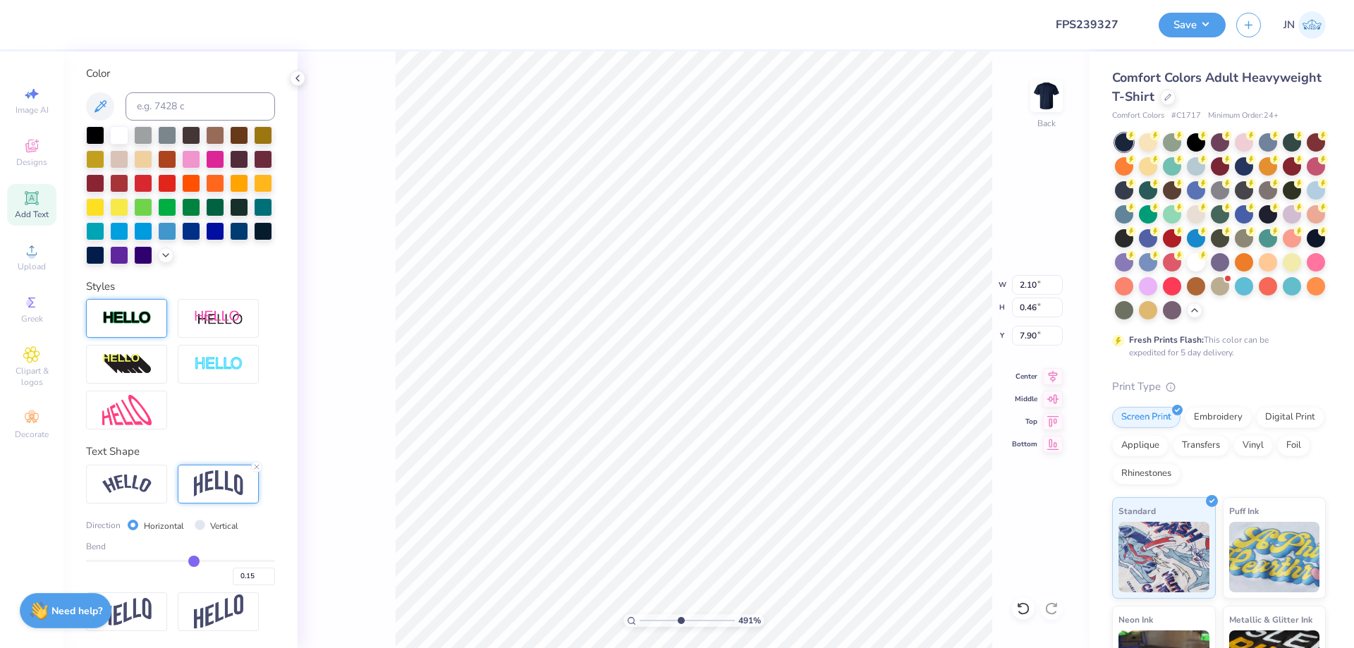
click at [680, 619] on input "range" at bounding box center [687, 620] width 95 height 13
type input "7.95"
click at [237, 577] on input "0.15" at bounding box center [254, 577] width 42 height 18
type input "0.25"
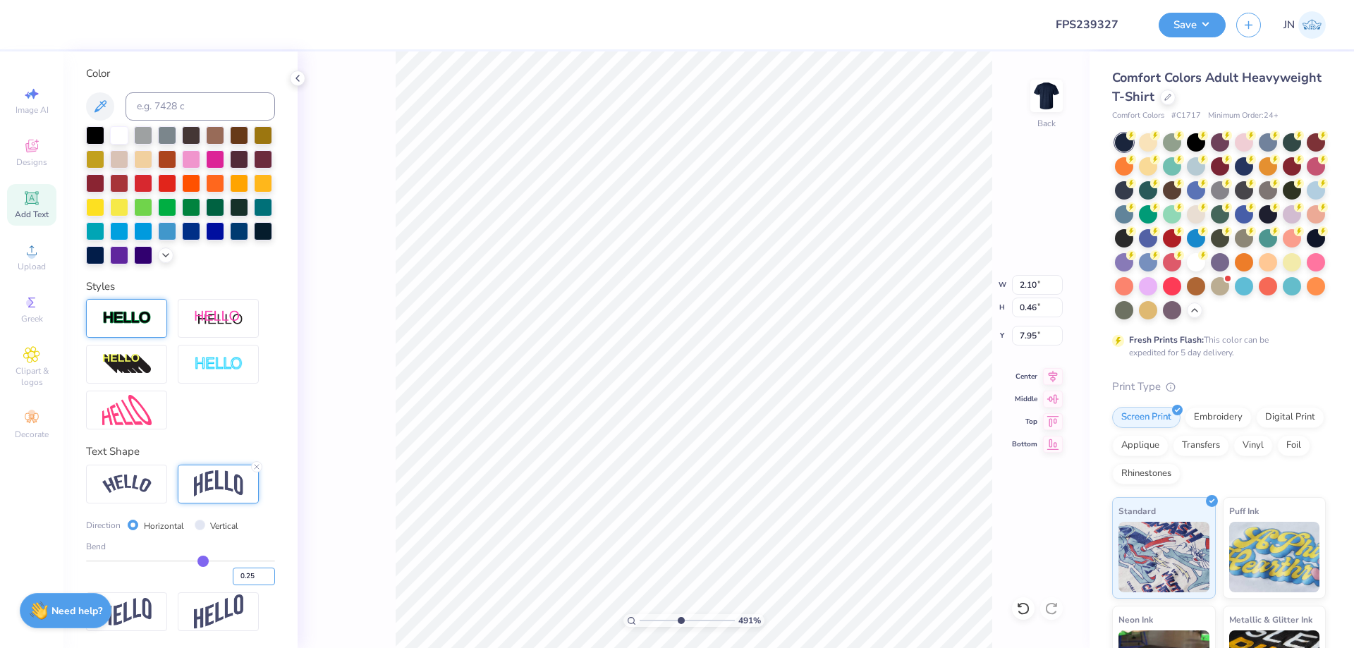
type input "0.55"
type input "7.90"
drag, startPoint x: 245, startPoint y: 579, endPoint x: 238, endPoint y: 580, distance: 7.8
click at [238, 580] on input "0.25" at bounding box center [254, 577] width 42 height 18
type input "0.20"
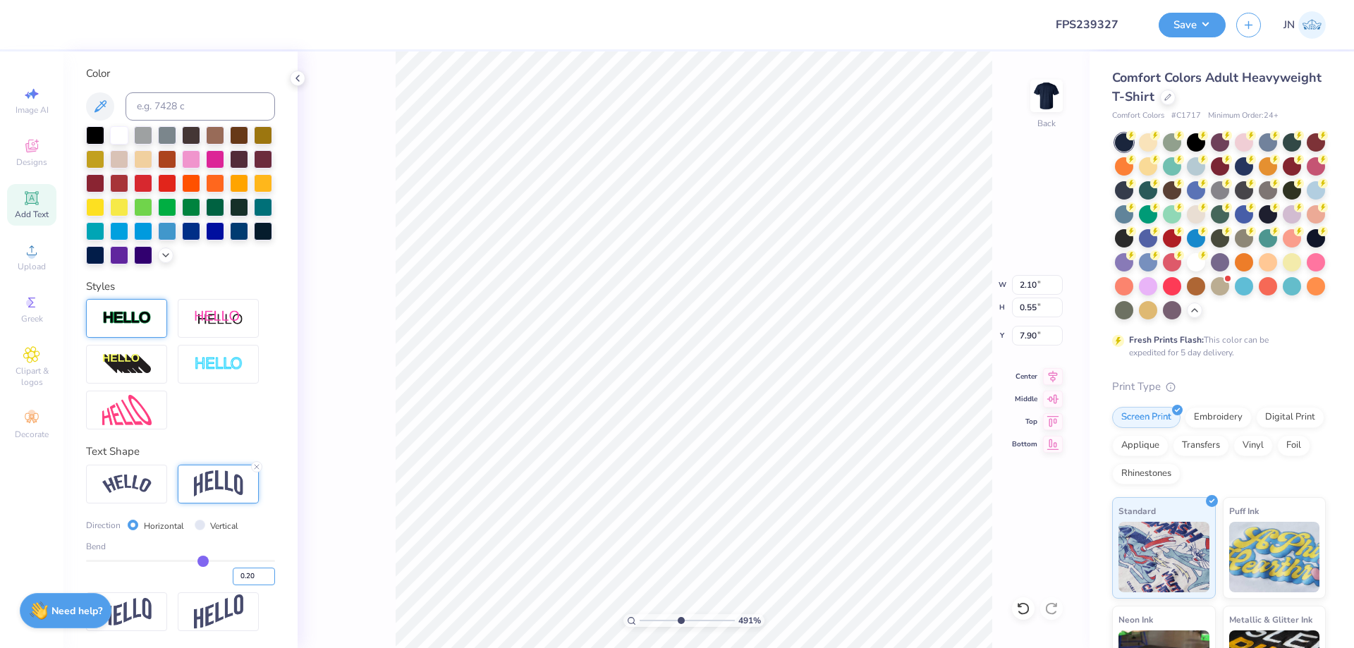
type input "0.2"
type input "0.50"
type input "7.93"
type input "4.80"
type input "4.50"
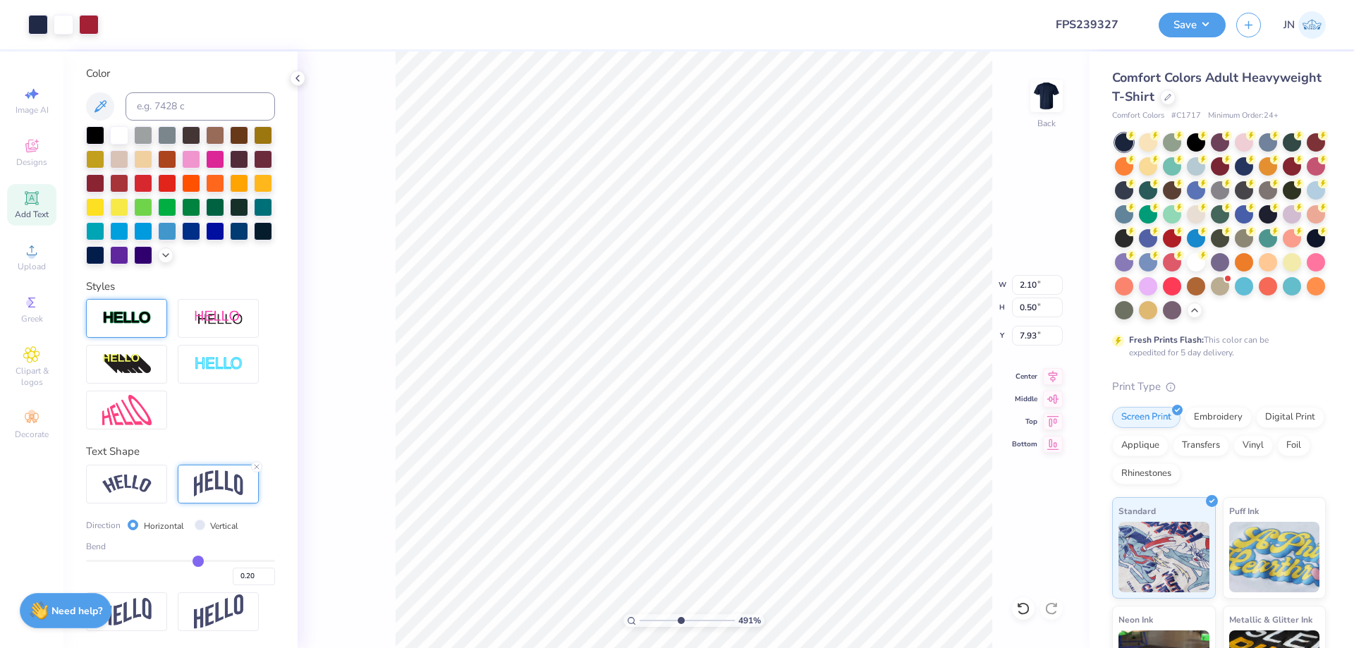
type input "5.31"
type input "7.96"
click at [238, 578] on input "0.20" at bounding box center [254, 577] width 42 height 18
type input "0.18"
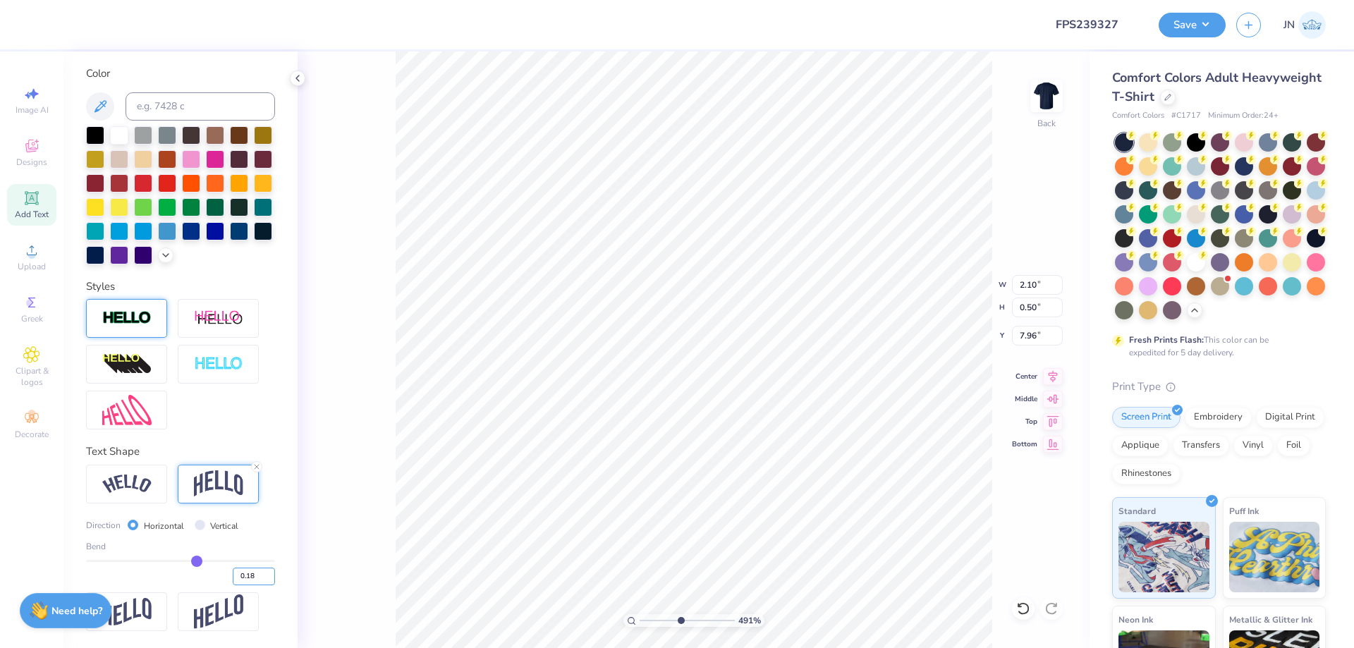
type input "0.49"
type input "7.97"
type input "4.80"
drag, startPoint x: 674, startPoint y: 622, endPoint x: 635, endPoint y: 622, distance: 39.5
click at [640, 622] on input "range" at bounding box center [687, 620] width 95 height 13
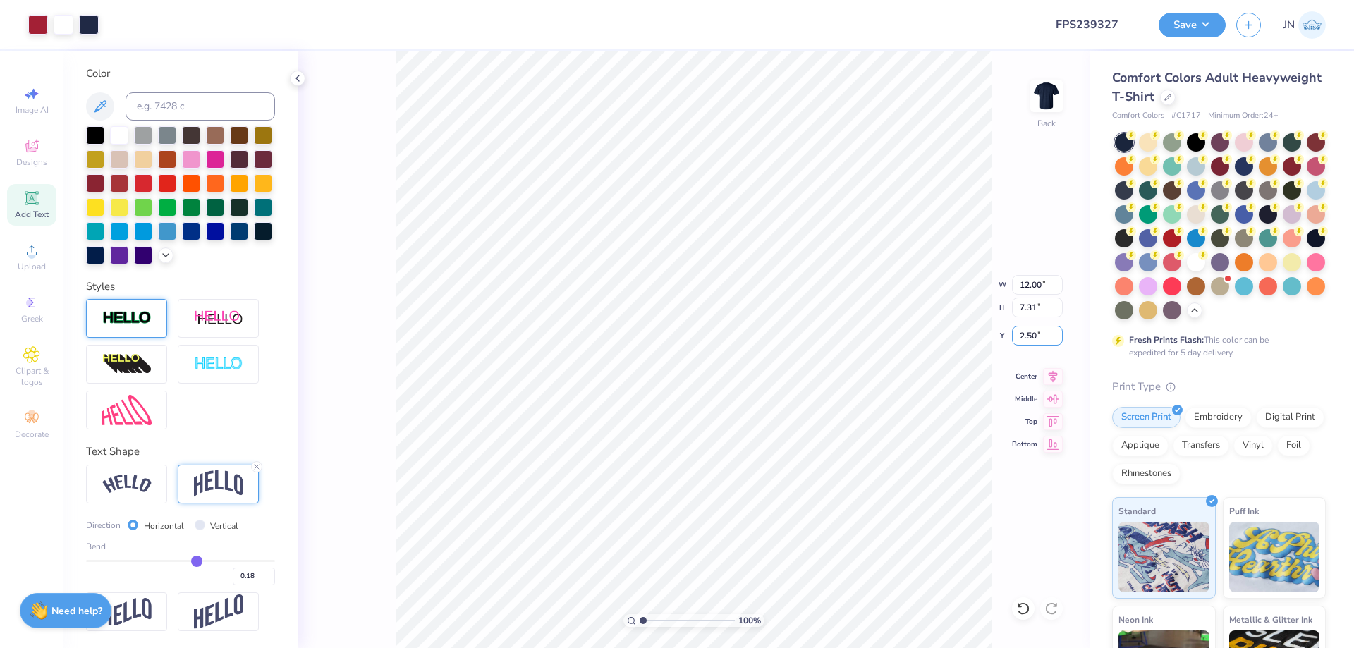
drag, startPoint x: 1040, startPoint y: 335, endPoint x: 1002, endPoint y: 338, distance: 38.2
click at [1002, 338] on div "100 % Back W 12.00 12.00 " H 7.31 7.31 " Y 2.50 2.50 " Center Middle Top Bottom" at bounding box center [694, 349] width 792 height 597
click at [1176, 98] on div at bounding box center [1168, 96] width 16 height 16
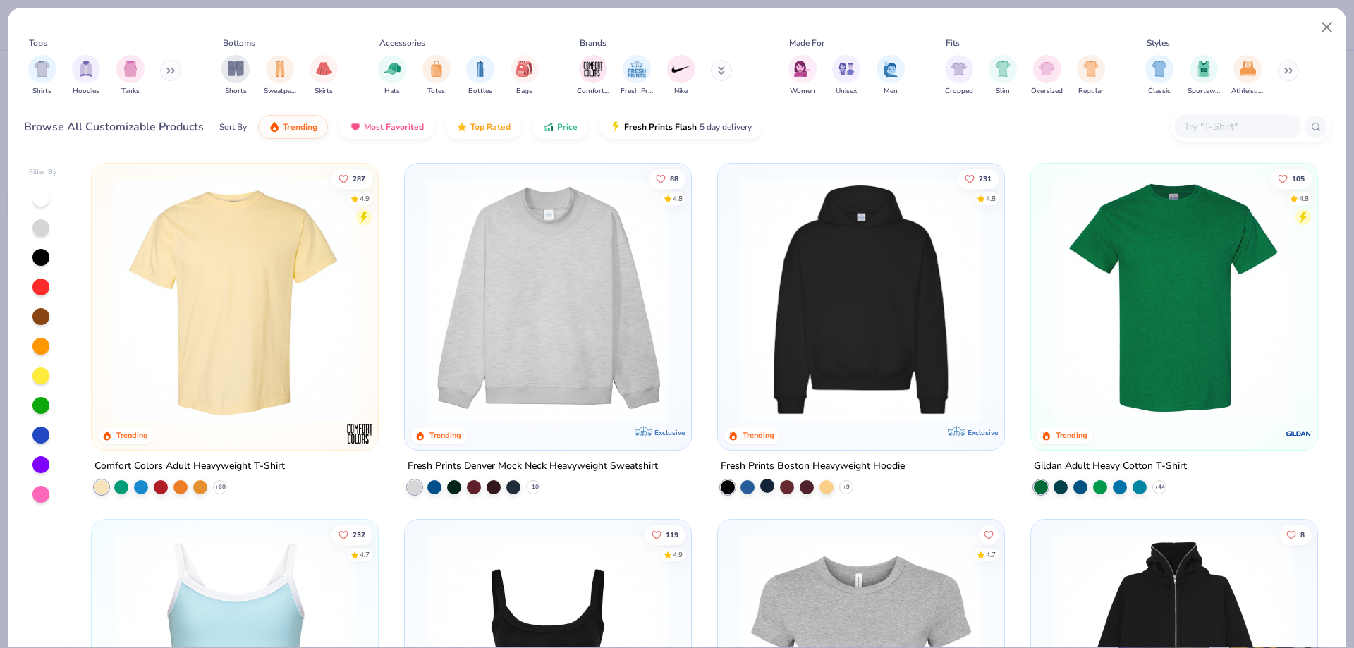
click at [762, 486] on div at bounding box center [767, 486] width 14 height 14
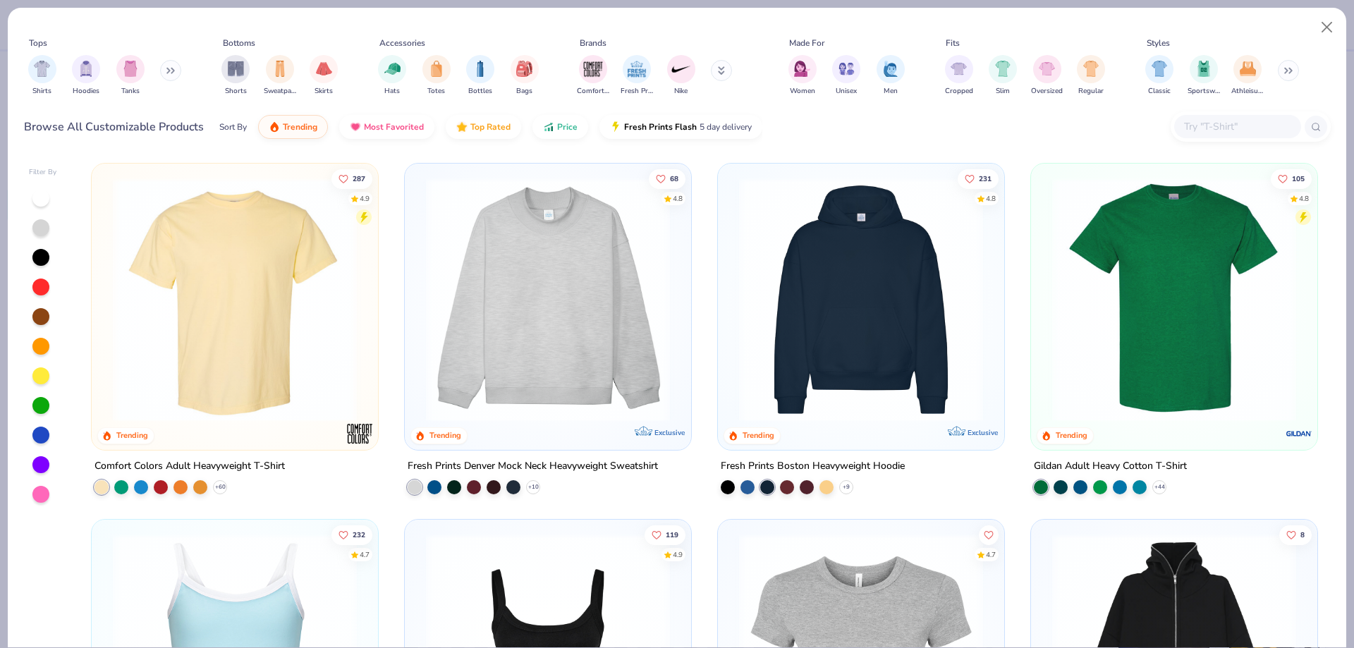
click at [908, 311] on img at bounding box center [861, 300] width 258 height 244
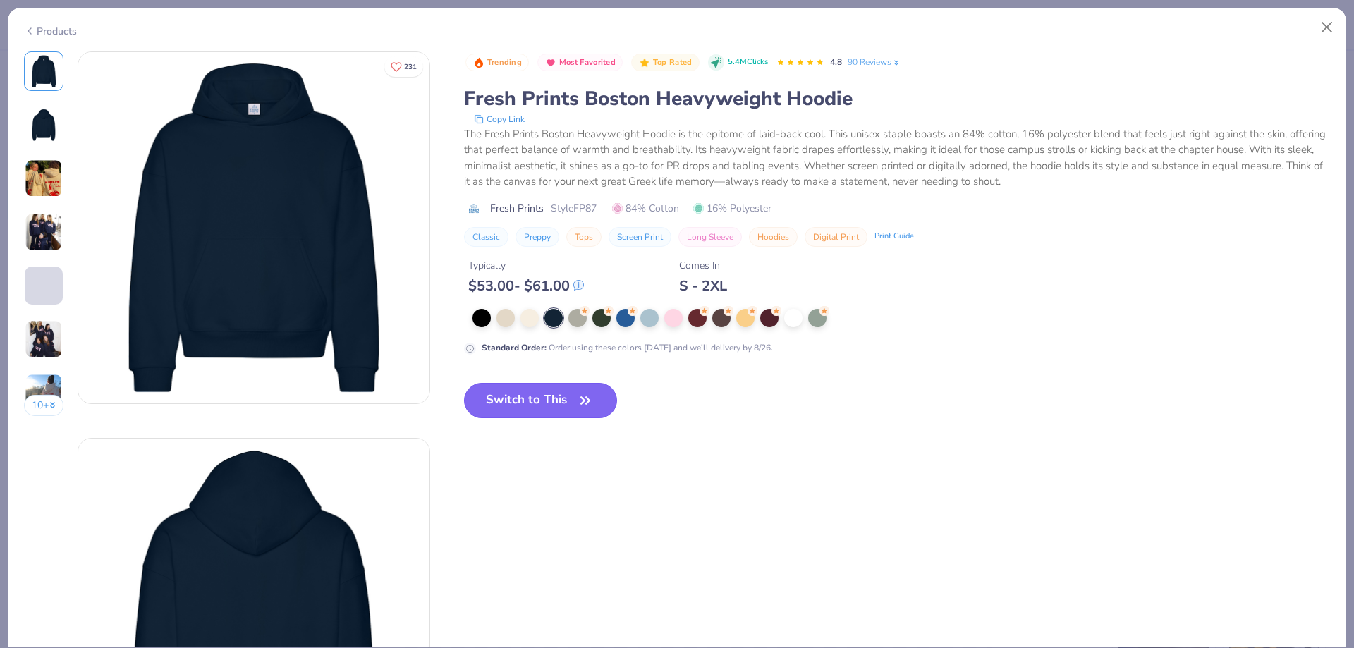
click at [516, 391] on button "Switch to This" at bounding box center [540, 400] width 153 height 35
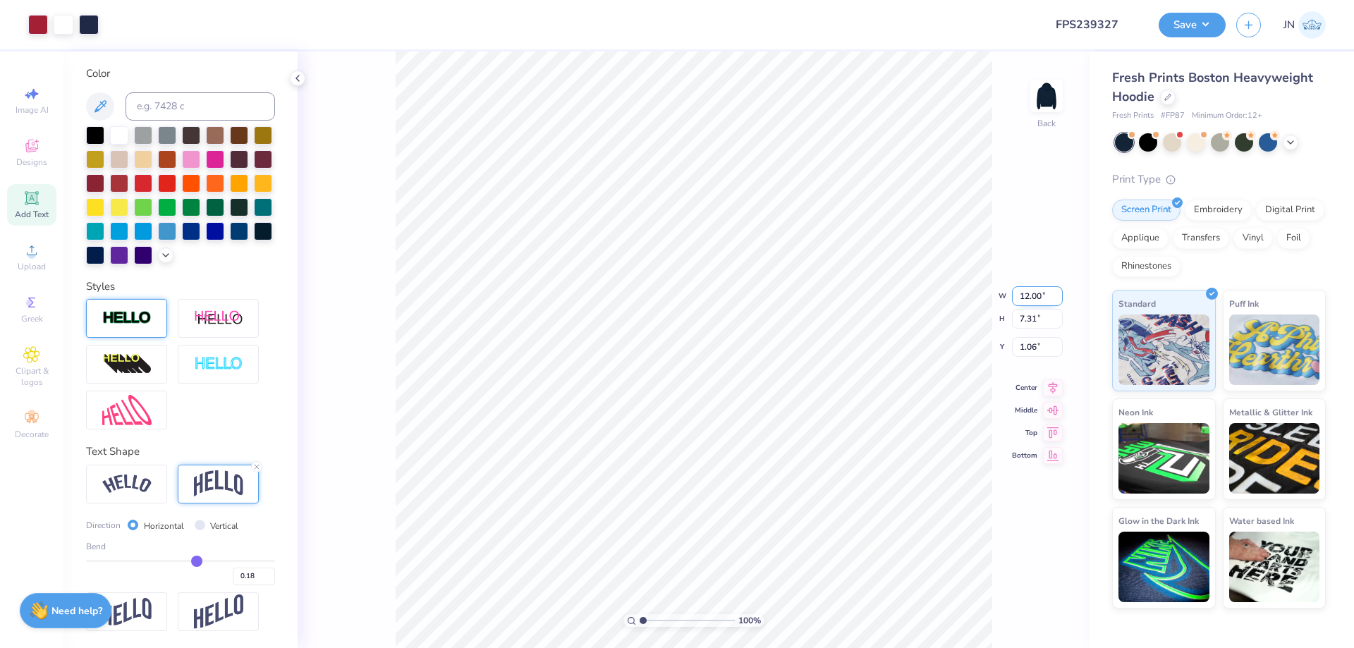
click at [1036, 288] on input "12.00" at bounding box center [1037, 296] width 51 height 20
click at [1028, 353] on input "1.06" at bounding box center [1037, 347] width 51 height 20
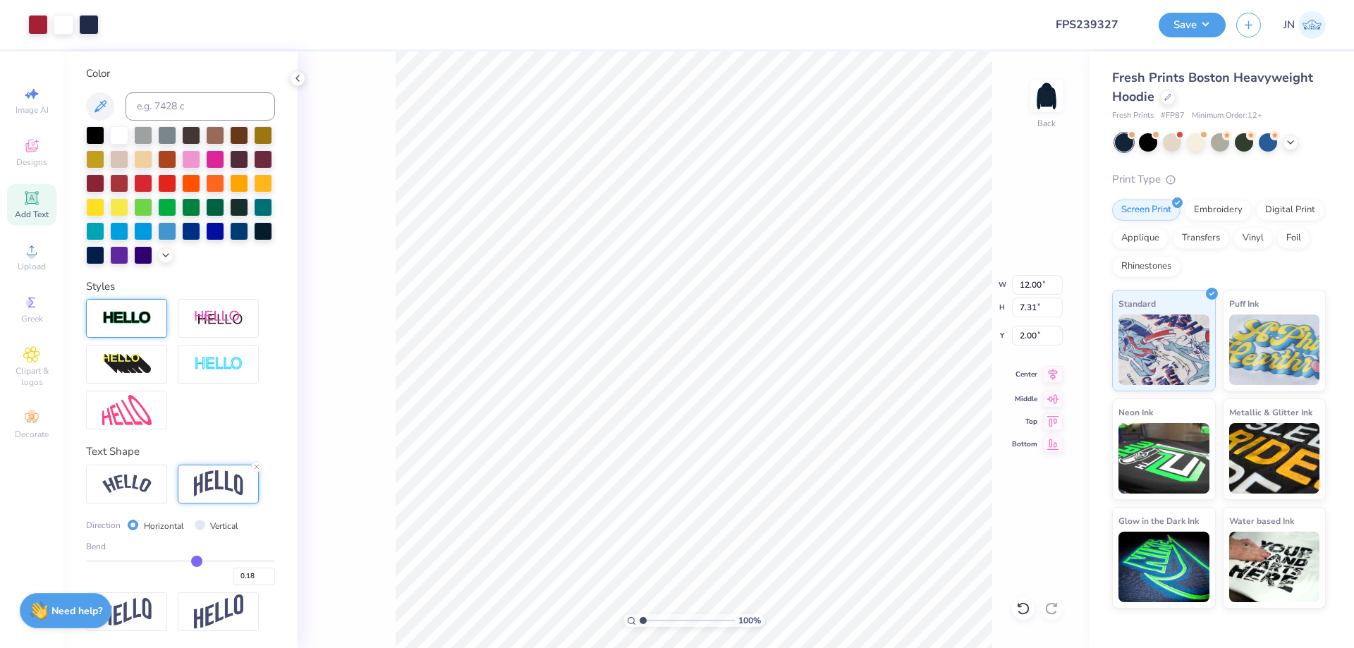
click at [1052, 377] on icon at bounding box center [1053, 374] width 20 height 17
drag, startPoint x: 1035, startPoint y: 336, endPoint x: 1011, endPoint y: 336, distance: 24.7
click at [1011, 336] on div "100 % Back W 12.00 12.00 " H 7.31 7.31 " Y 2.00 2.00 " Center Middle Top Bottom" at bounding box center [694, 349] width 792 height 597
click at [1030, 336] on input "2.00" at bounding box center [1037, 336] width 51 height 20
click at [1025, 276] on input "12.00" at bounding box center [1037, 285] width 51 height 20
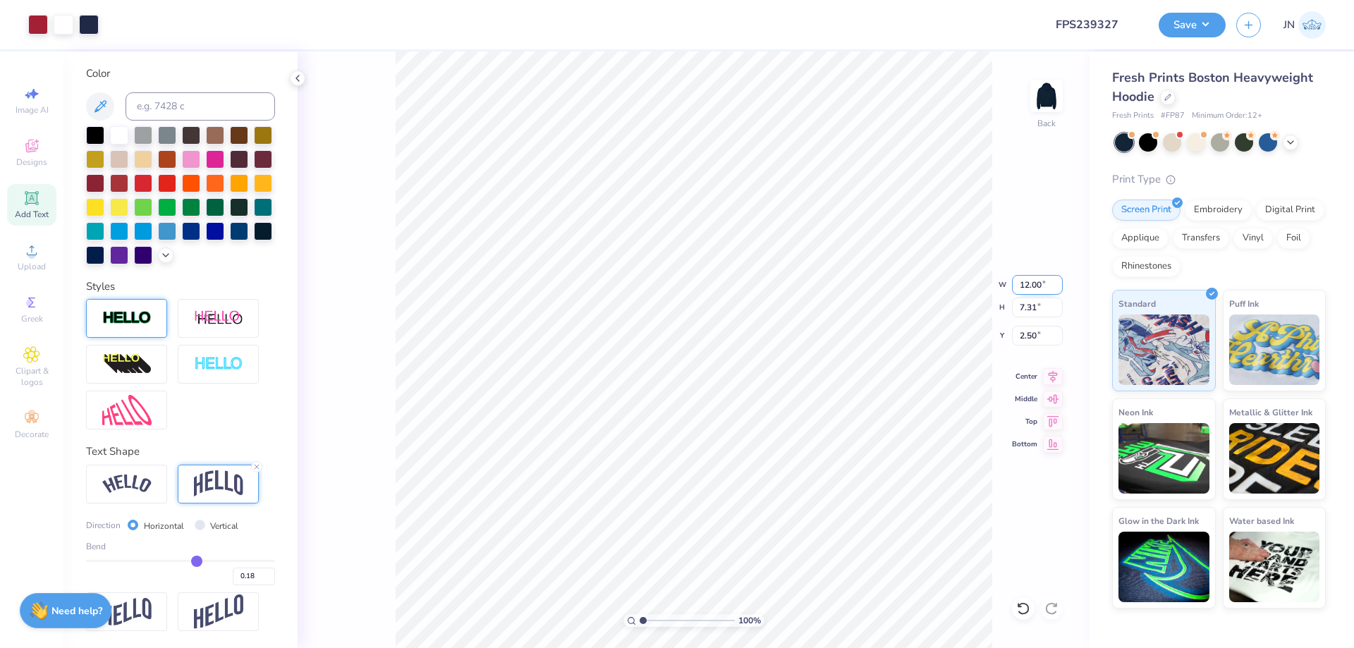
click at [1025, 276] on input "12.00" at bounding box center [1037, 285] width 51 height 20
click at [33, 21] on div at bounding box center [38, 23] width 20 height 20
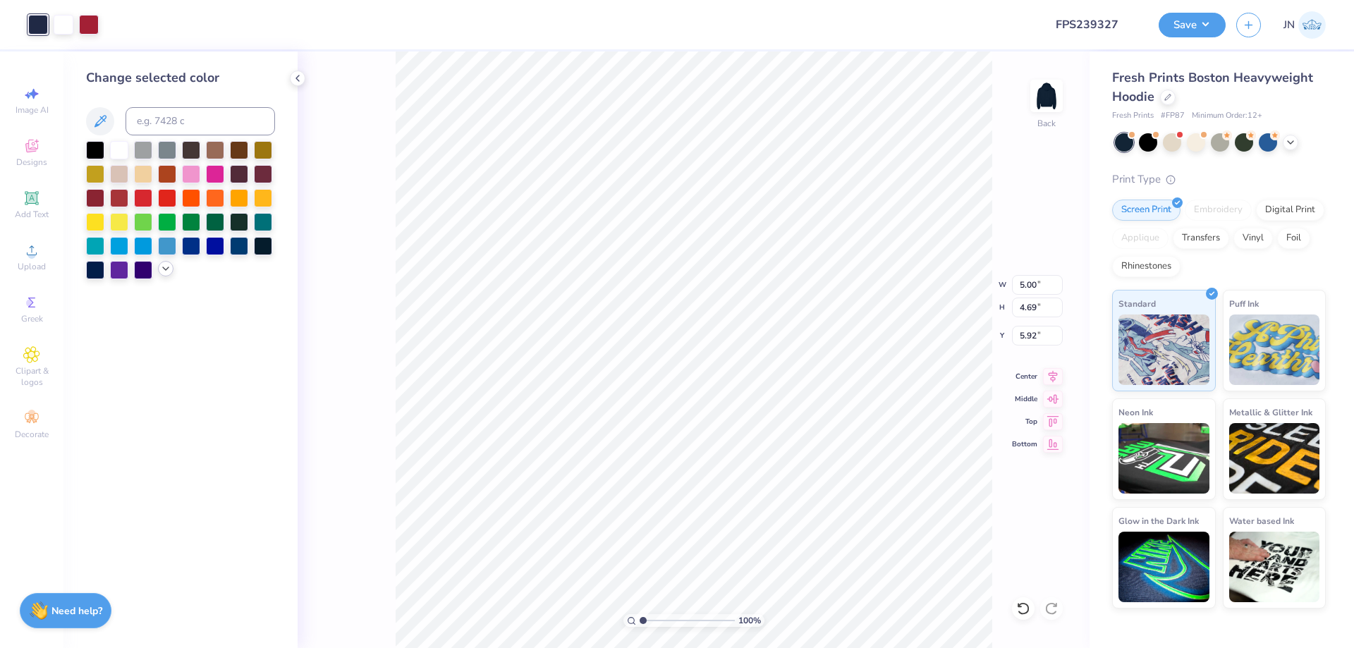
click at [167, 274] on icon at bounding box center [165, 268] width 11 height 11
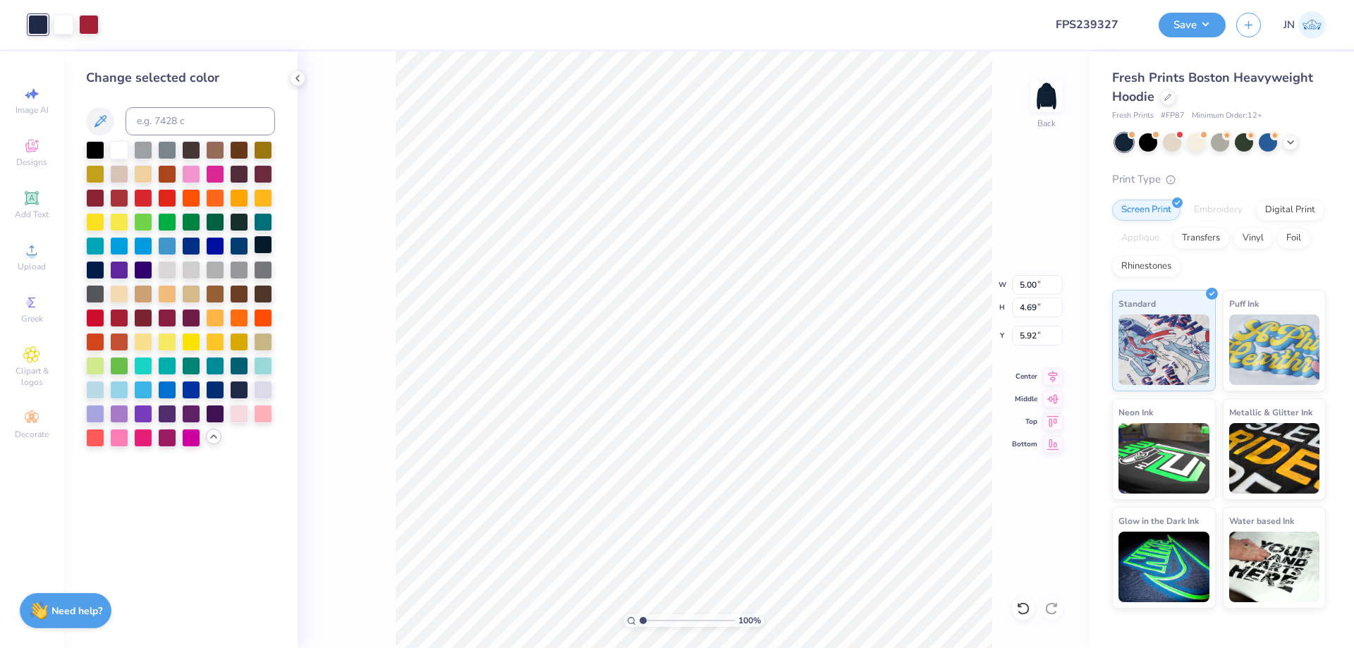
click at [266, 253] on div at bounding box center [263, 245] width 18 height 18
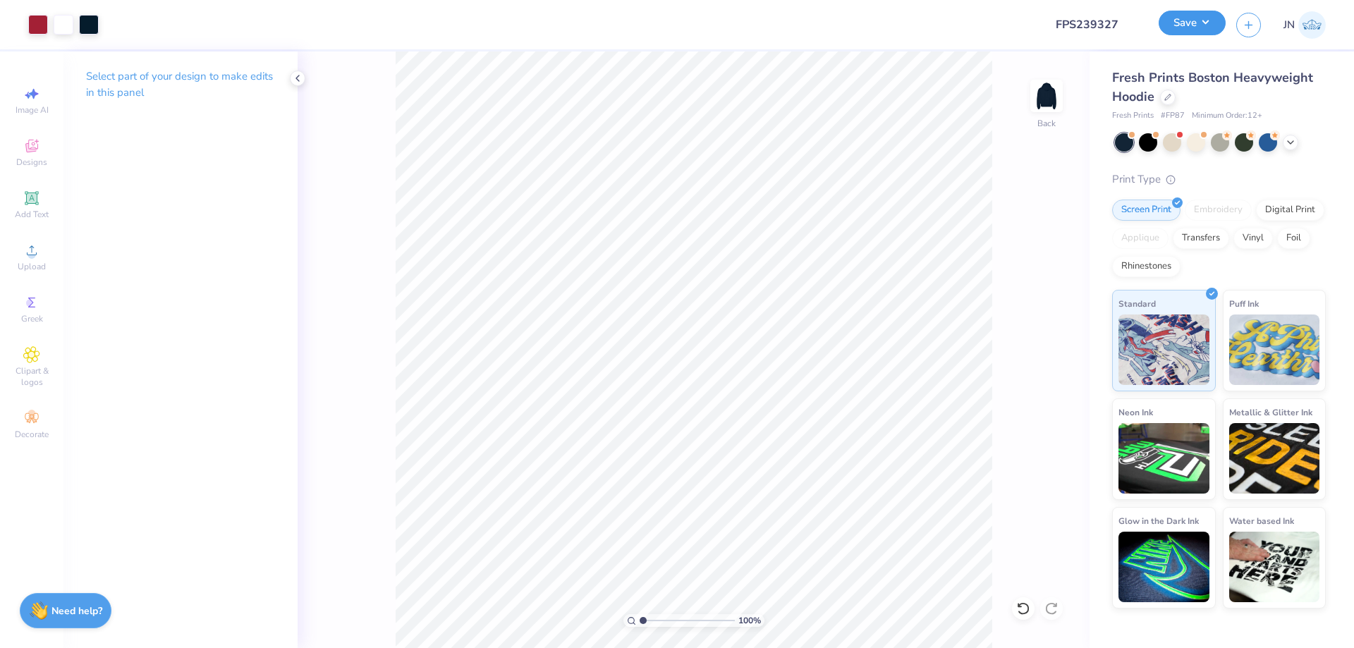
click at [1204, 29] on button "Save" at bounding box center [1192, 23] width 67 height 25
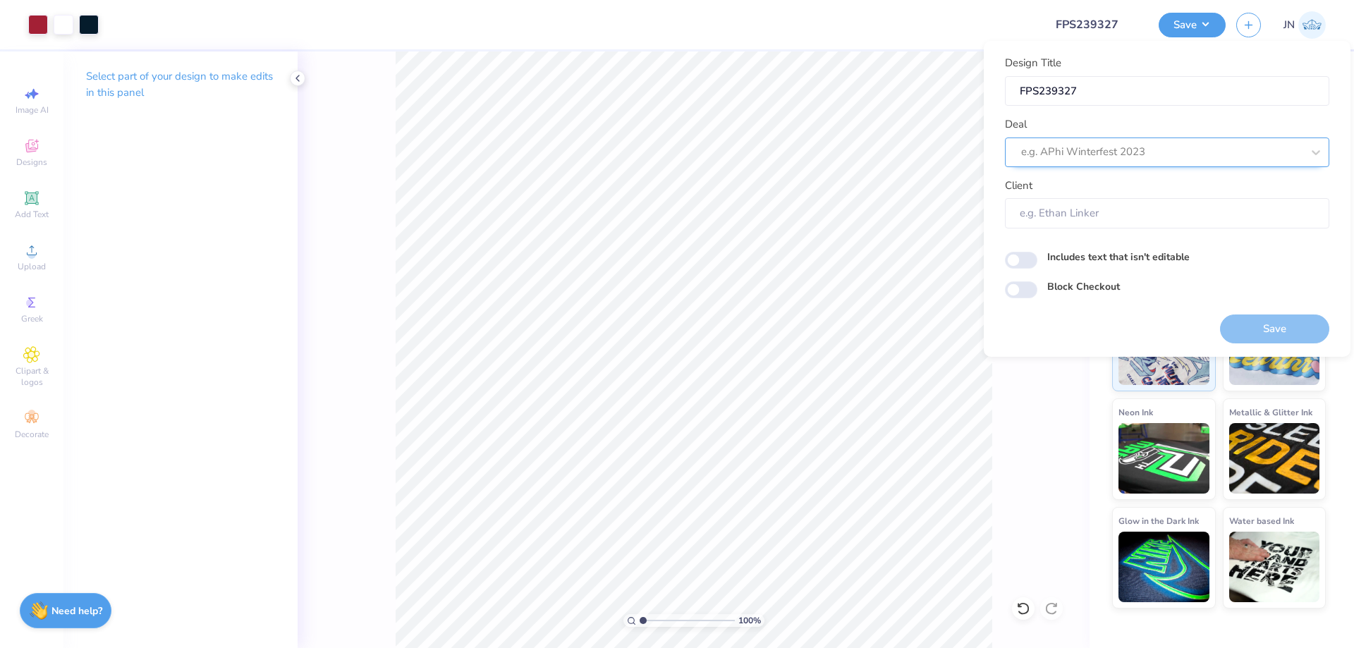
click at [1129, 141] on div "e.g. APhi Winterfest 2023" at bounding box center [1162, 152] width 284 height 22
click at [1092, 195] on div "Design Tool Gallery" at bounding box center [1167, 189] width 313 height 23
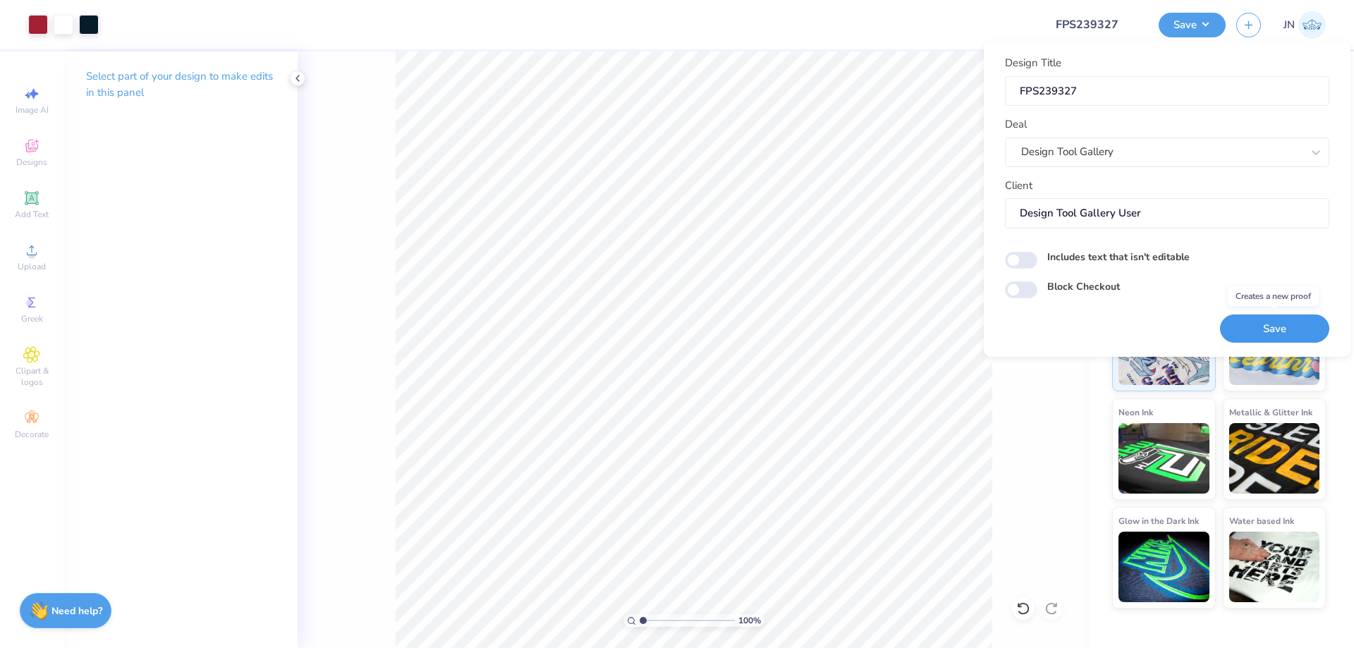
click at [1272, 327] on button "Save" at bounding box center [1274, 329] width 109 height 29
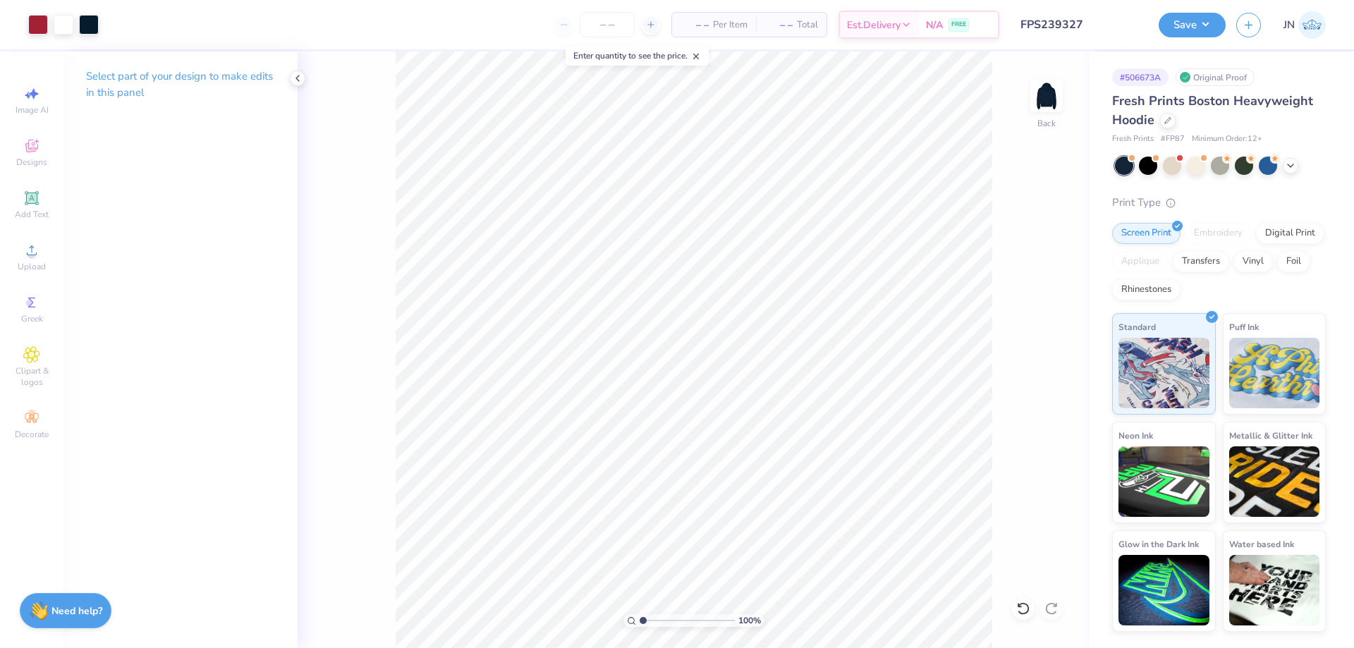
click at [1065, 22] on input "FPS239327" at bounding box center [1079, 25] width 138 height 28
click at [1193, 20] on button "Save" at bounding box center [1192, 23] width 67 height 25
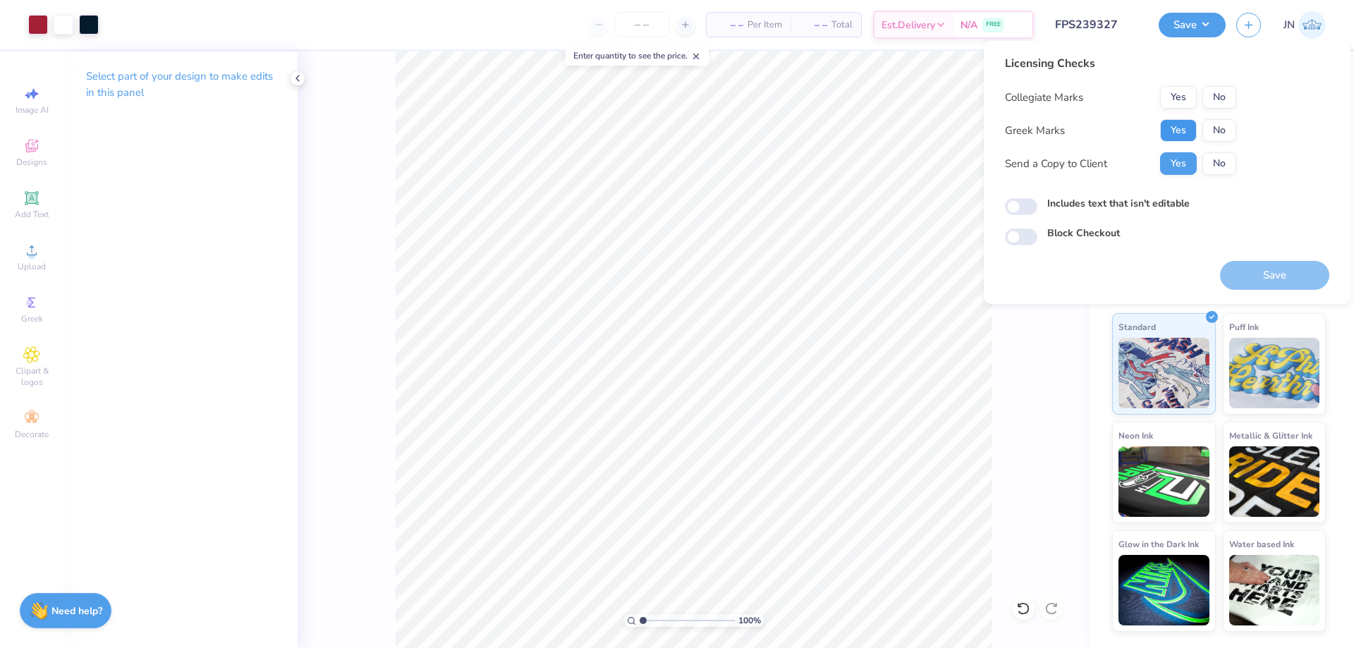
click at [1179, 134] on button "Yes" at bounding box center [1178, 130] width 37 height 23
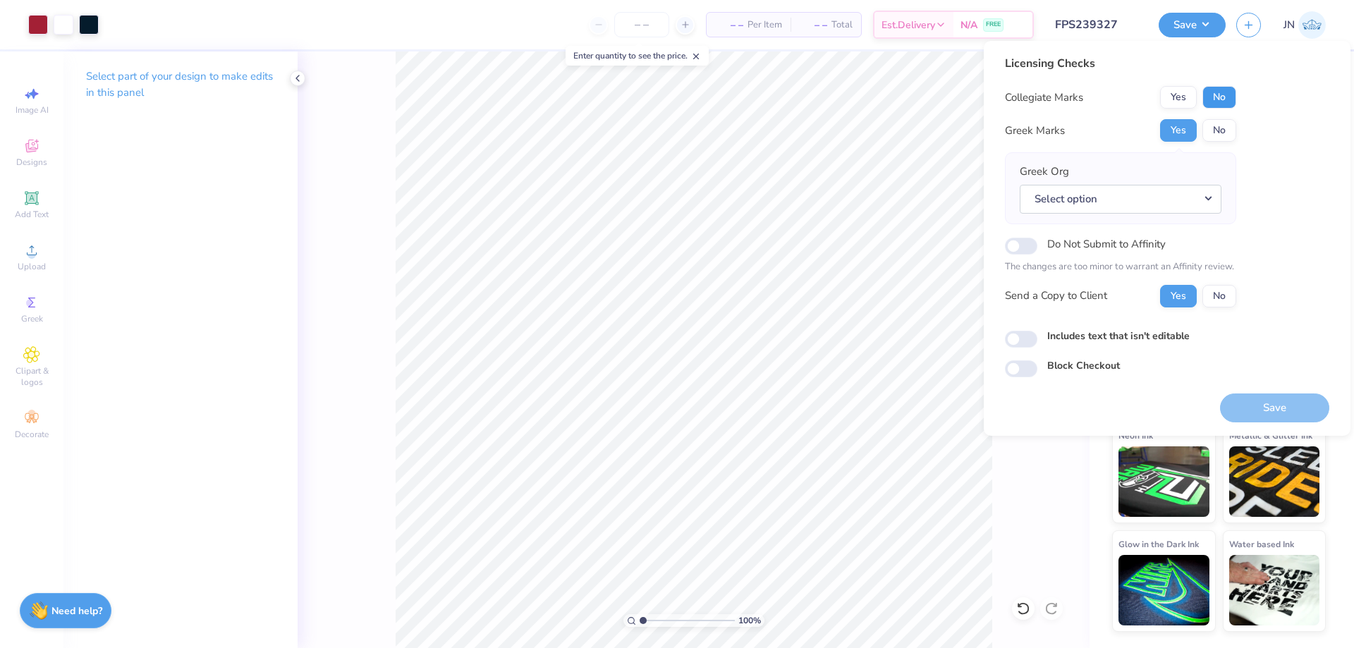
click at [1220, 95] on button "No" at bounding box center [1220, 97] width 34 height 23
click at [1162, 195] on button "Select option" at bounding box center [1121, 199] width 202 height 29
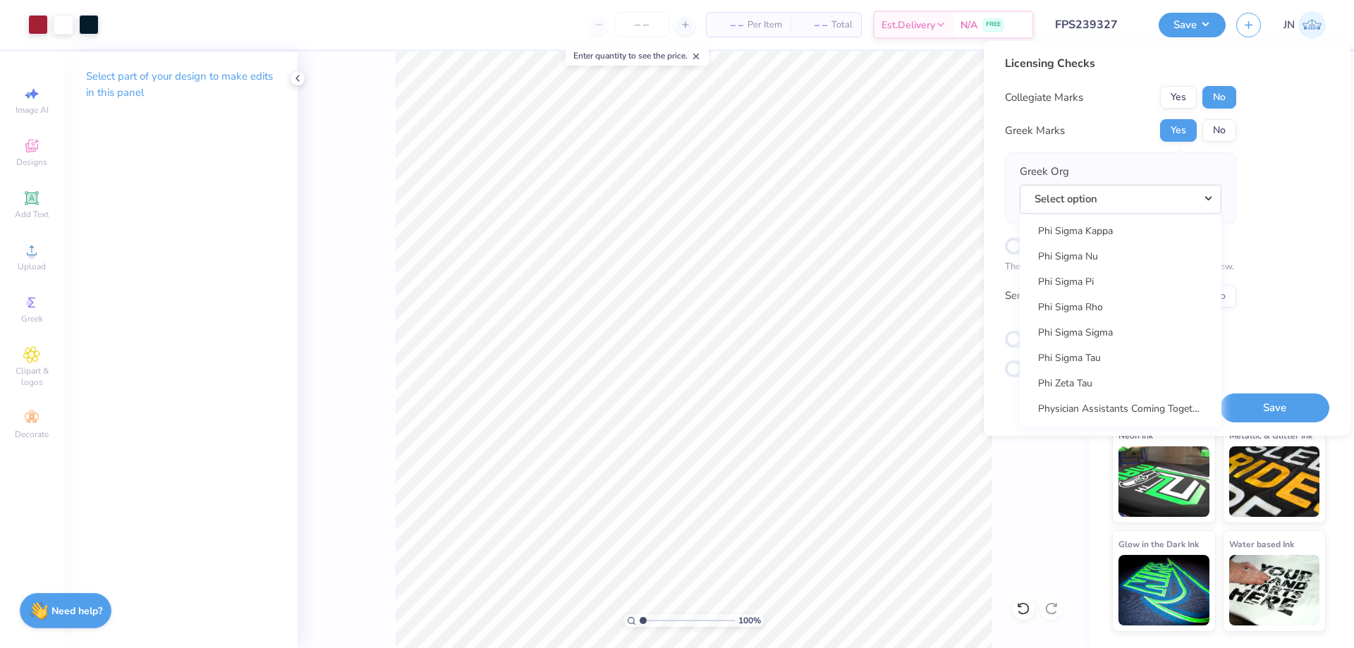
scroll to position [7688, 0]
click at [1095, 394] on link "Phi Sigma Kappa" at bounding box center [1121, 390] width 190 height 23
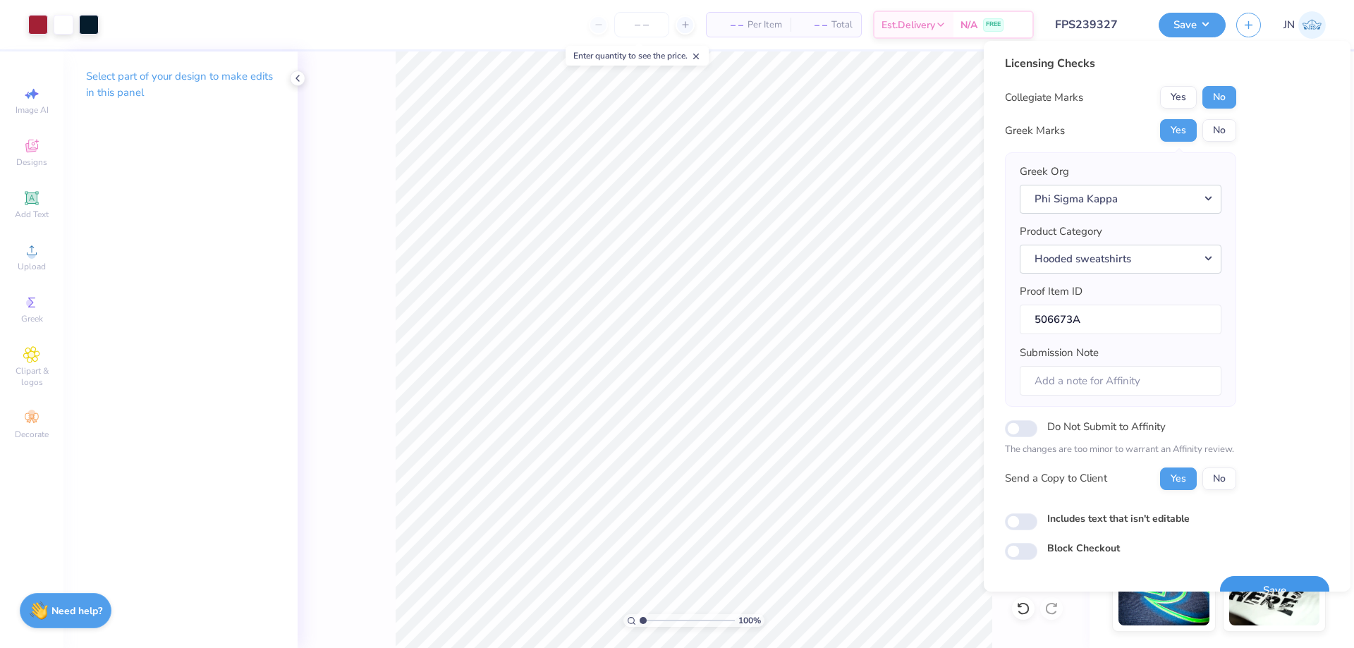
drag, startPoint x: 1240, startPoint y: 573, endPoint x: 1237, endPoint y: 580, distance: 7.6
click at [1238, 577] on div "Save" at bounding box center [1274, 582] width 109 height 44
click at [1237, 580] on button "Save" at bounding box center [1274, 590] width 109 height 29
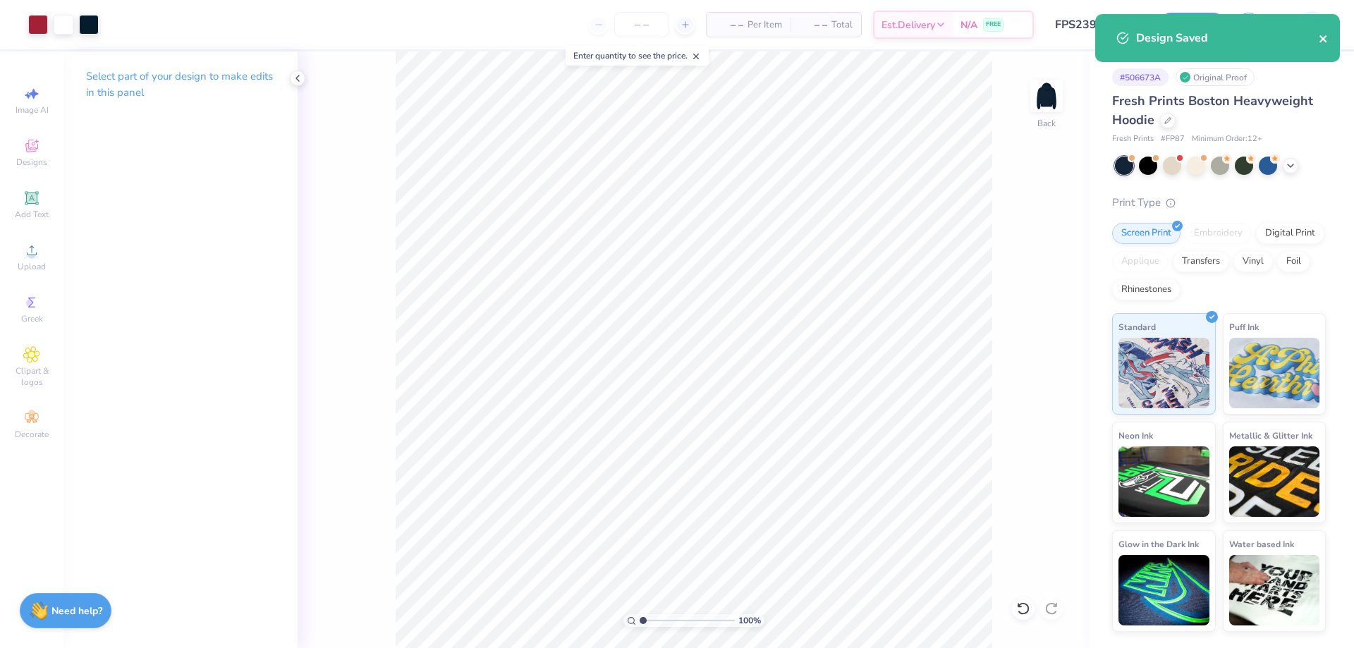
click at [1325, 42] on icon "close" at bounding box center [1324, 38] width 10 height 11
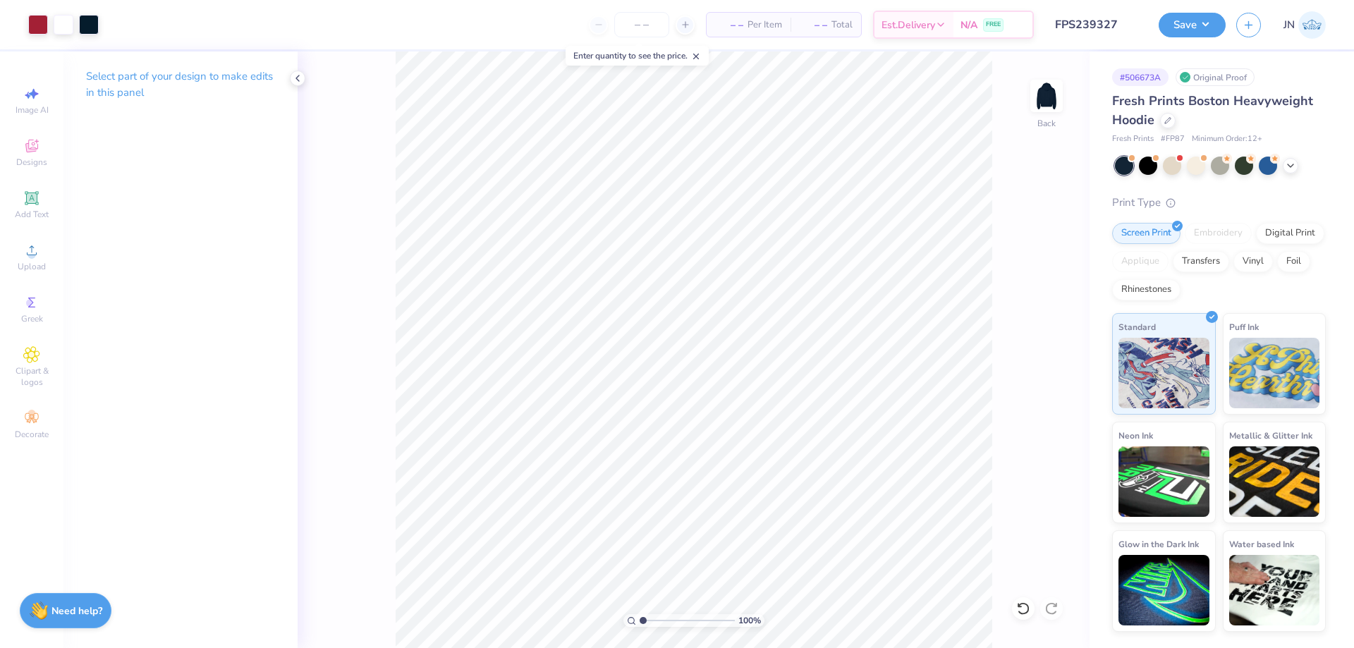
click at [1179, 15] on button "Save" at bounding box center [1192, 25] width 67 height 25
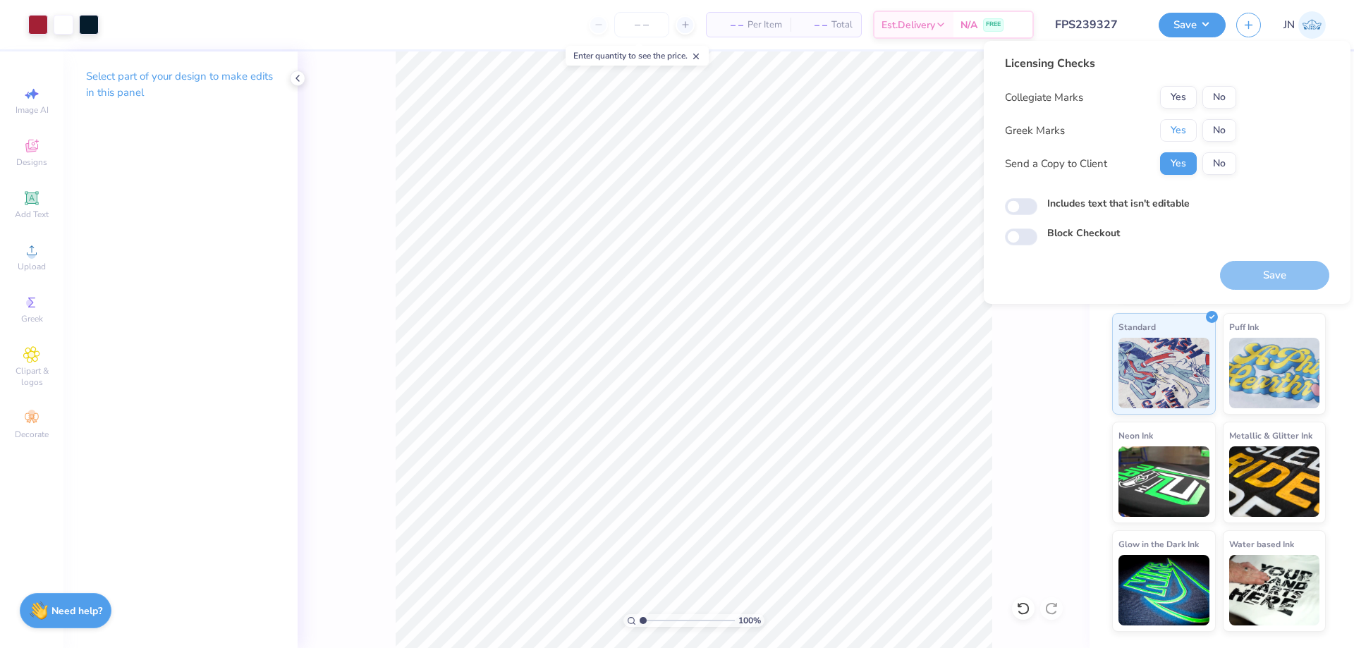
drag, startPoint x: 1162, startPoint y: 137, endPoint x: 1180, endPoint y: 118, distance: 26.4
click at [1164, 137] on button "Yes" at bounding box center [1178, 130] width 37 height 23
